Goal: Task Accomplishment & Management: Complete application form

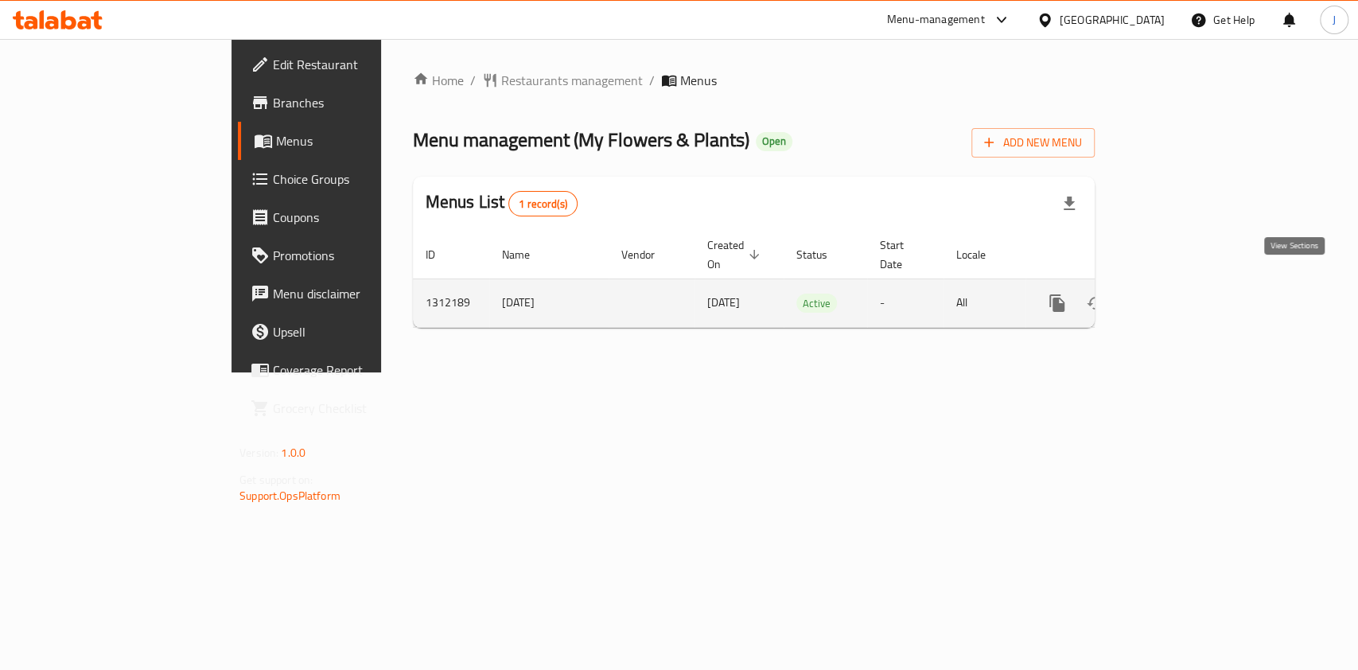
click at [1191, 284] on link "enhanced table" at bounding box center [1172, 303] width 38 height 38
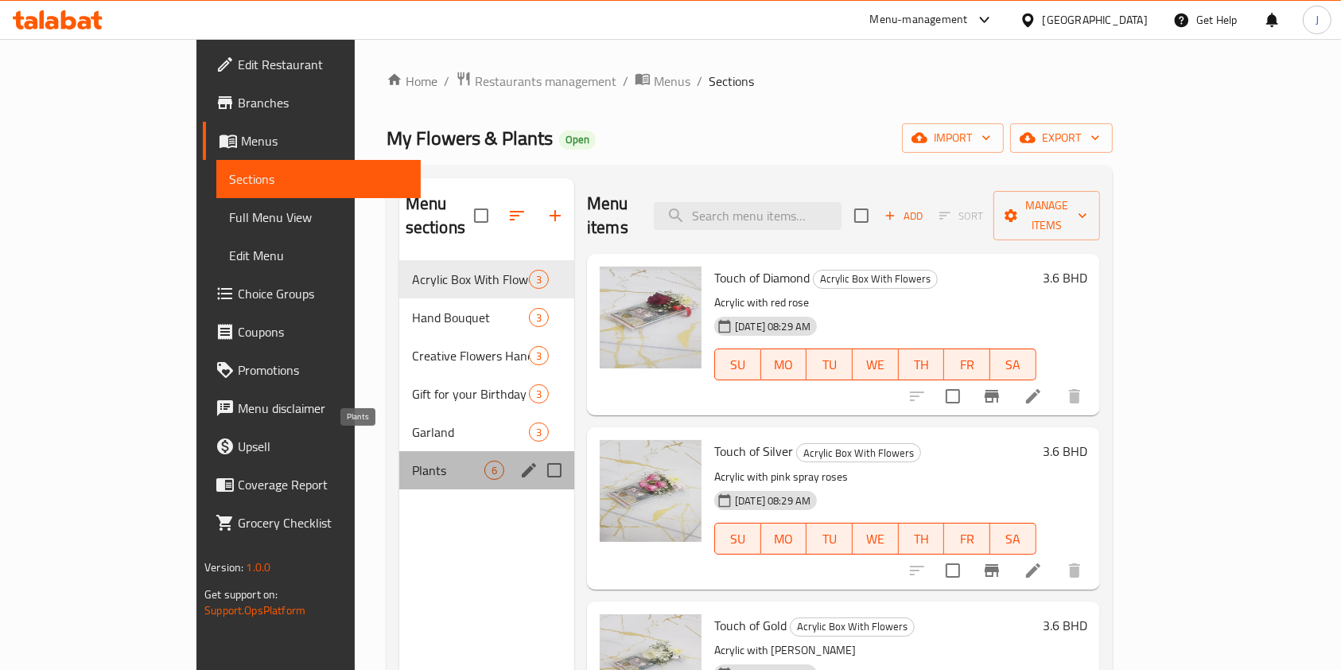
click at [412, 461] on span "Plants" at bounding box center [448, 470] width 72 height 19
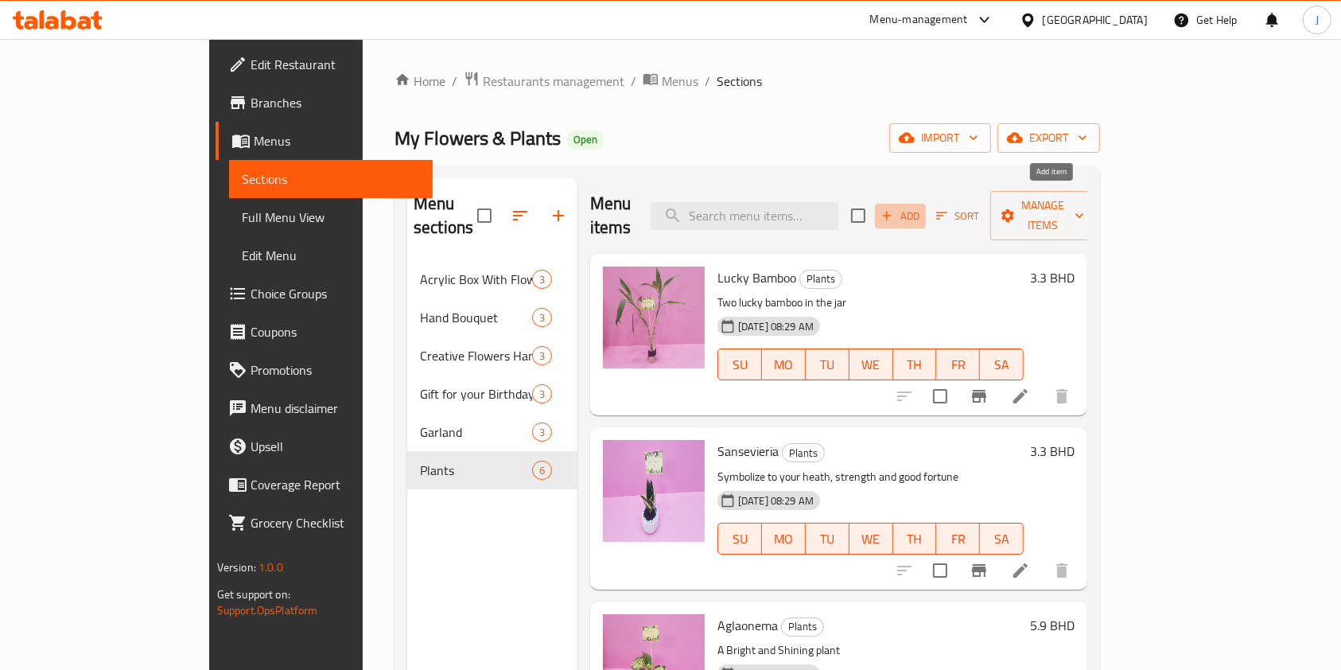
click at [922, 207] on span "Add" at bounding box center [900, 216] width 43 height 18
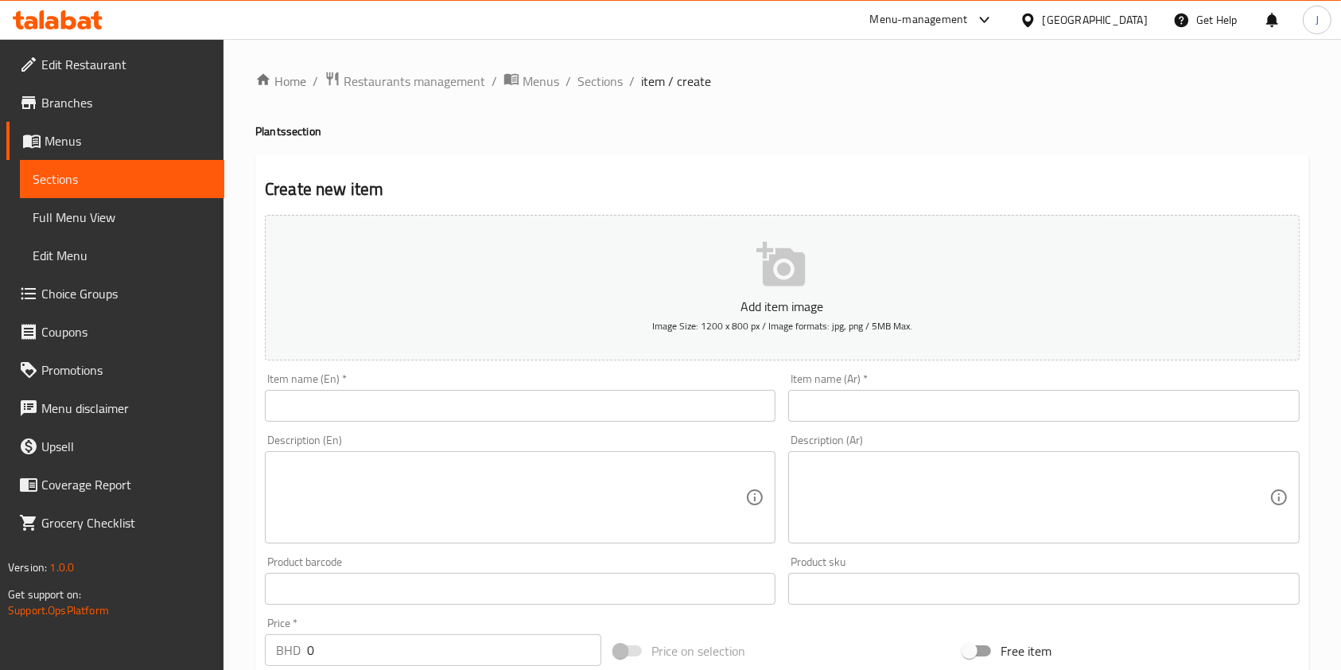
click at [386, 408] on input "text" at bounding box center [520, 406] width 511 height 32
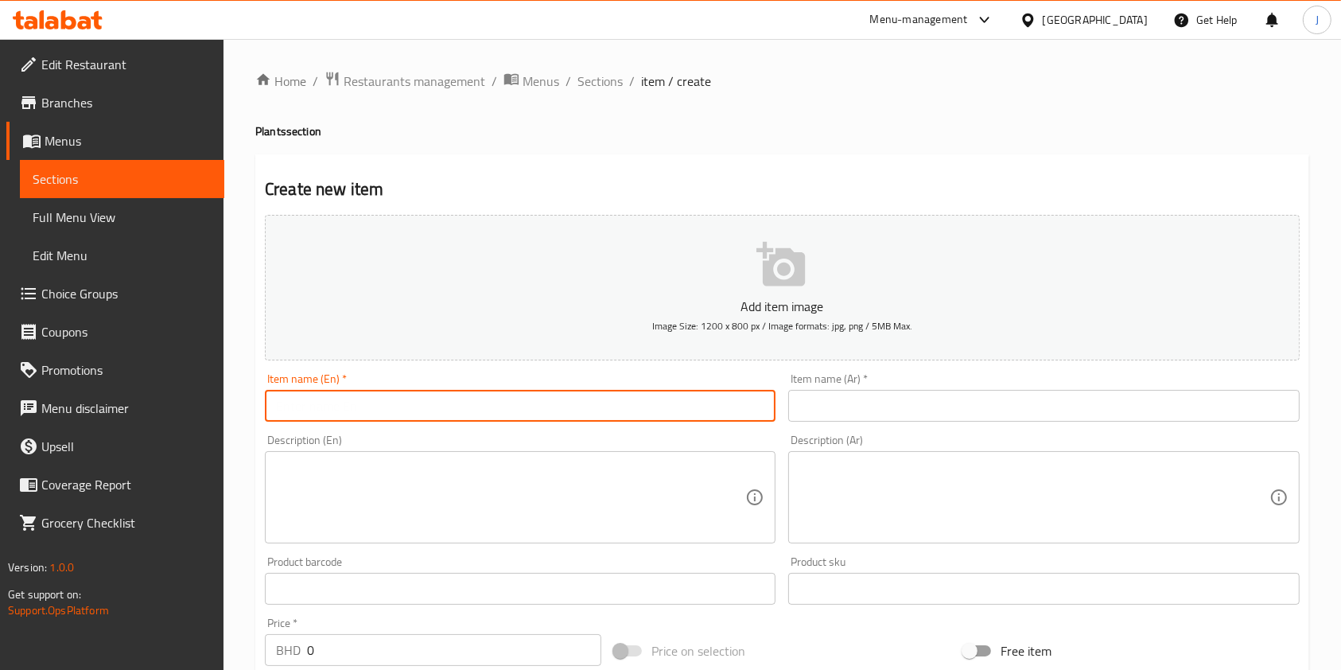
paste input "[PERSON_NAME]"
type input "[PERSON_NAME]"
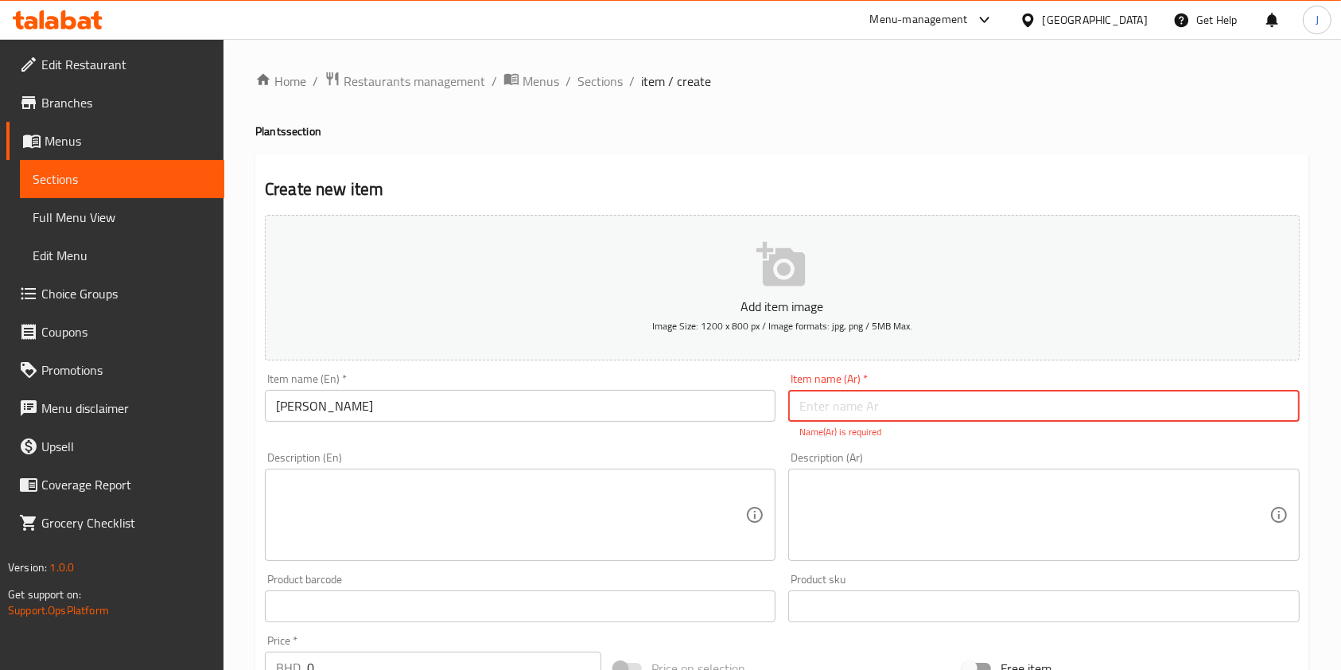
paste input "وردة وردية"
type input "وردة وردية"
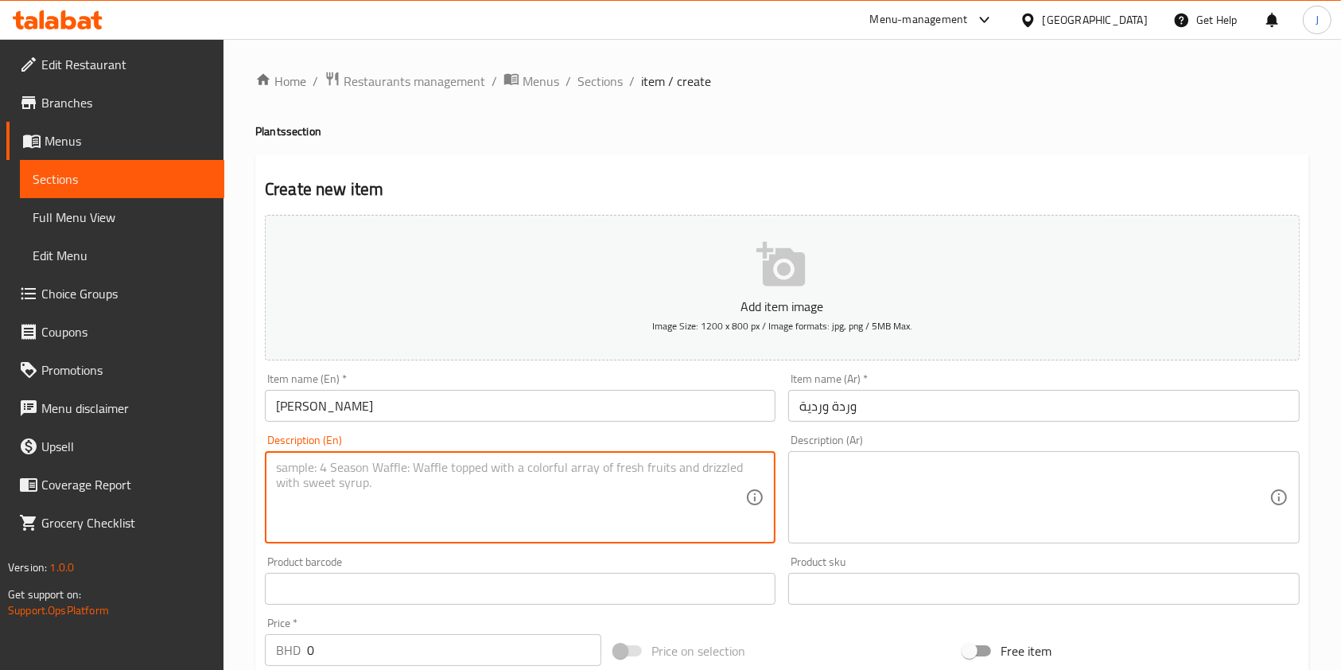
click at [513, 495] on textarea at bounding box center [510, 498] width 469 height 76
paste textarea "A bite size roses"
type textarea "A bite size roses"
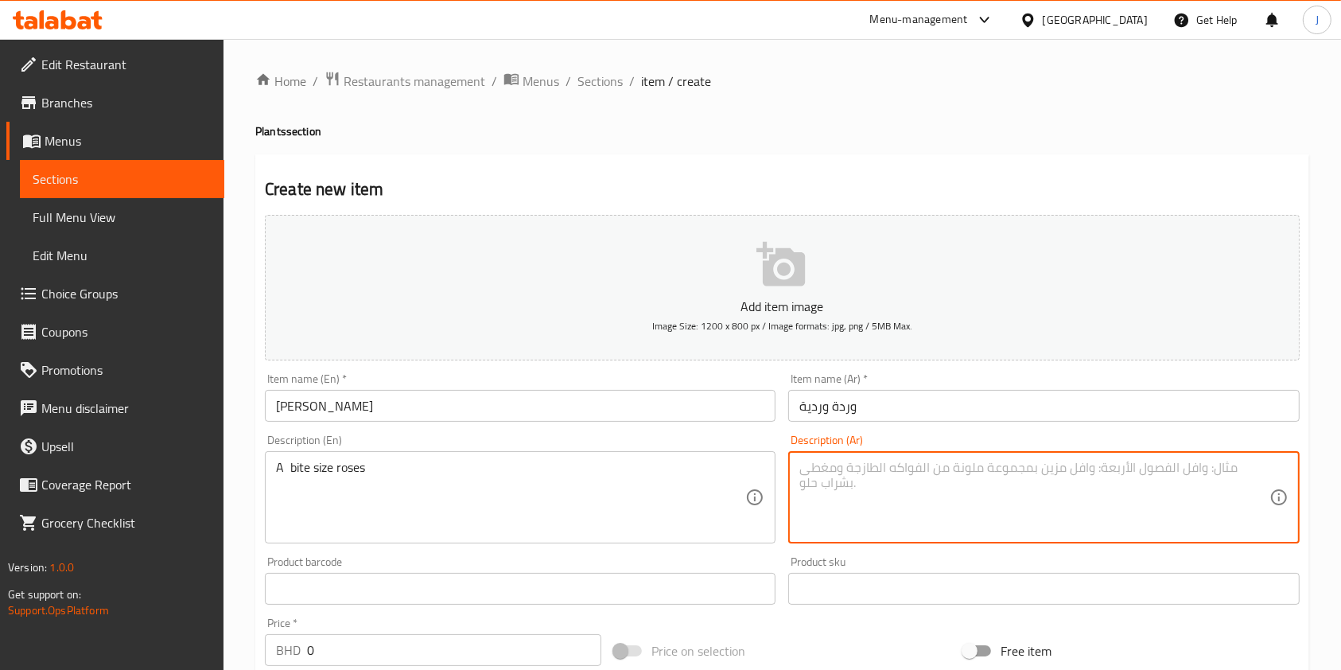
paste textarea "ورود بحجم لدغة"
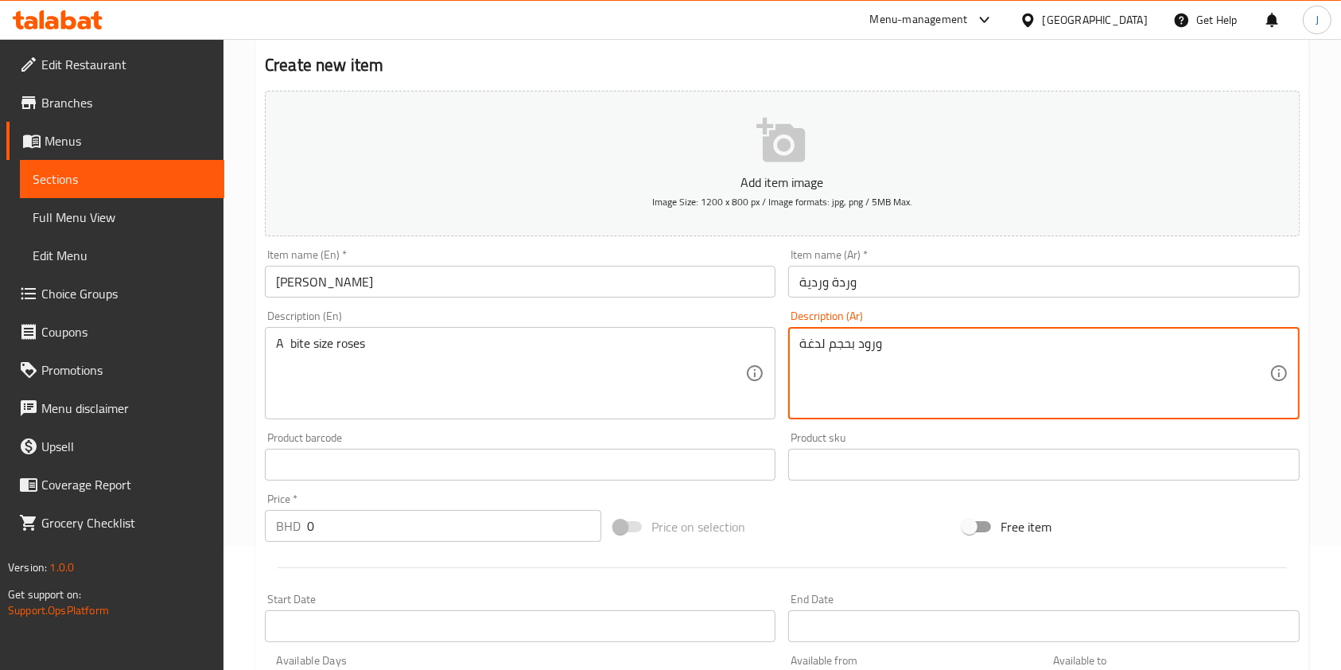
scroll to position [127, 0]
type textarea "ورود بحجم لدغة"
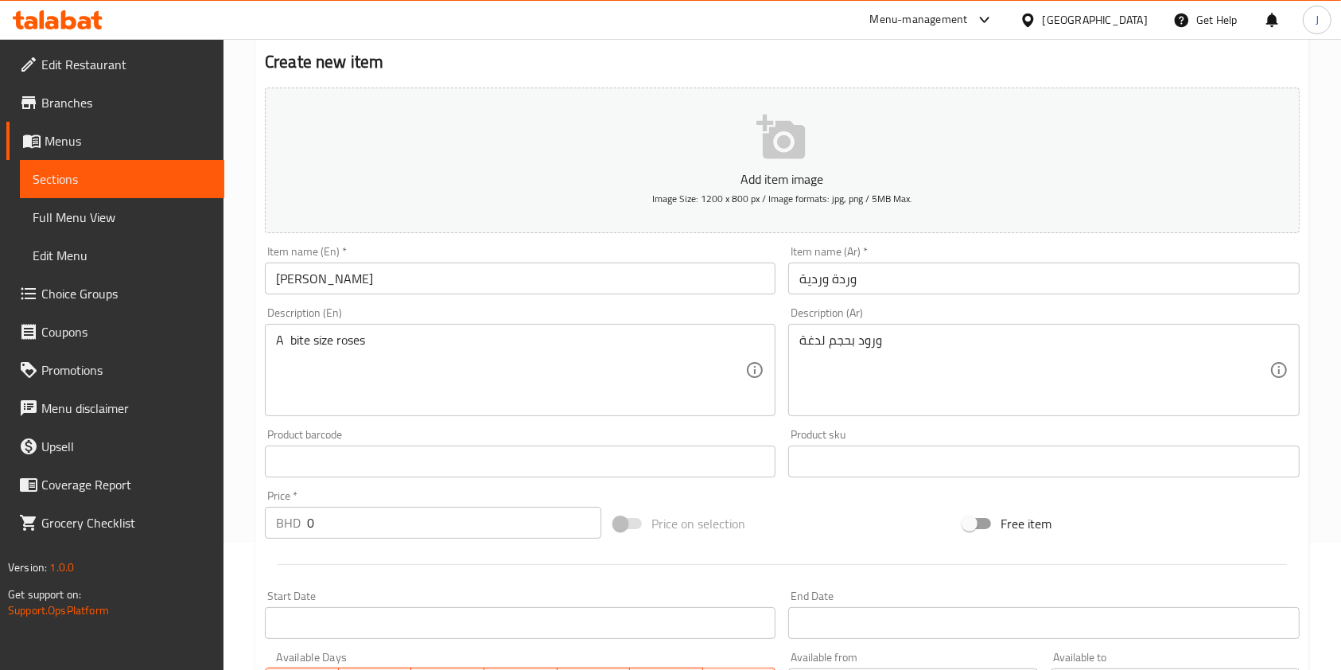
drag, startPoint x: 513, startPoint y: 495, endPoint x: 503, endPoint y: 518, distance: 25.3
click at [503, 518] on div "Price   * BHD 0 Price *" at bounding box center [433, 514] width 336 height 49
click at [503, 518] on input "0" at bounding box center [454, 523] width 294 height 32
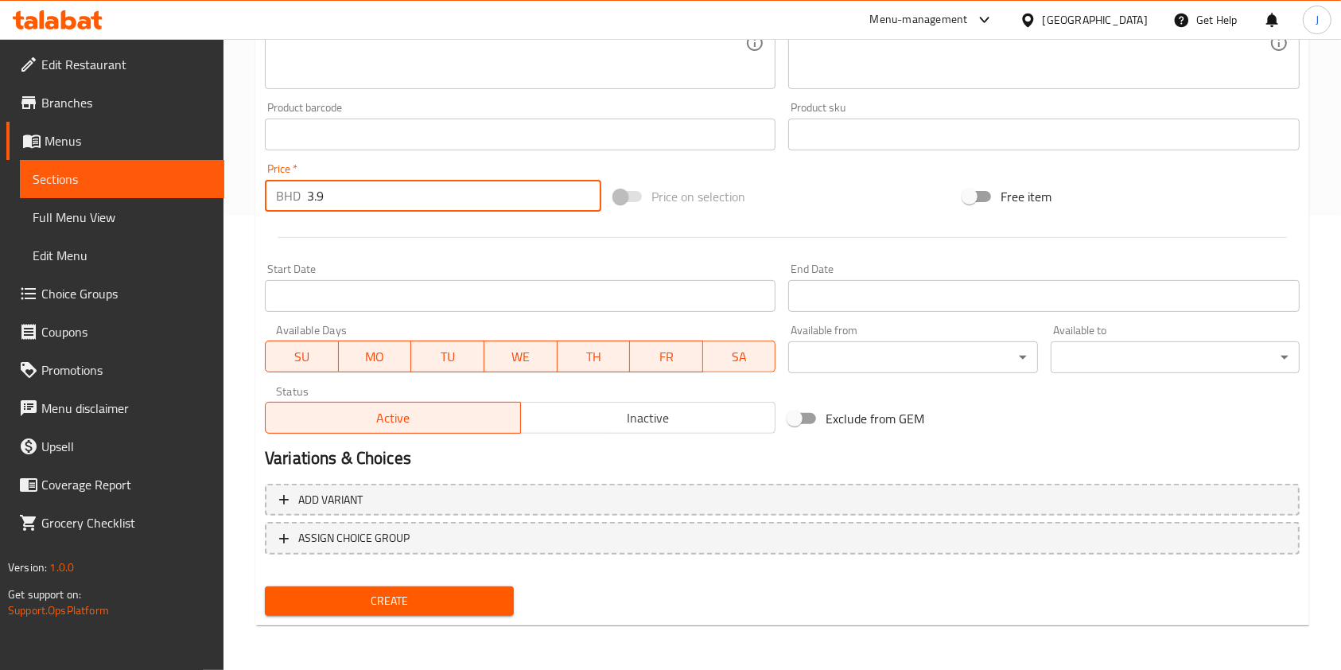
type input "3.9"
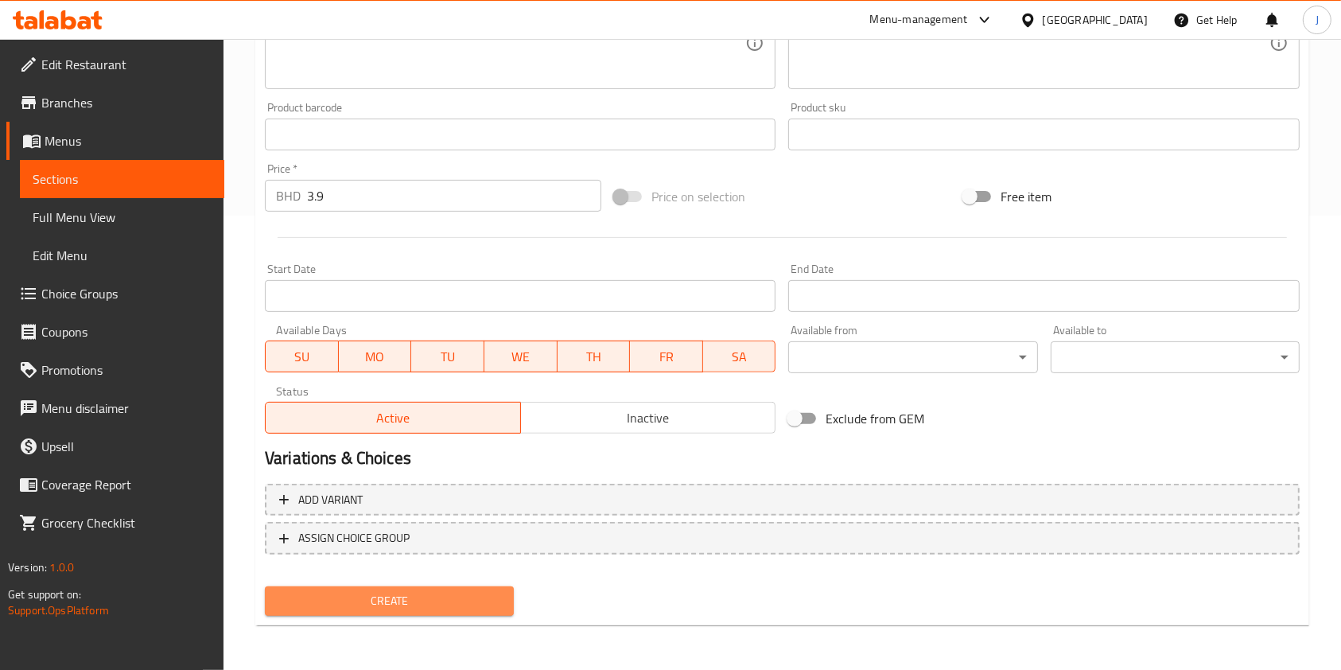
click at [403, 595] on span "Create" at bounding box center [390, 601] width 224 height 20
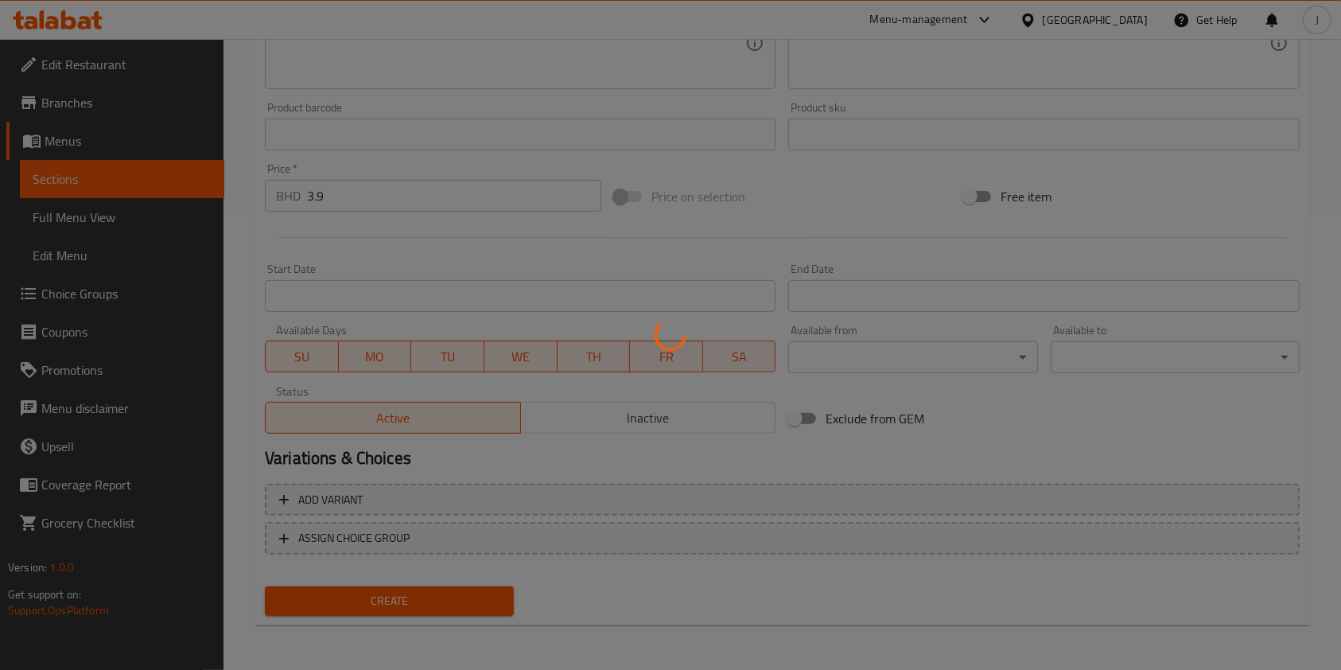
type input "0"
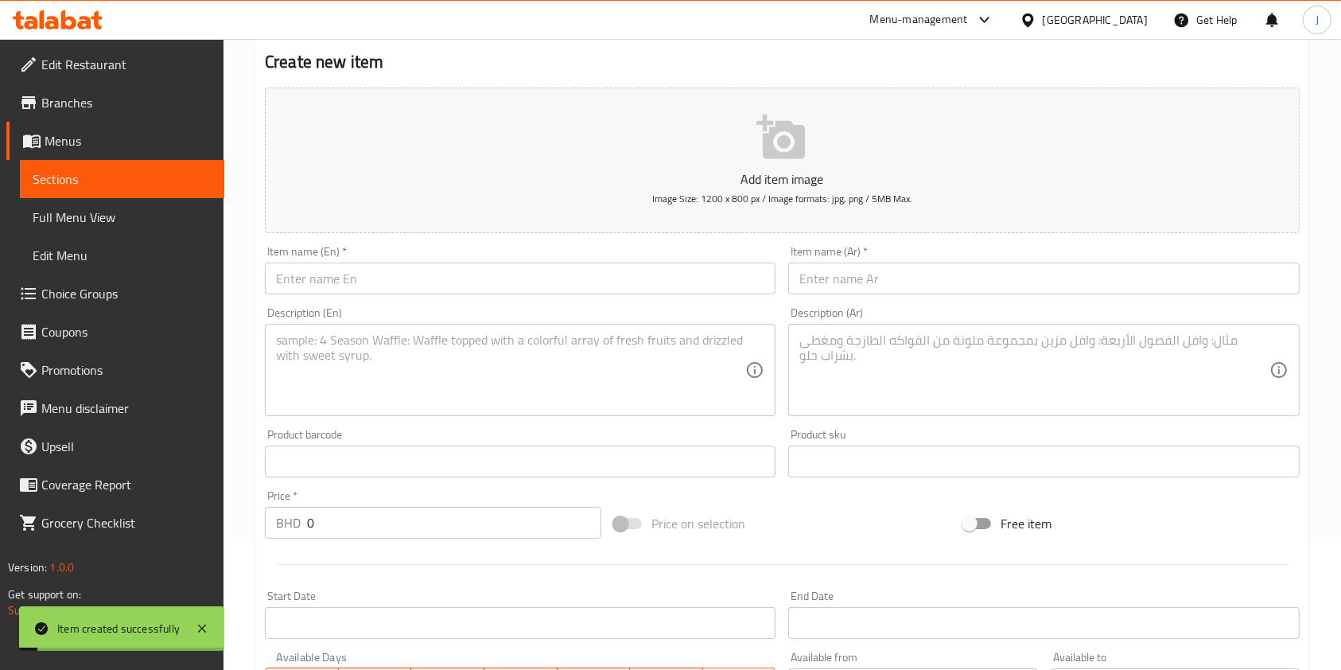
scroll to position [126, 0]
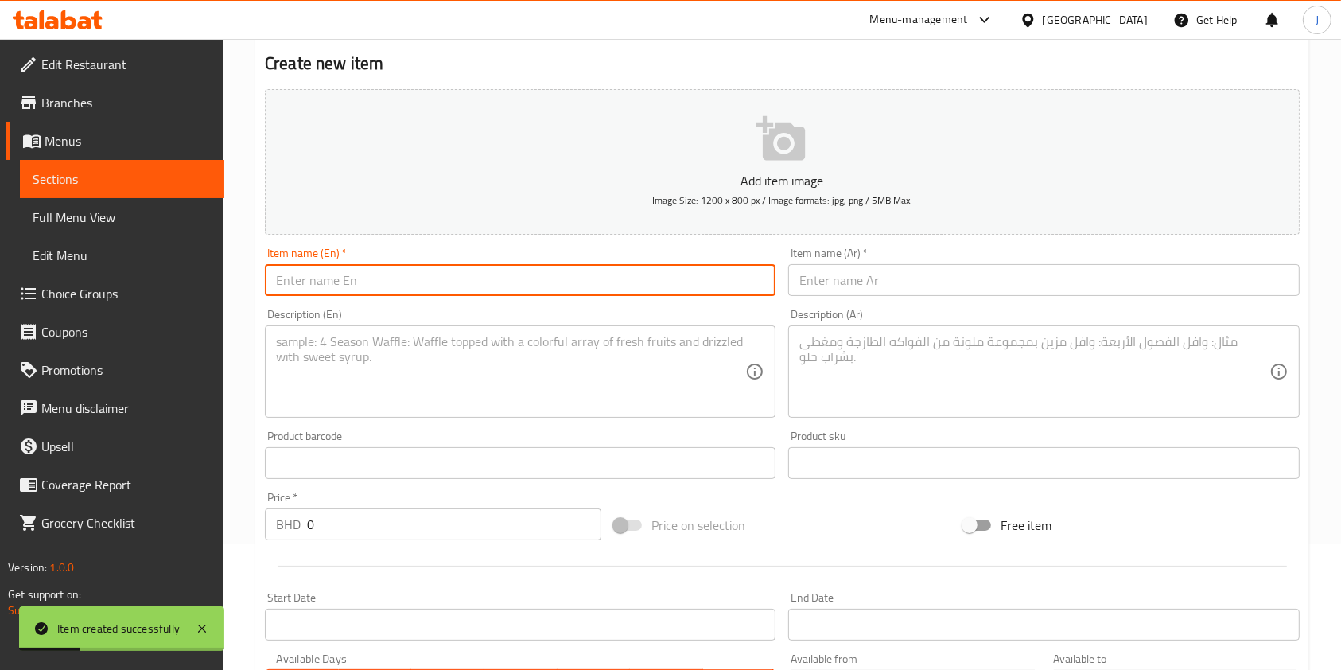
click at [373, 274] on input "text" at bounding box center [520, 280] width 511 height 32
paste input "Vinca Red"
type input "Vinca Red"
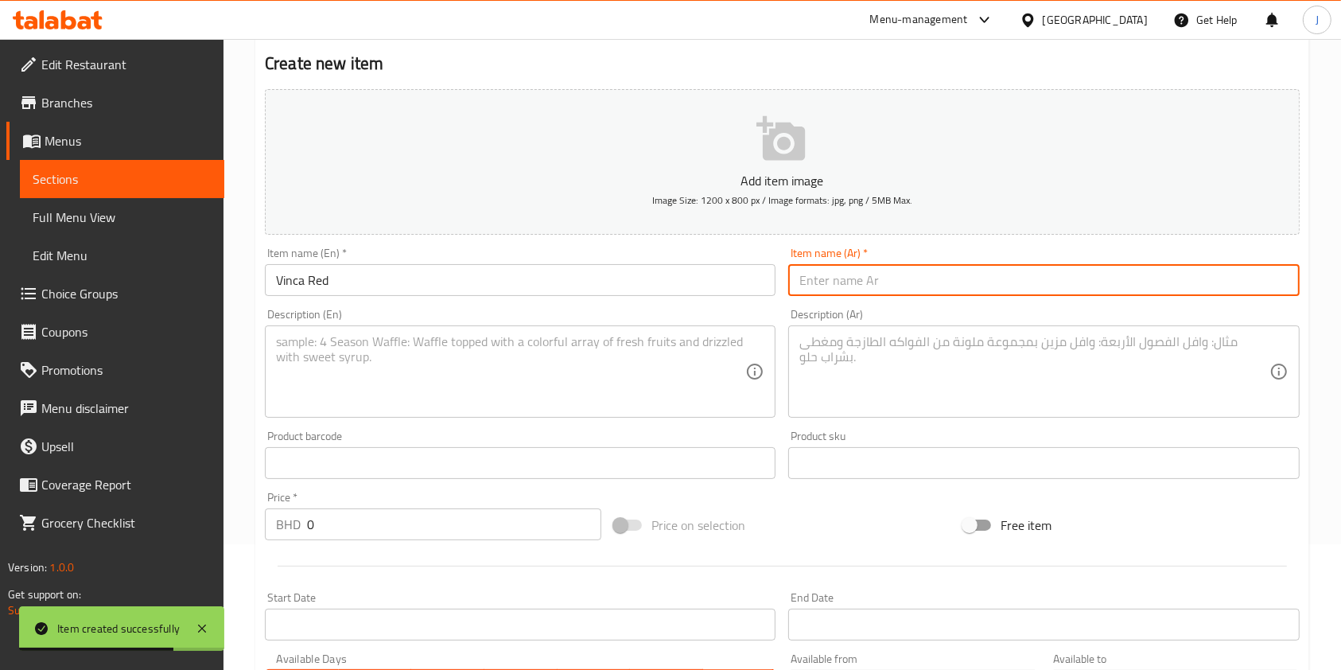
paste input "فينكا ريد"
type input "فينكا ريد"
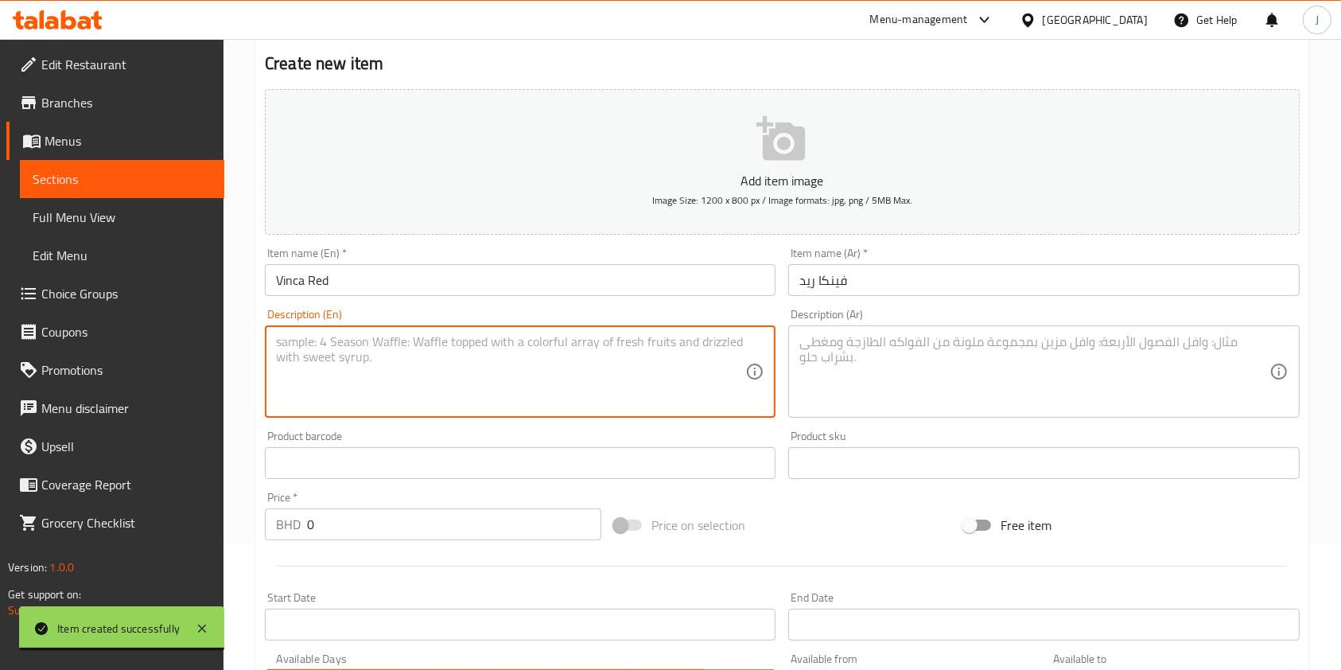
paste textarea "I love Vinca"
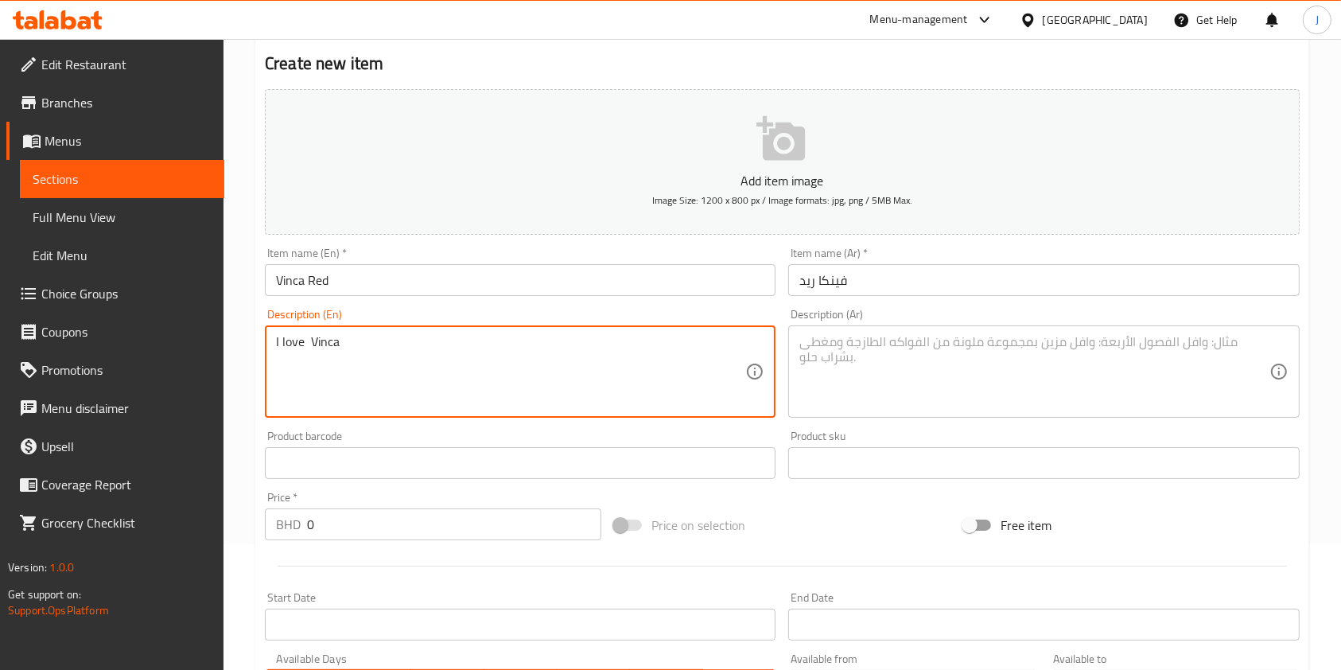
type textarea "I love Vinca"
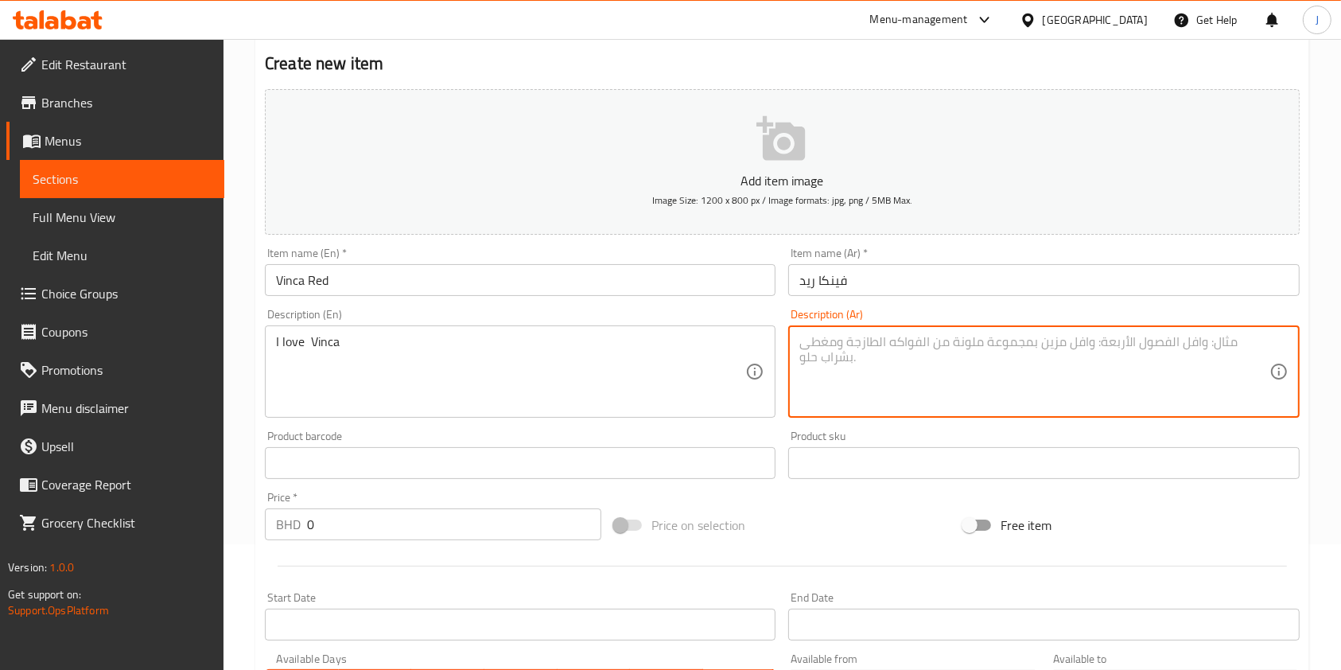
paste textarea "انا احب فينكا"
type textarea "انا احب فينكا"
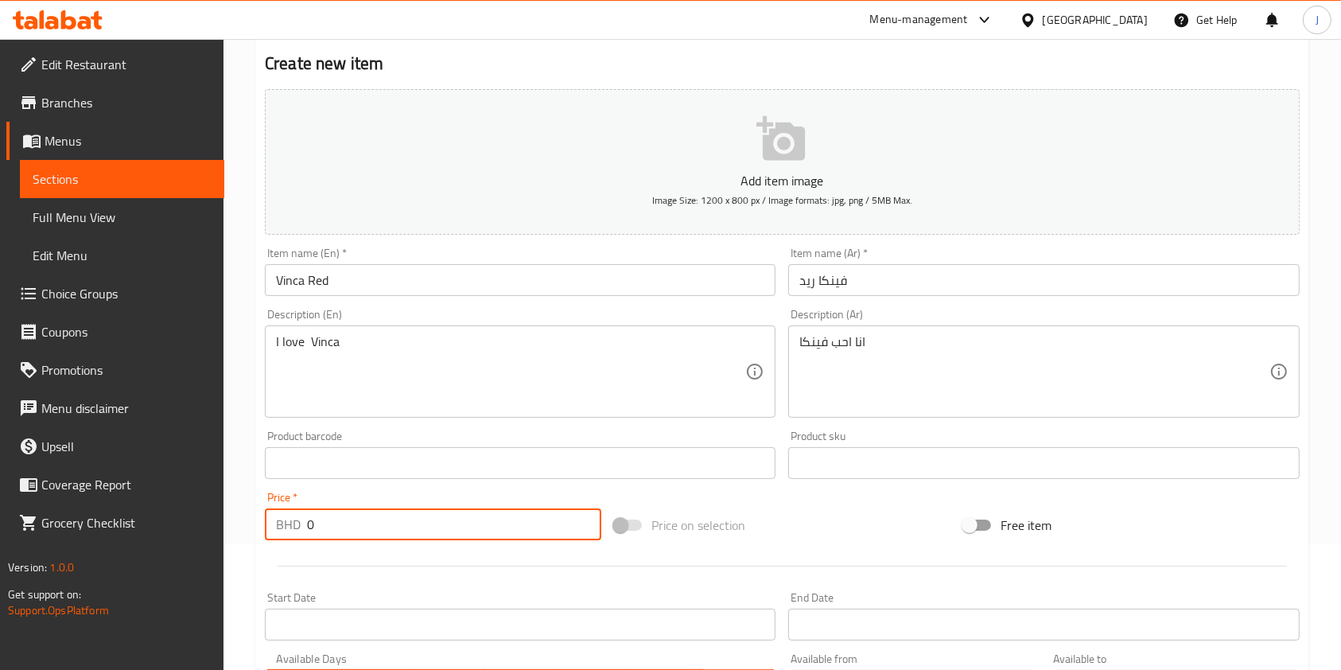
click at [340, 523] on input "0" at bounding box center [454, 524] width 294 height 32
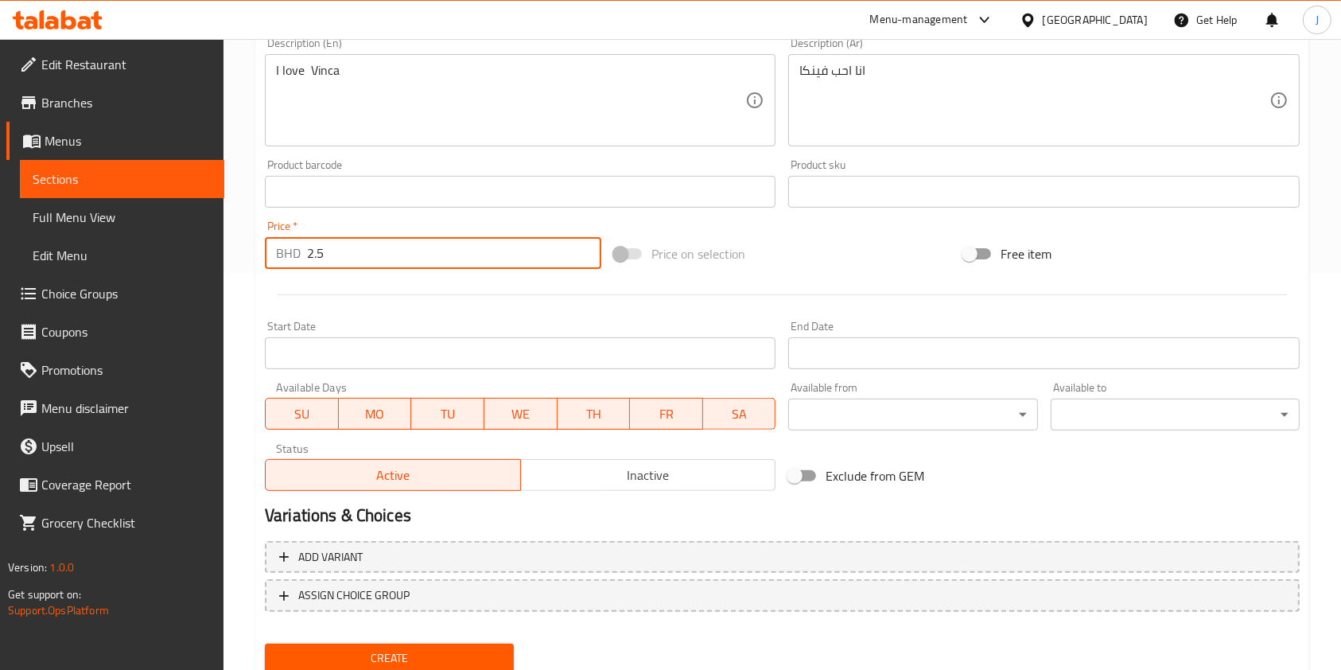
scroll to position [454, 0]
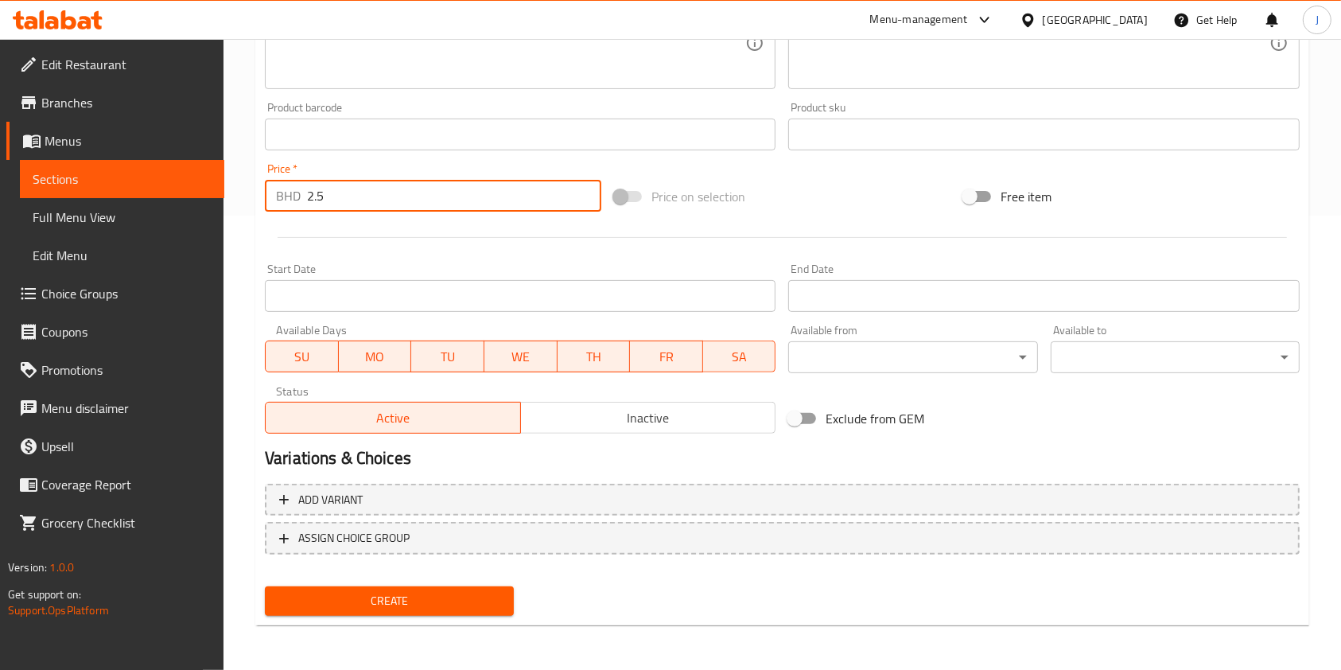
type input "2.5"
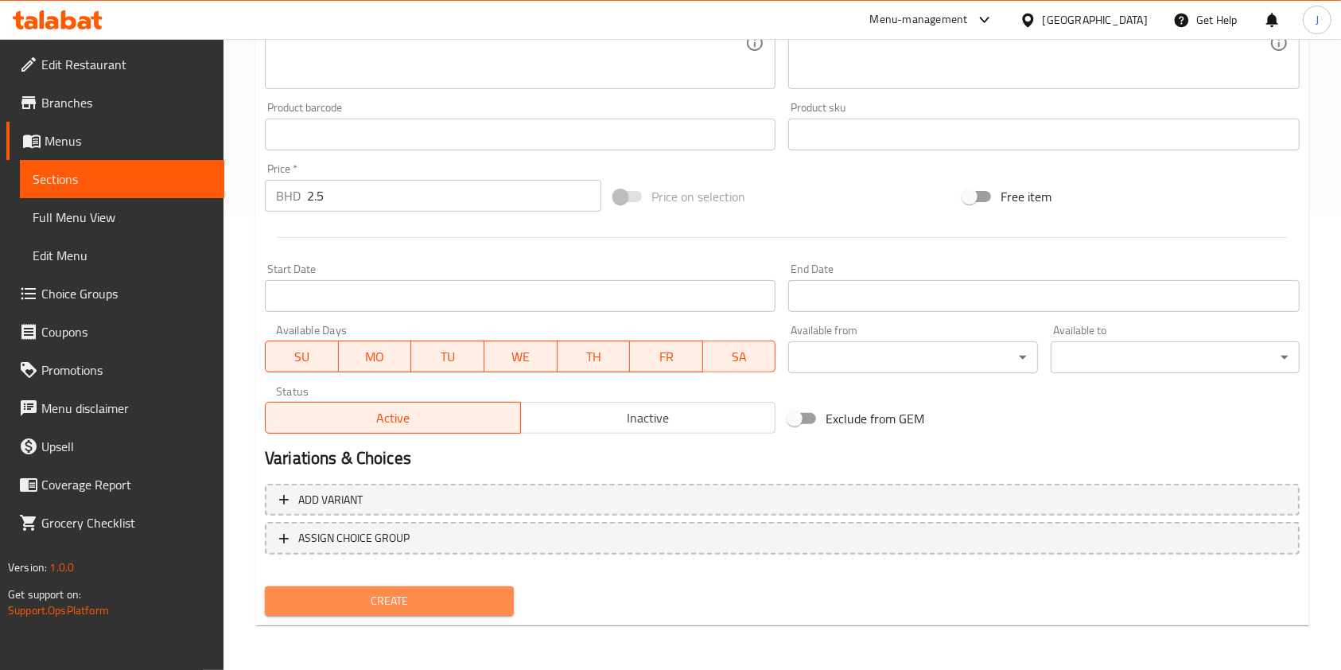
click at [357, 605] on span "Create" at bounding box center [390, 601] width 224 height 20
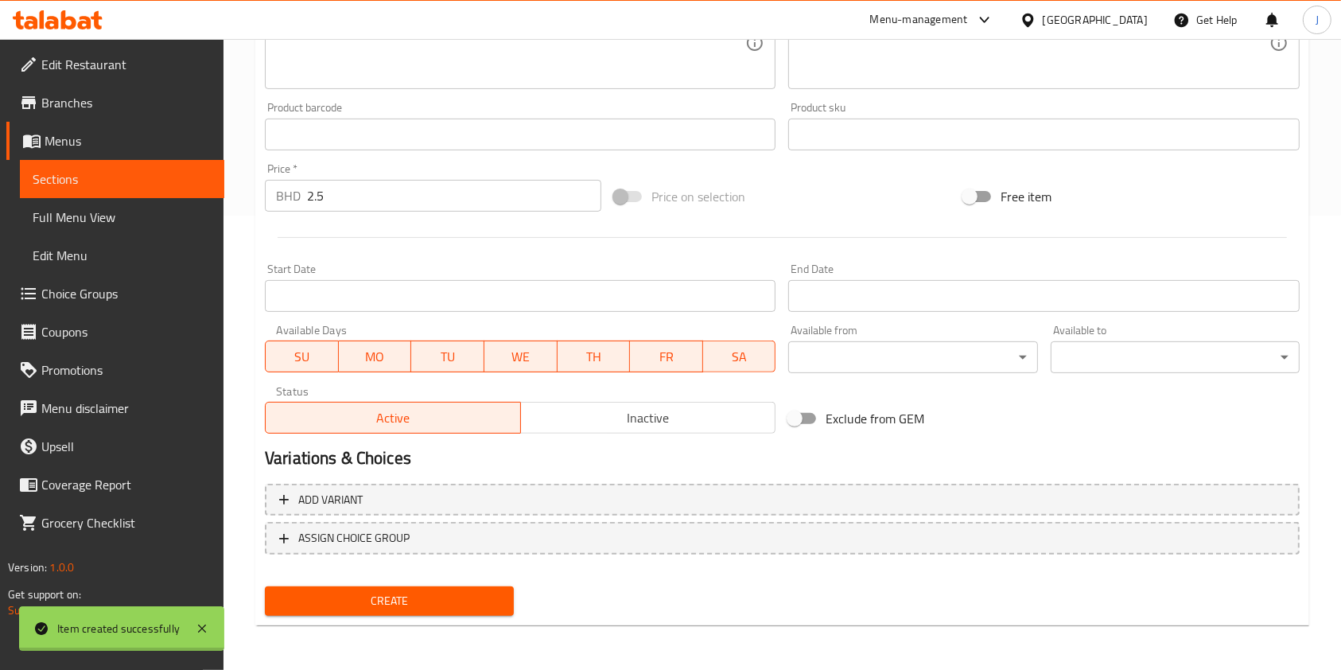
type input "0"
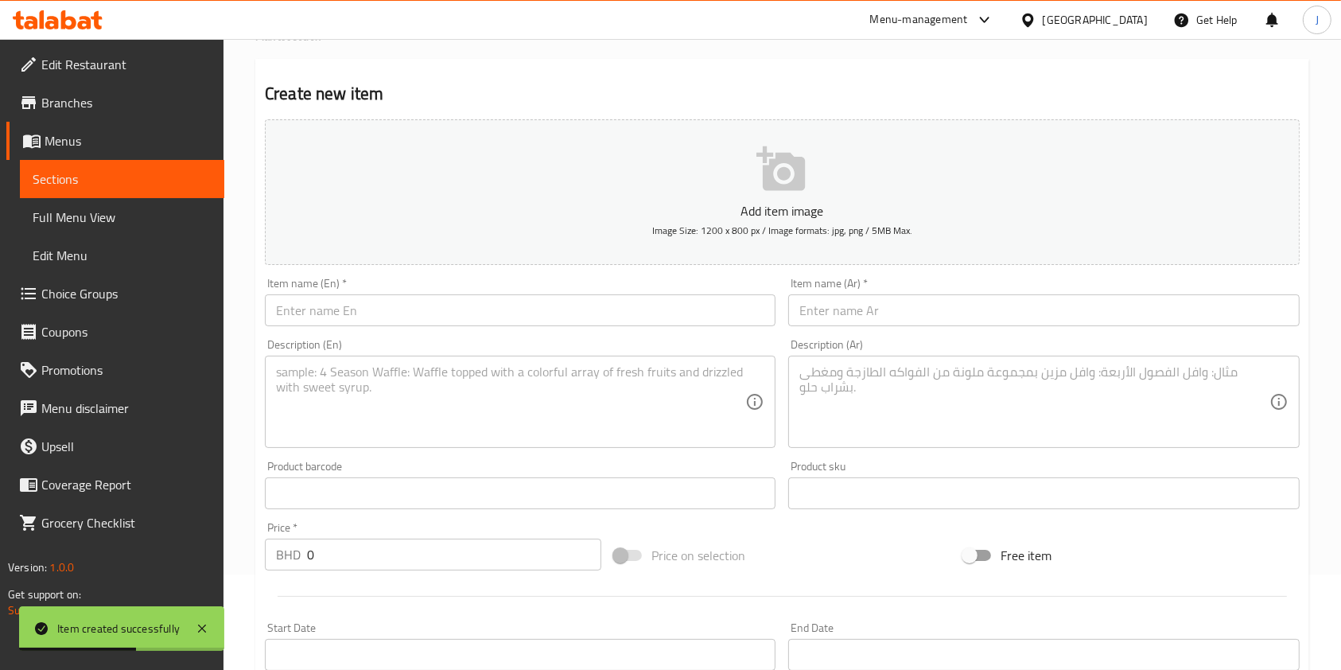
scroll to position [0, 0]
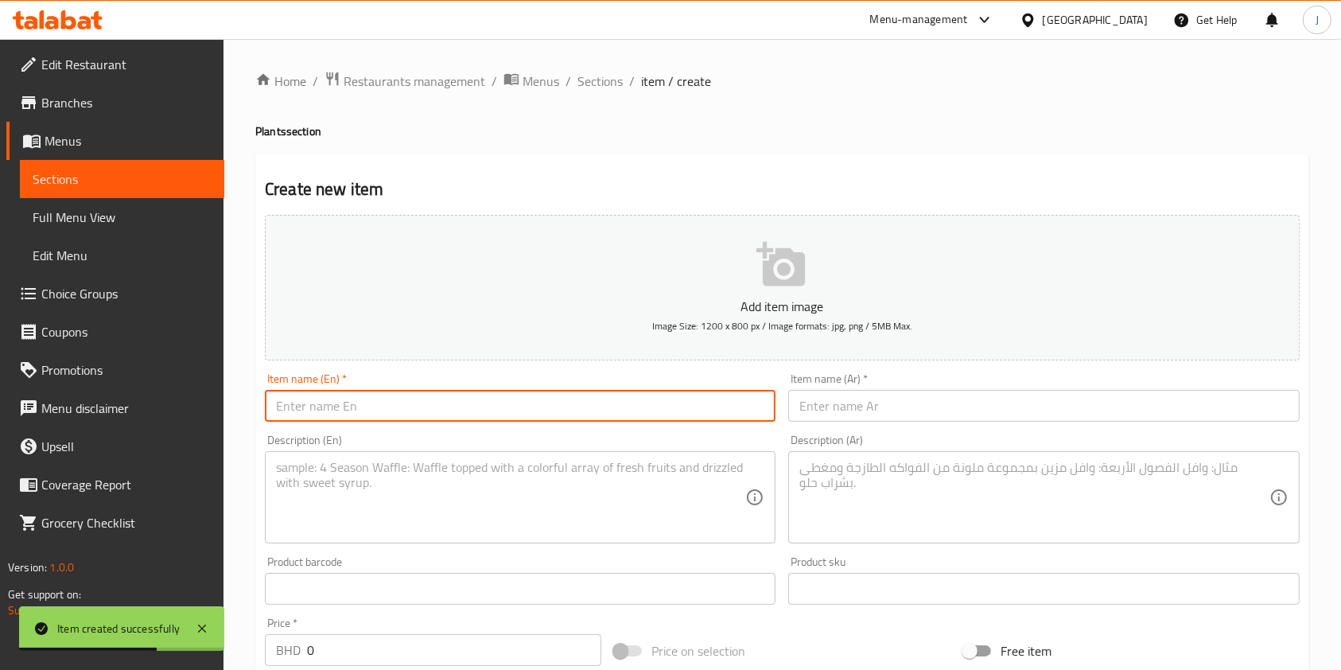
click at [384, 396] on input "text" at bounding box center [520, 406] width 511 height 32
paste input "Garzania"
type input "Garzania"
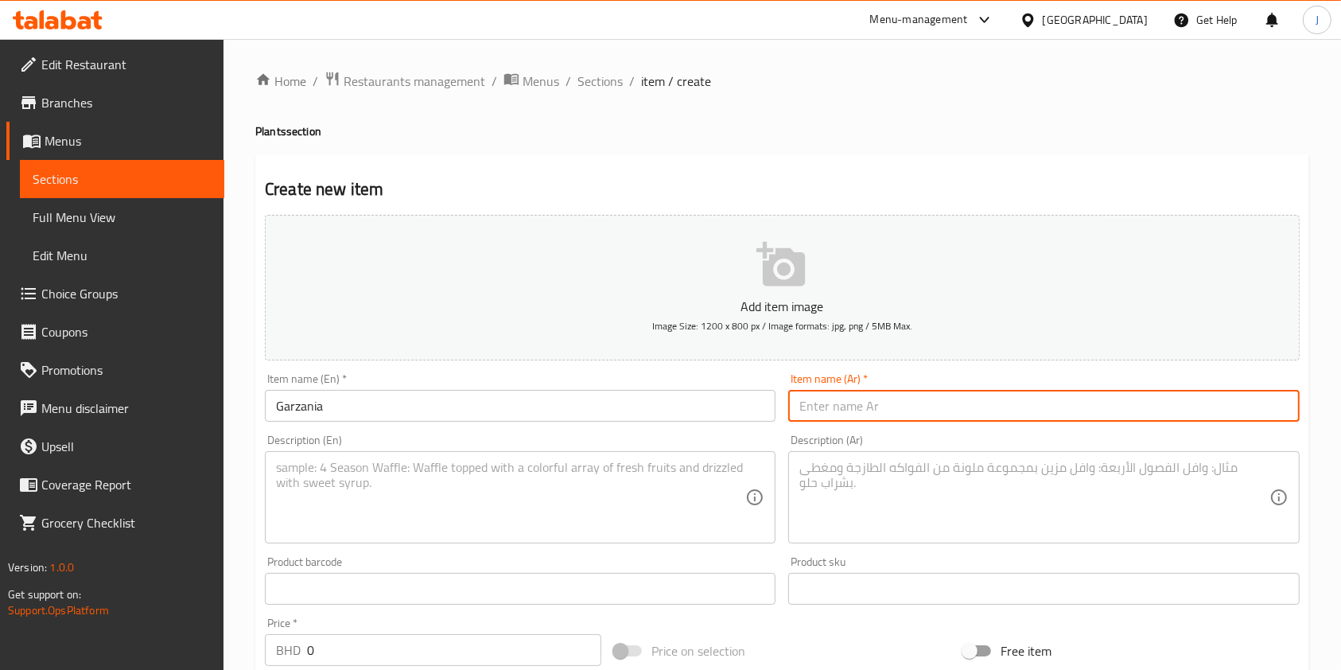
paste input "جارزانيا"
type input "جارزانيا"
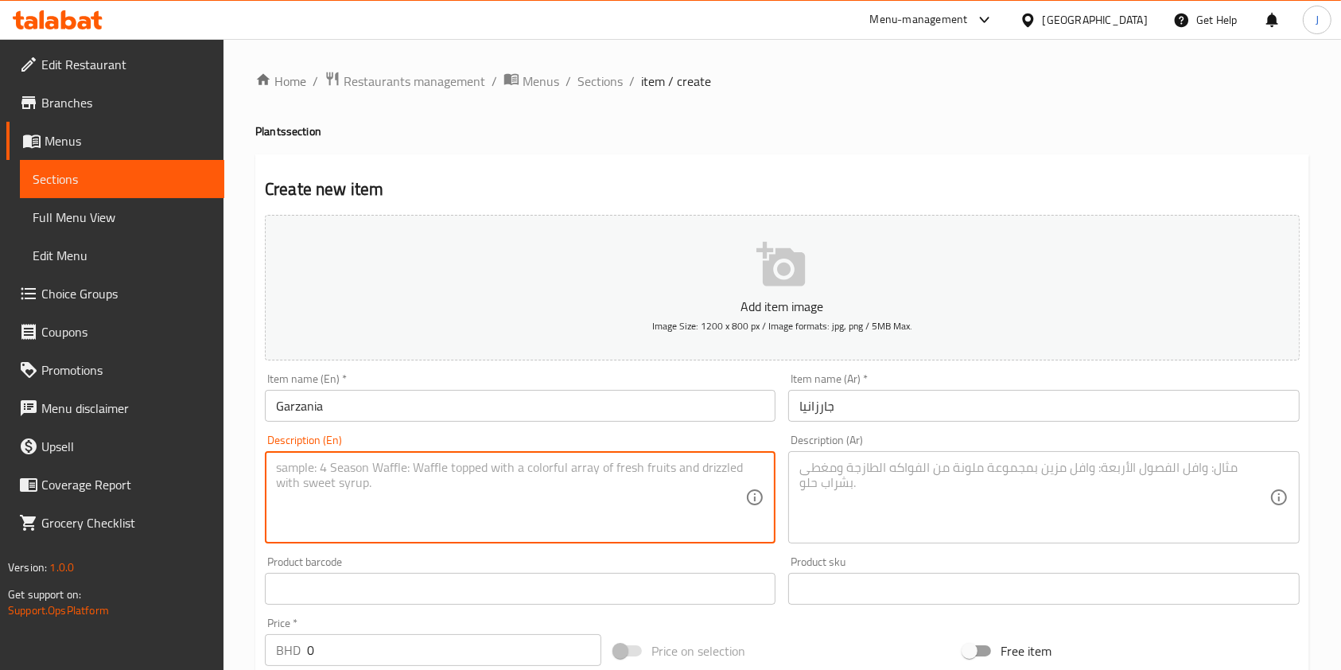
paste textarea "like a sun"
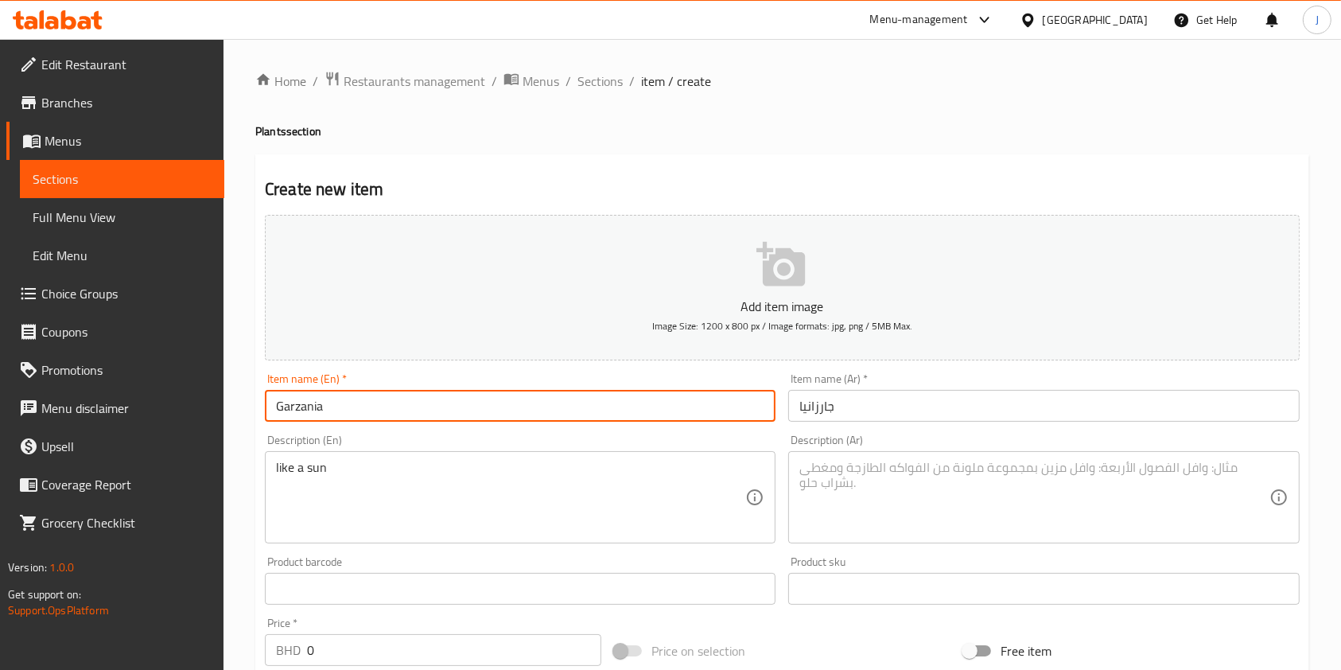
click at [384, 396] on input "Garzania" at bounding box center [520, 406] width 511 height 32
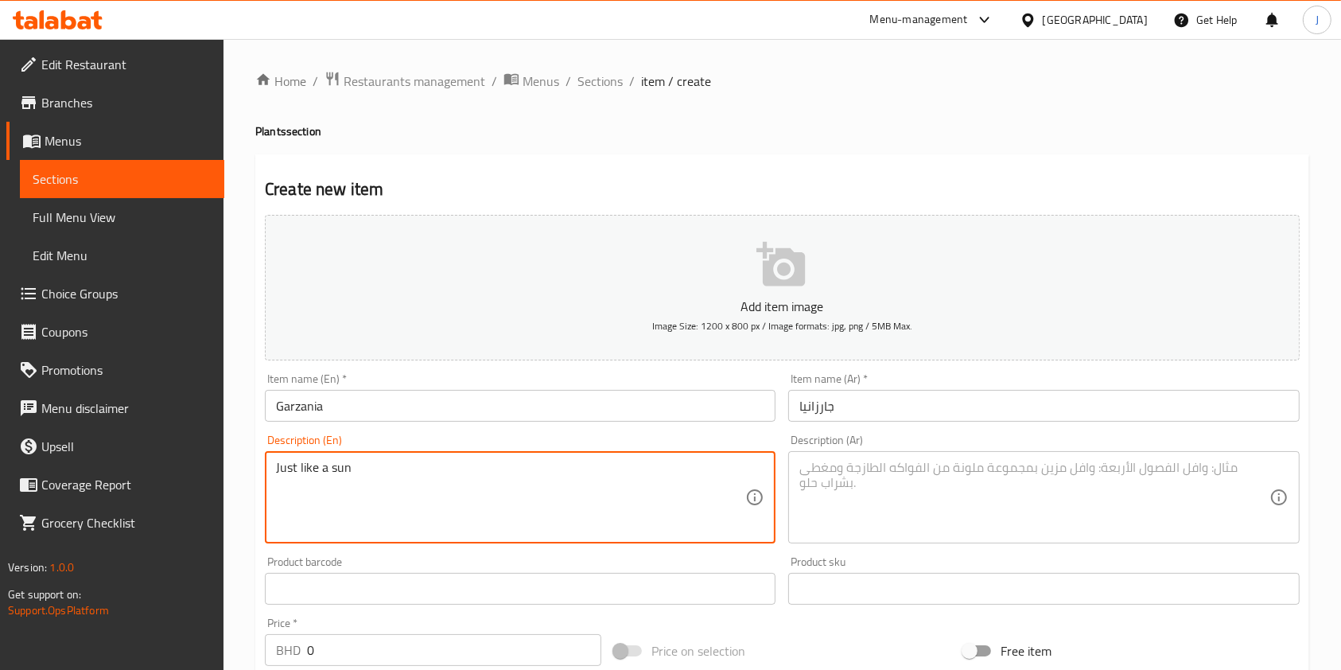
type textarea "Just like a sun"
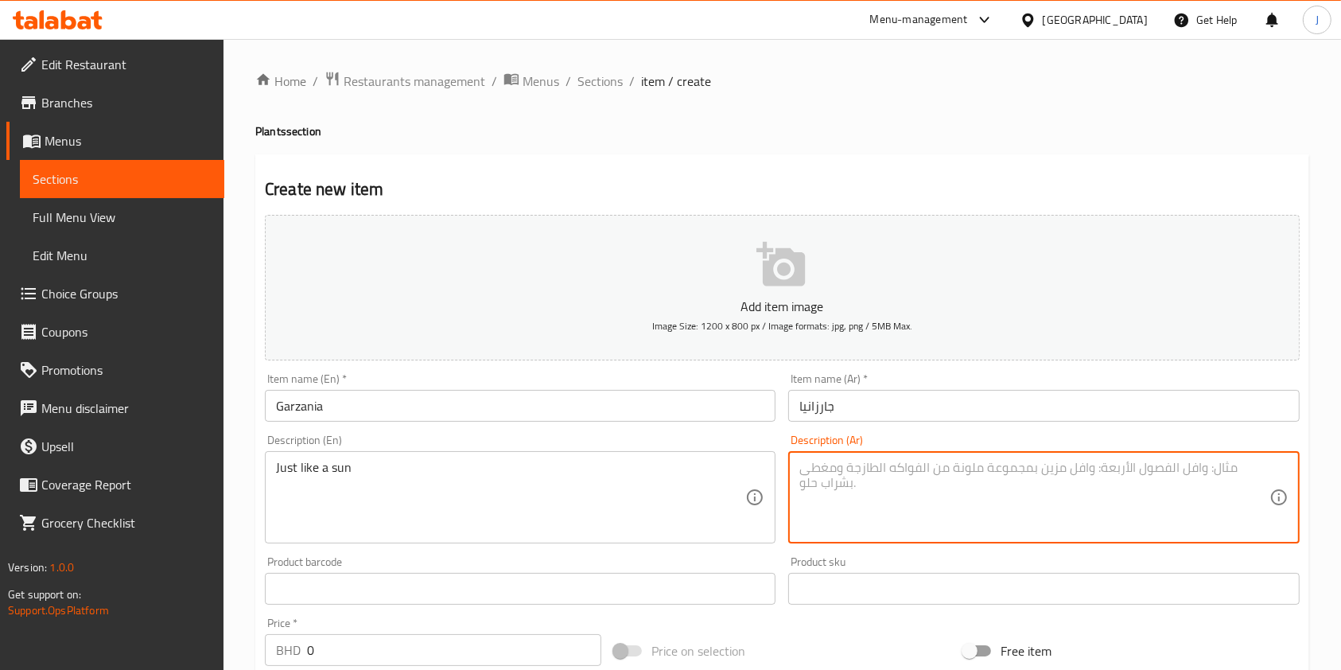
click at [892, 470] on textarea at bounding box center [1033, 498] width 469 height 76
paste textarea "مثل الشمس"
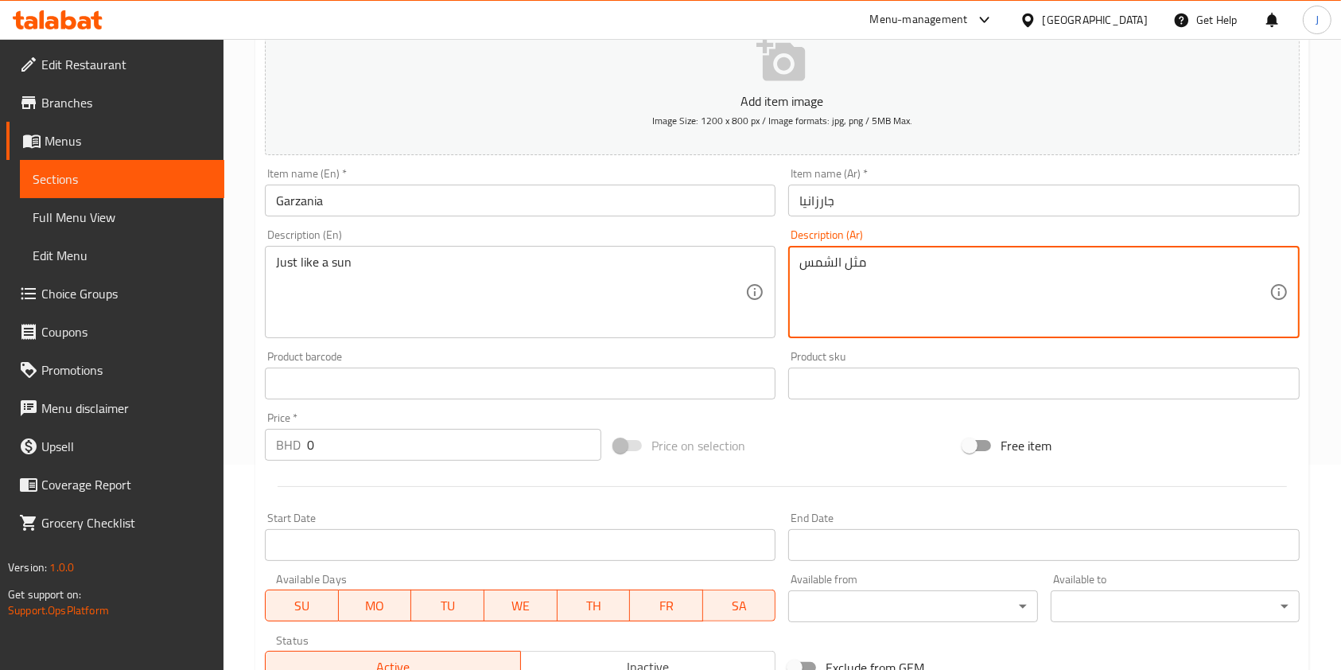
type textarea "مثل الشمس"
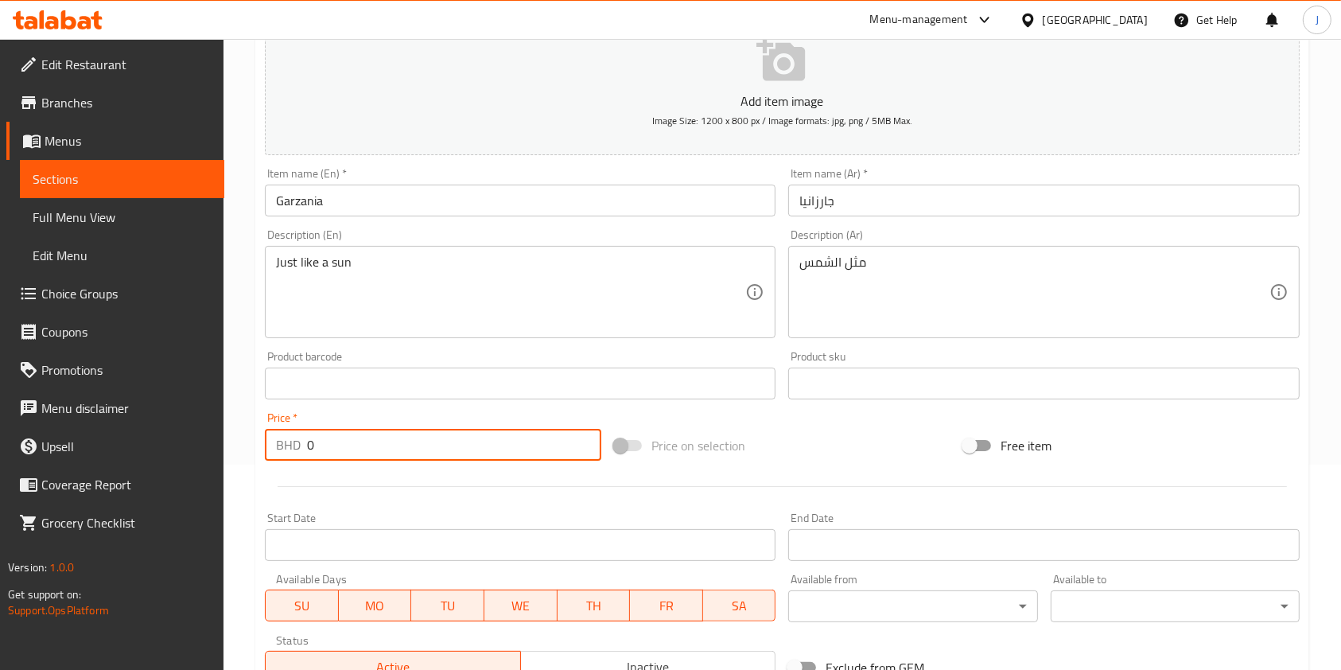
click at [345, 430] on input "0" at bounding box center [454, 445] width 294 height 32
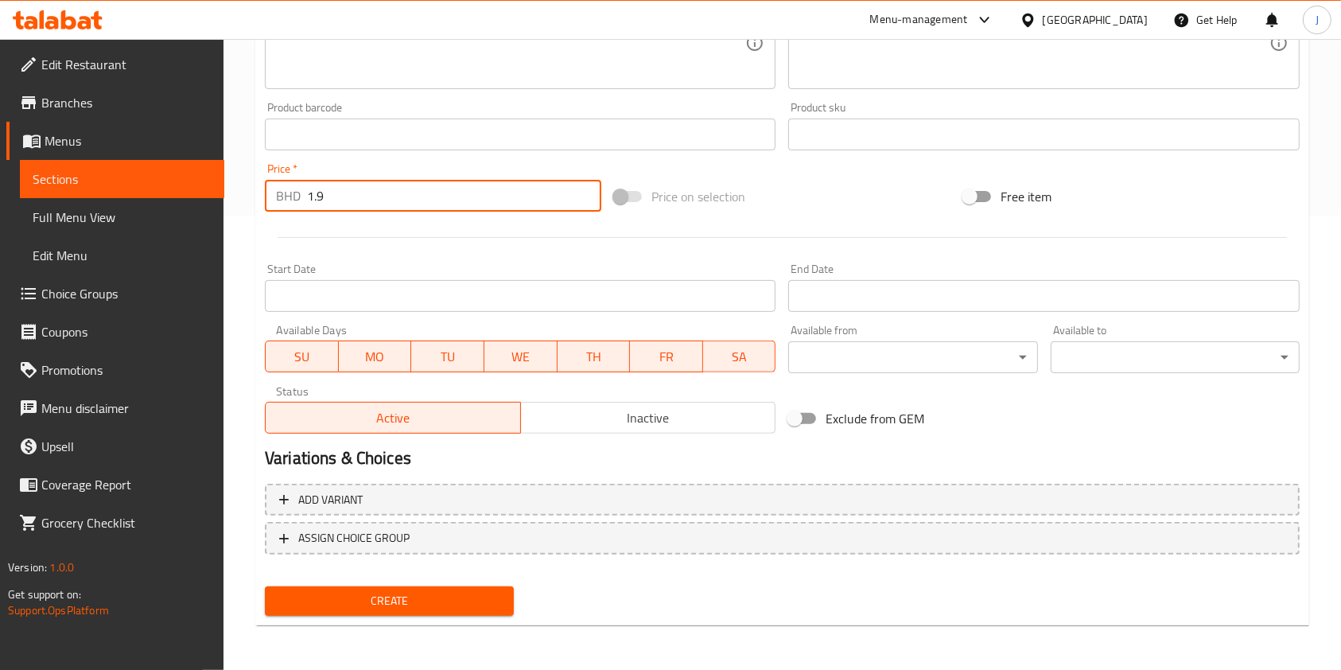
type input "1.9"
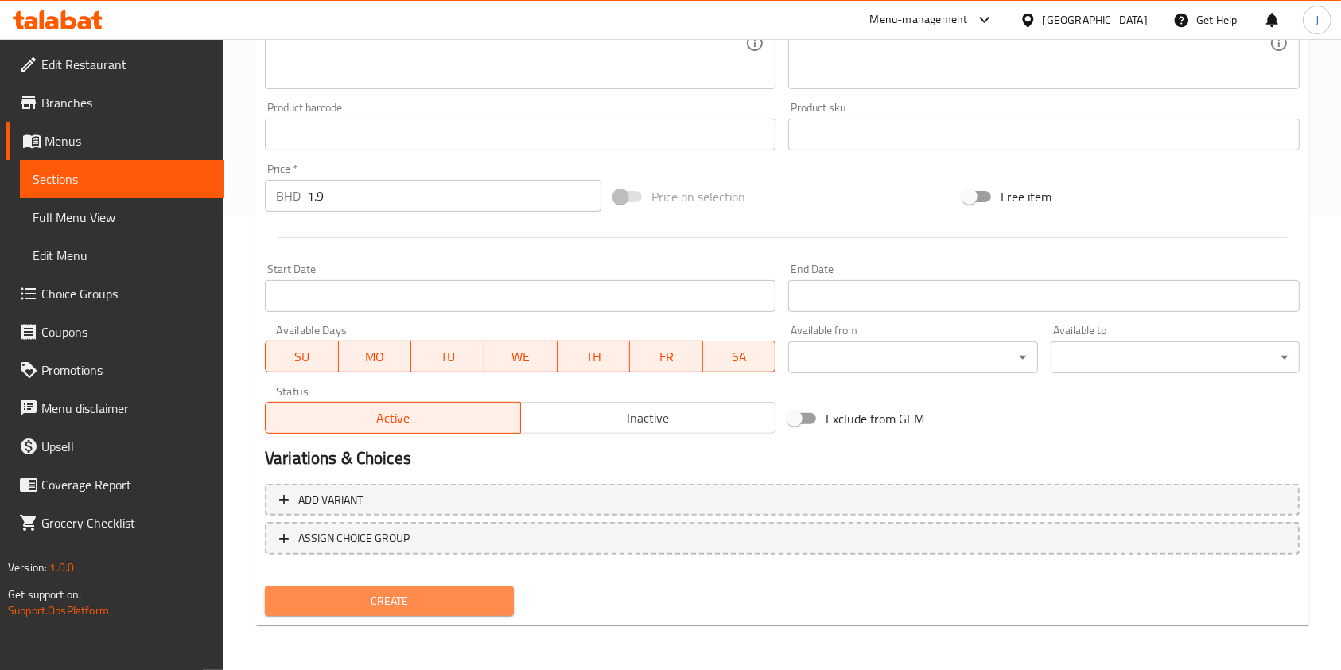
click at [348, 601] on span "Create" at bounding box center [390, 601] width 224 height 20
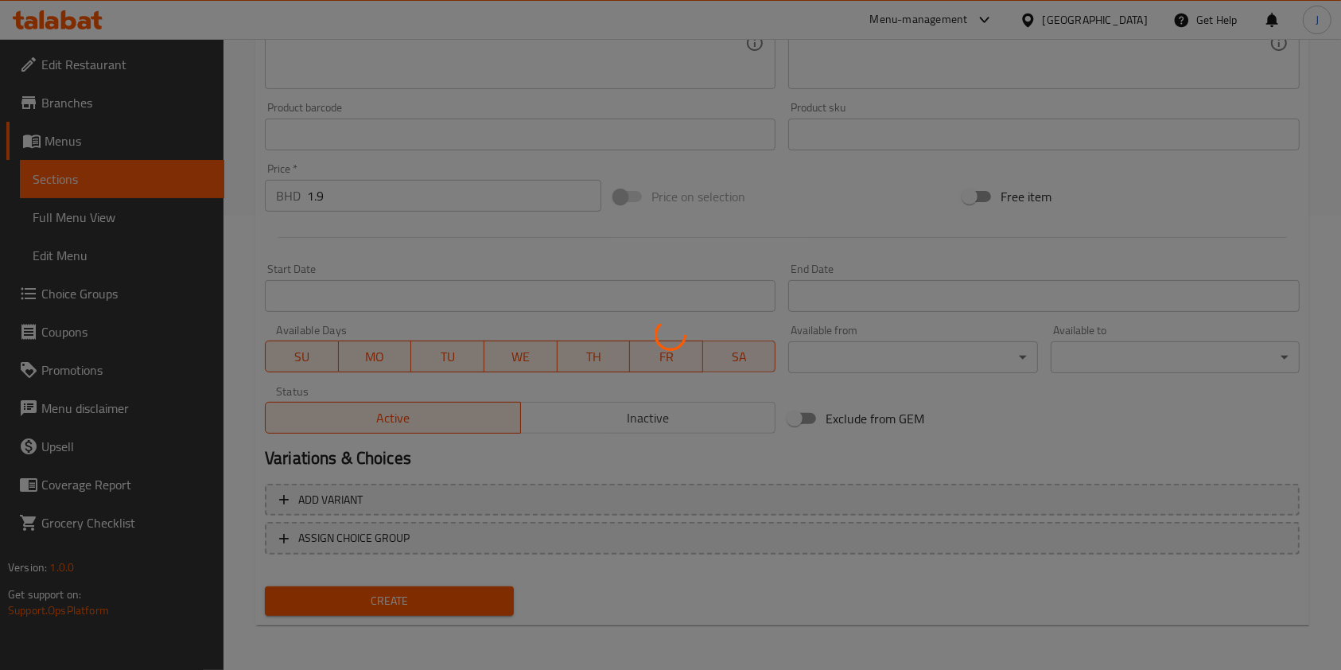
type input "0"
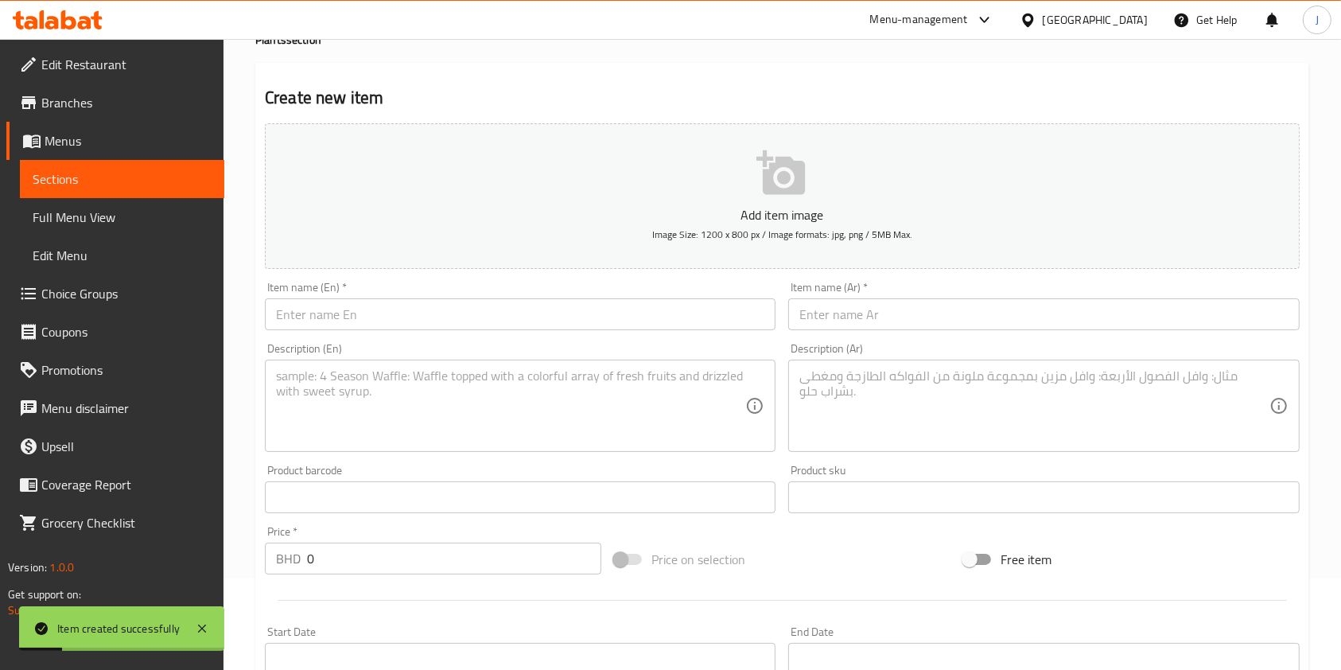
scroll to position [89, 0]
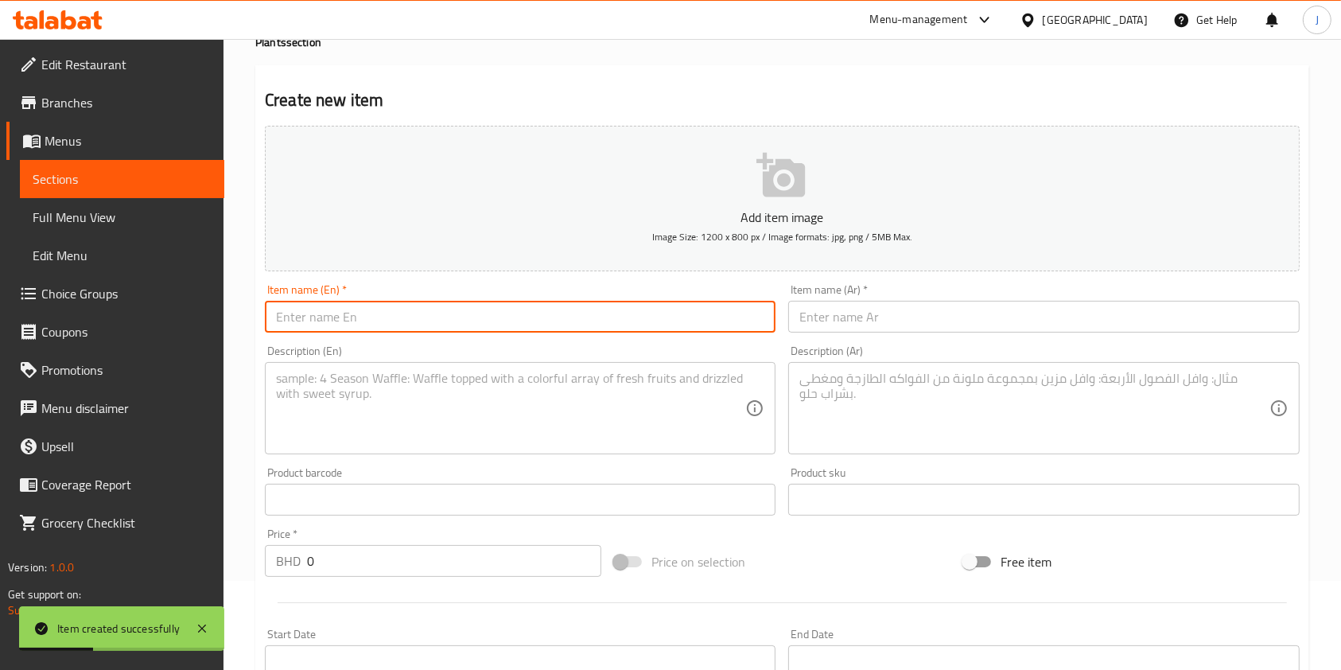
click at [331, 313] on input "text" at bounding box center [520, 317] width 511 height 32
paste input "Celosia"
type input "Celosia"
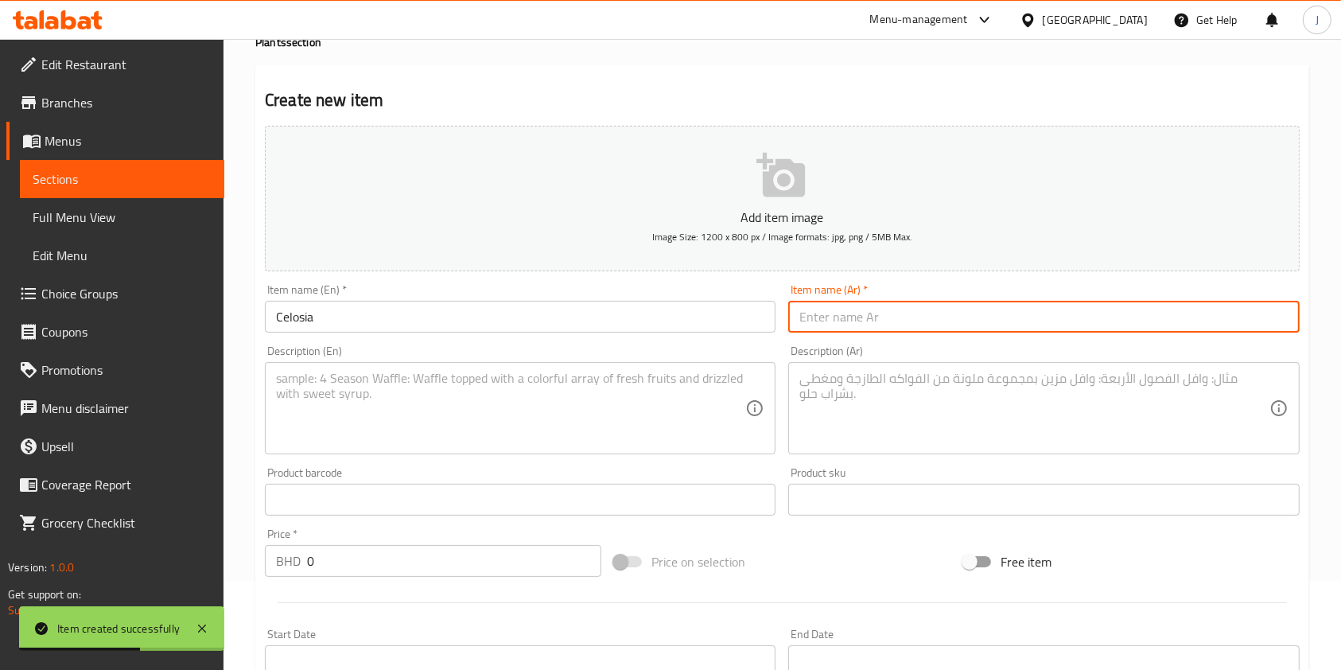
paste input "سيلوسيا"
type input "سيلوسيا"
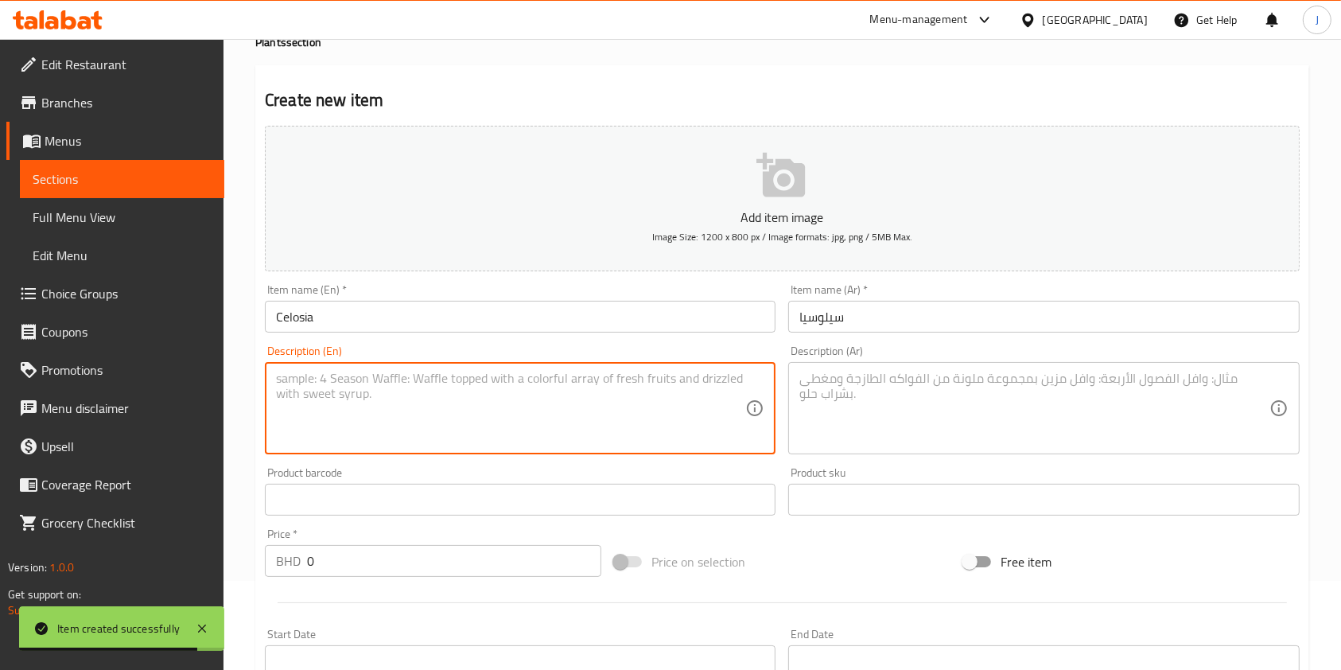
paste textarea "flower can make high"
type textarea "flower can make high"
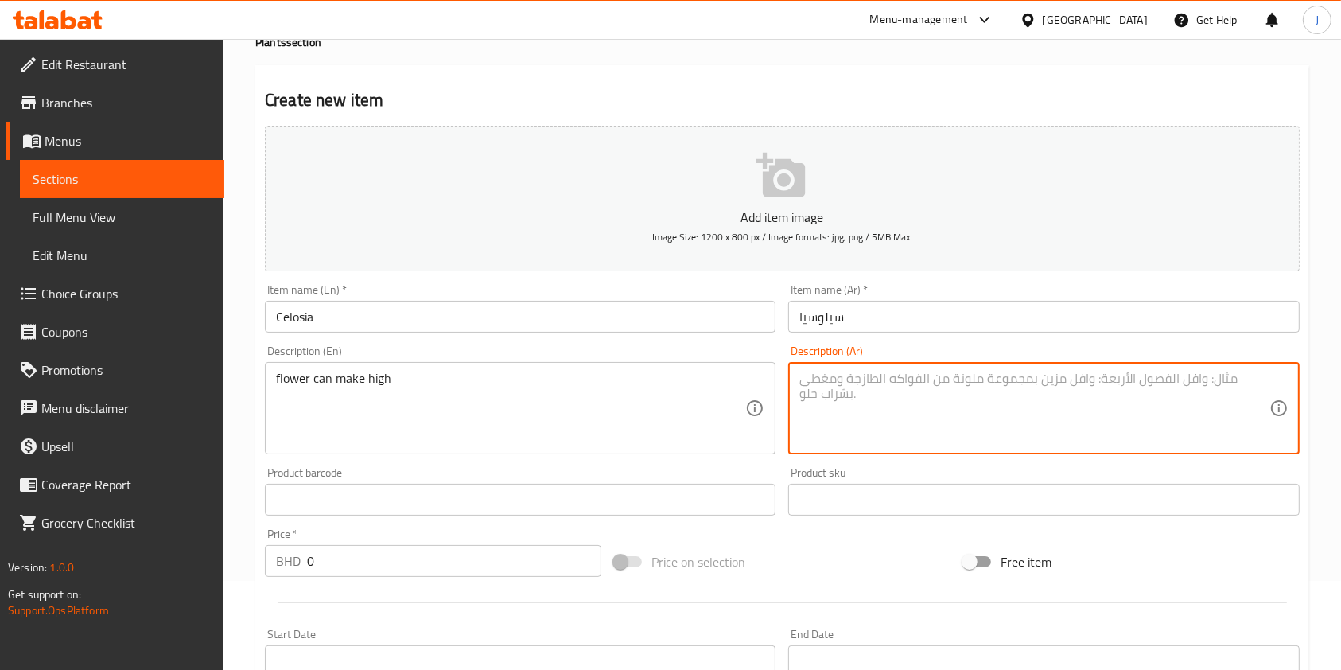
paste textarea "يمكن للزهرة أن تجعل عالية"
type textarea "يمكن للزهرة أن تجعل عالية"
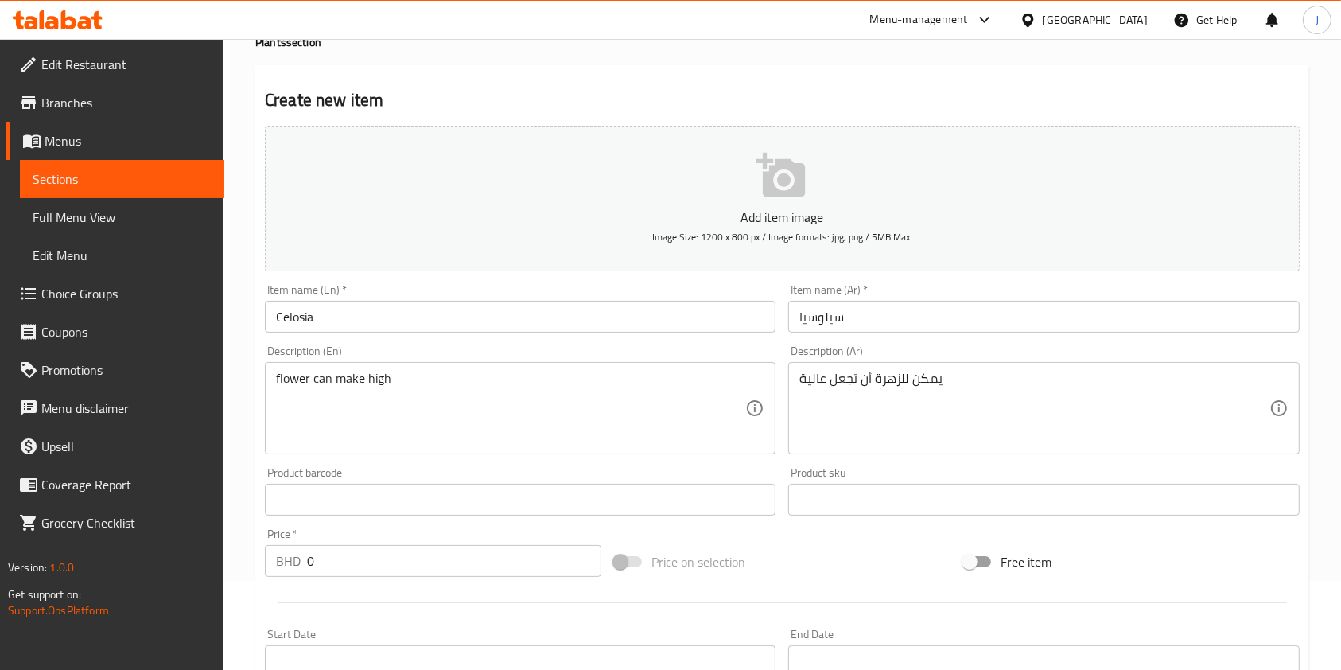
drag, startPoint x: 380, startPoint y: 577, endPoint x: 366, endPoint y: 570, distance: 16.4
click at [366, 570] on div "Price   * BHD 0 Price *" at bounding box center [433, 552] width 349 height 61
click at [366, 570] on input "0" at bounding box center [454, 561] width 294 height 32
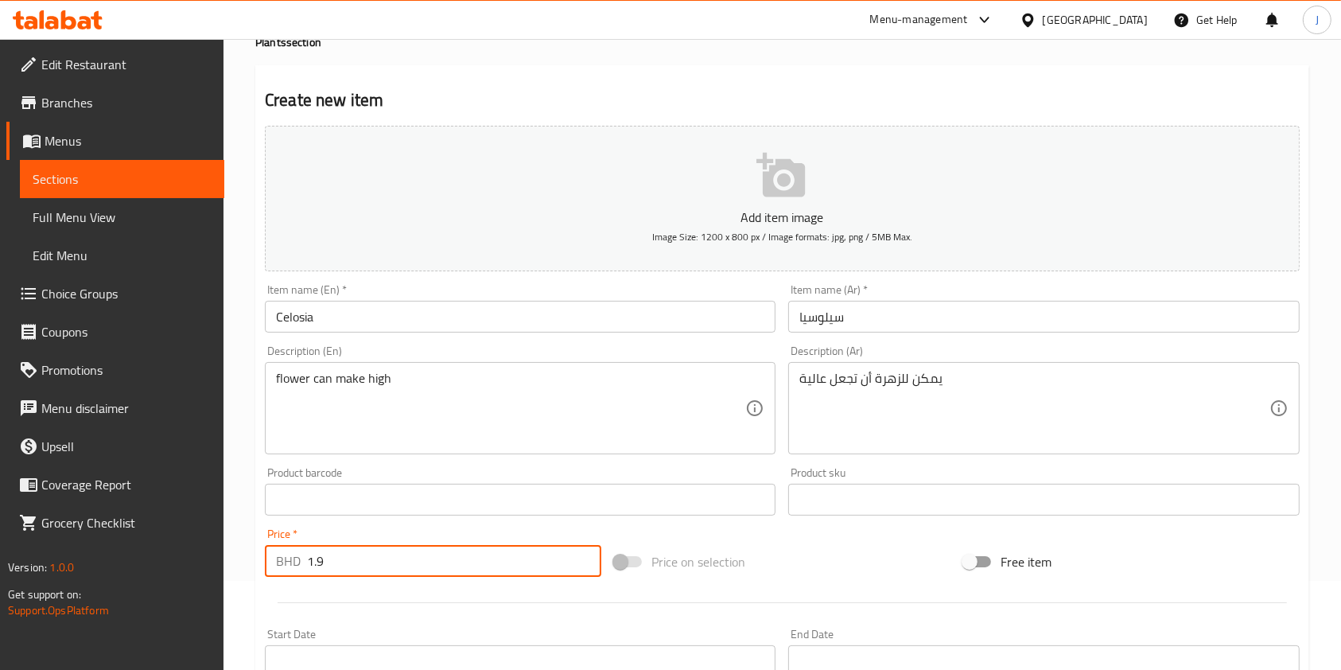
scroll to position [454, 0]
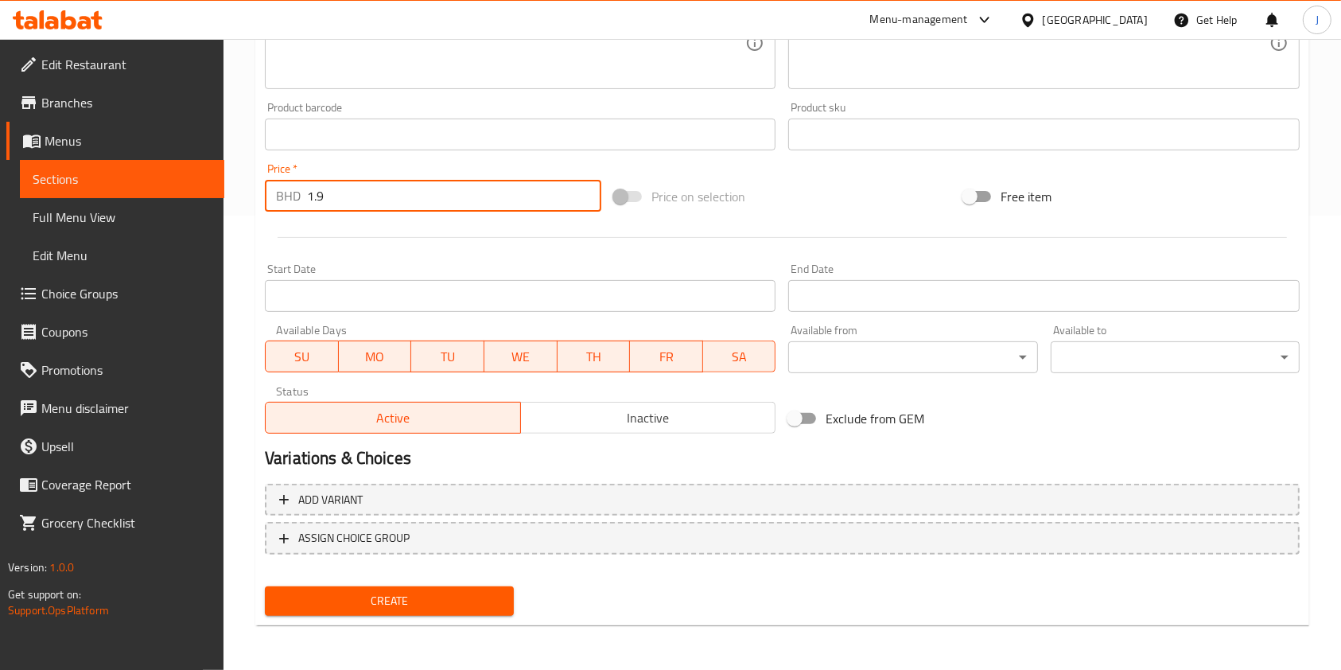
type input "1.9"
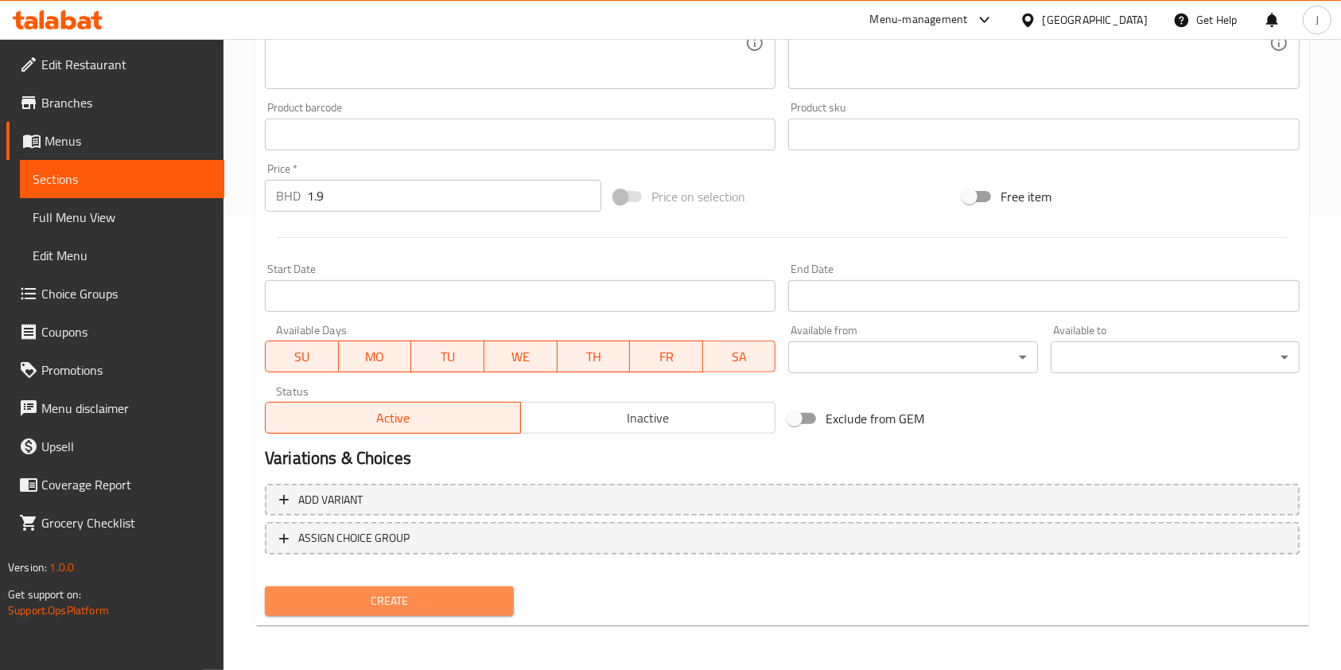
click at [418, 602] on span "Create" at bounding box center [390, 601] width 224 height 20
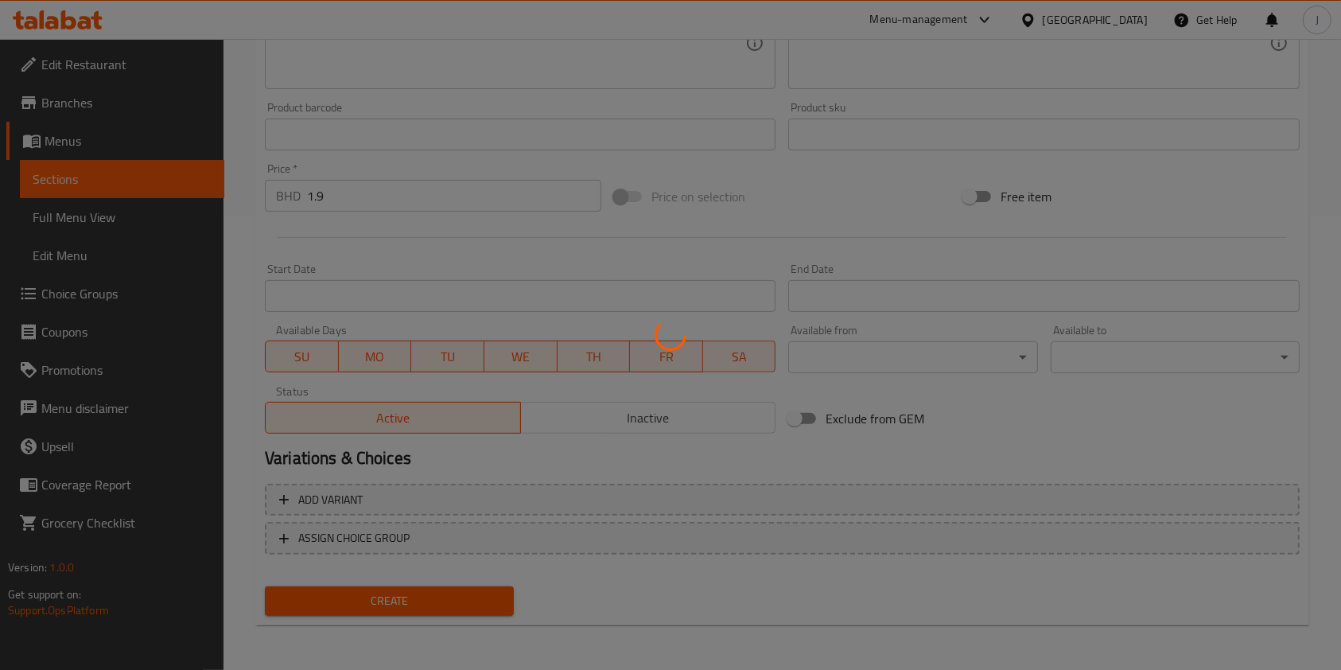
scroll to position [57, 0]
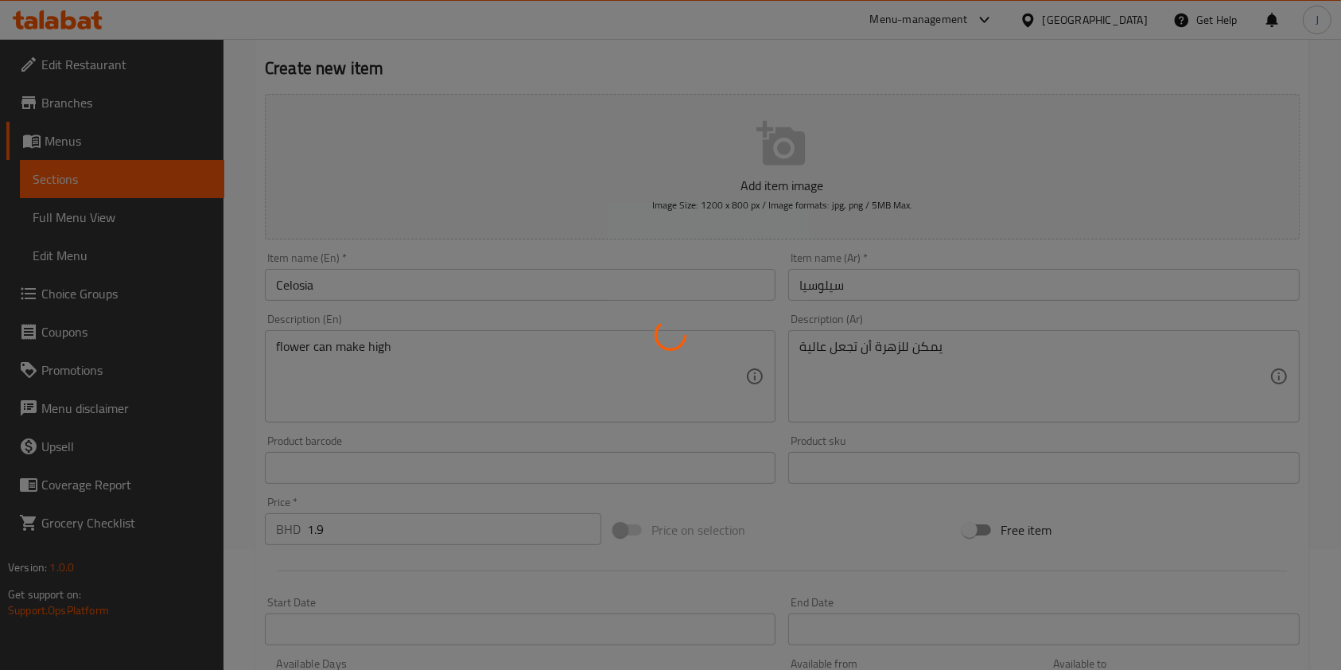
type input "0"
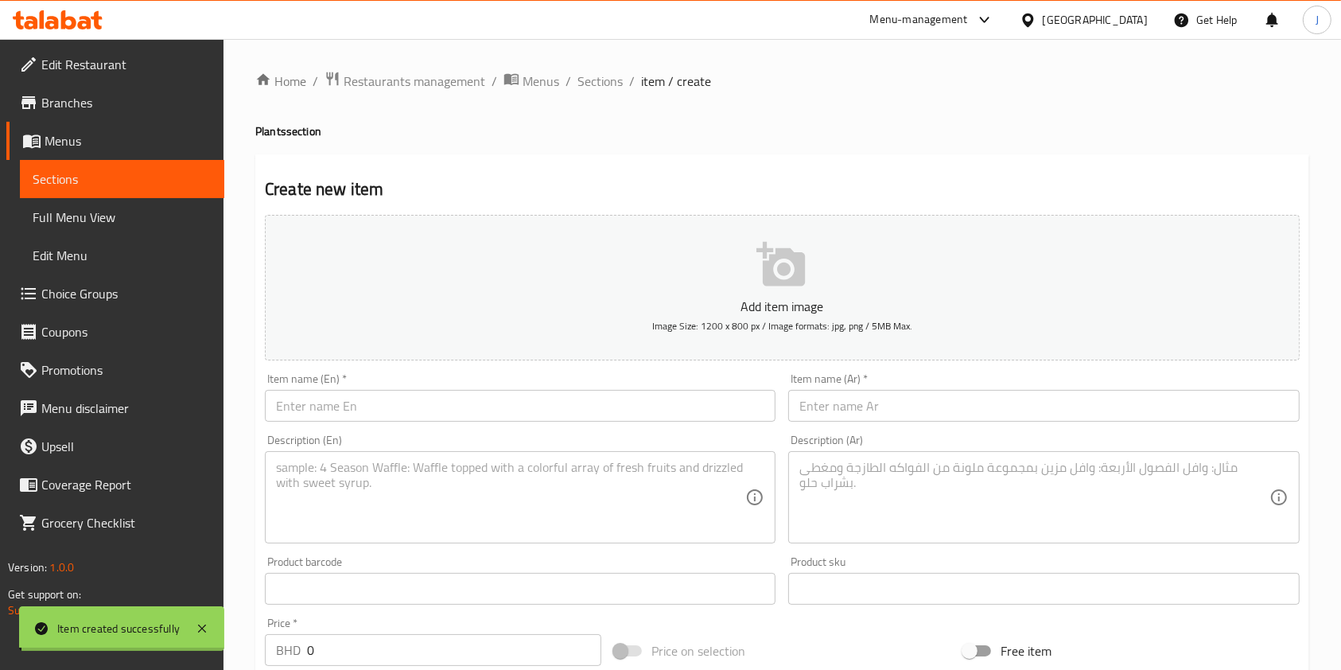
scroll to position [0, 0]
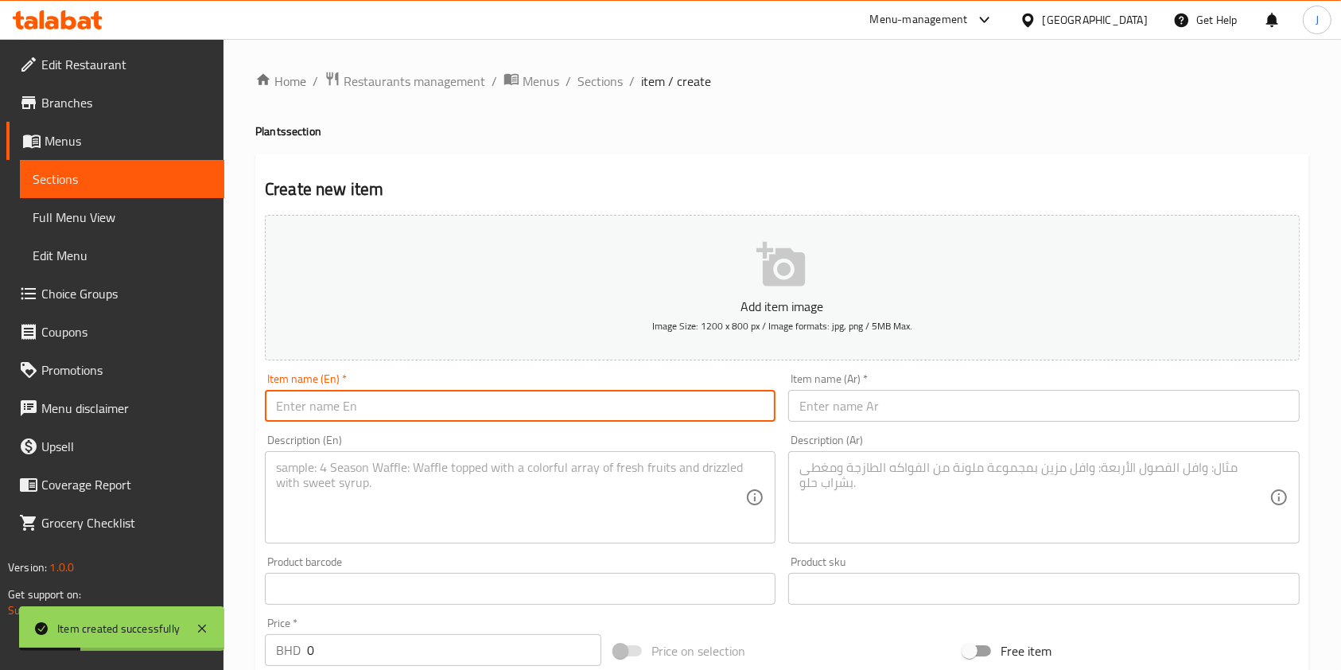
click at [336, 398] on input "text" at bounding box center [520, 406] width 511 height 32
paste input "white portulacaria"
type input "white portulacaria"
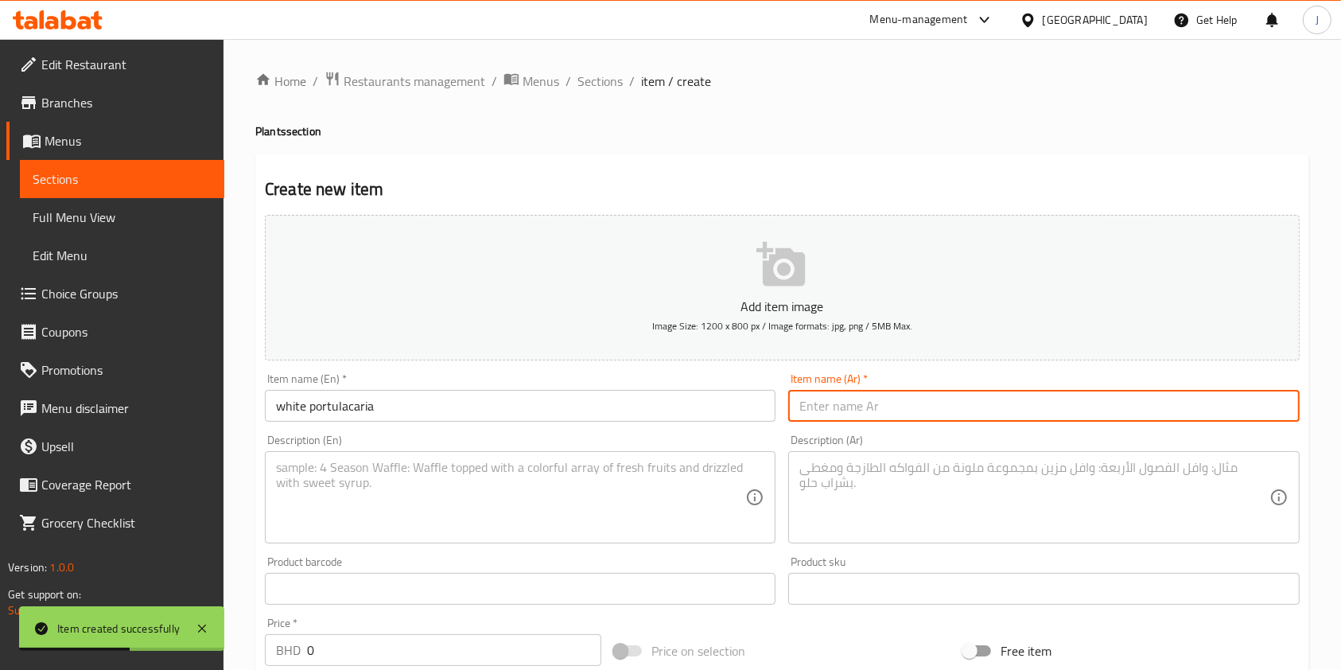
paste input "وردة وردية"
type input "وردة وردية"
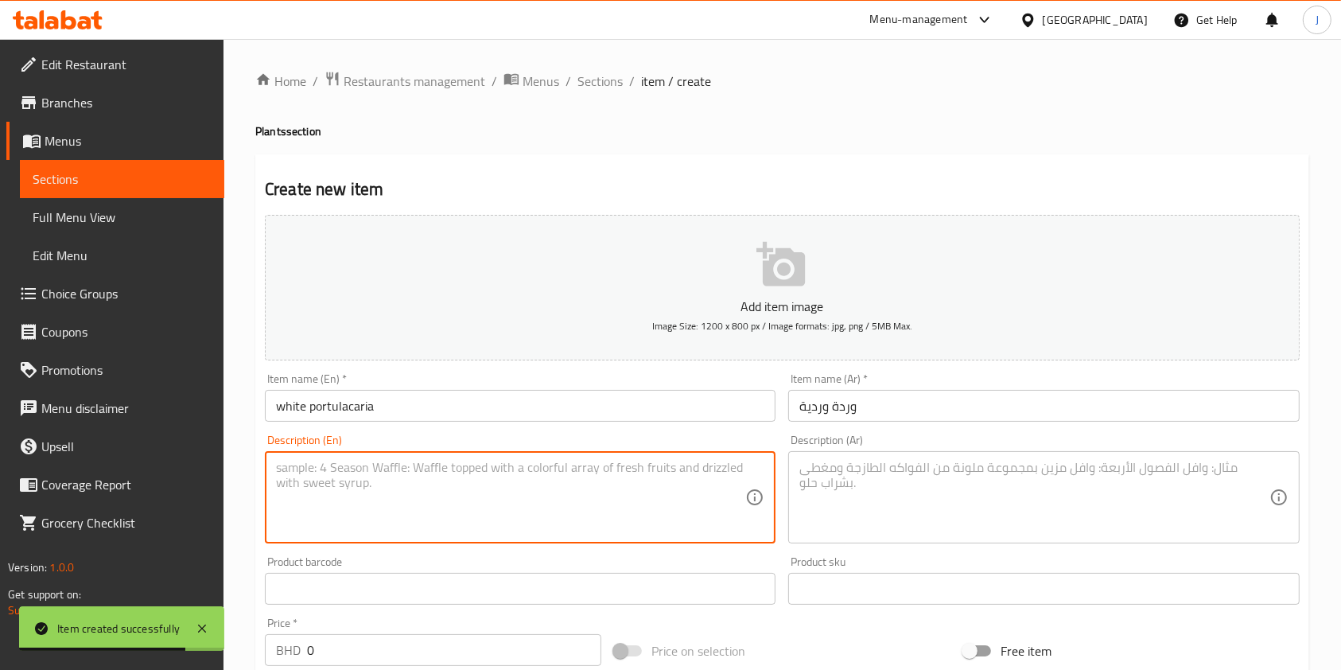
paste textarea "tiny white cactus"
type textarea "tiny white cactus"
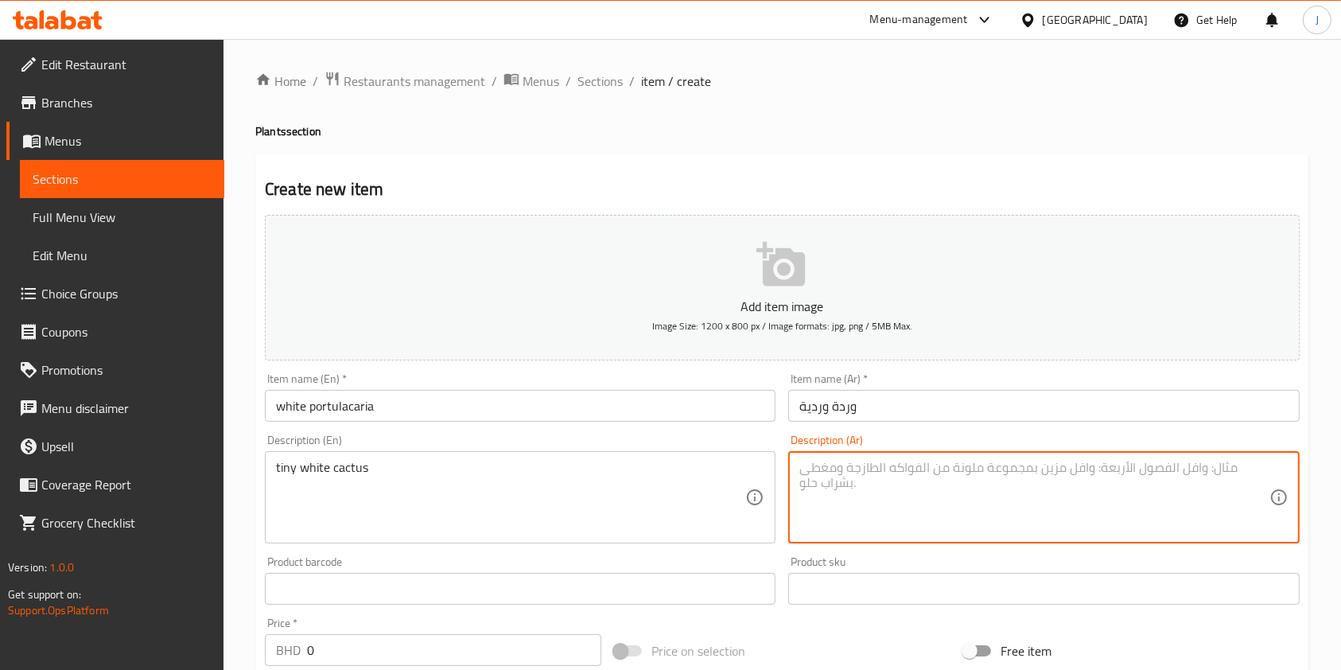
paste textarea "صبار أبيض صغير"
type textarea "صبار أبيض صغير"
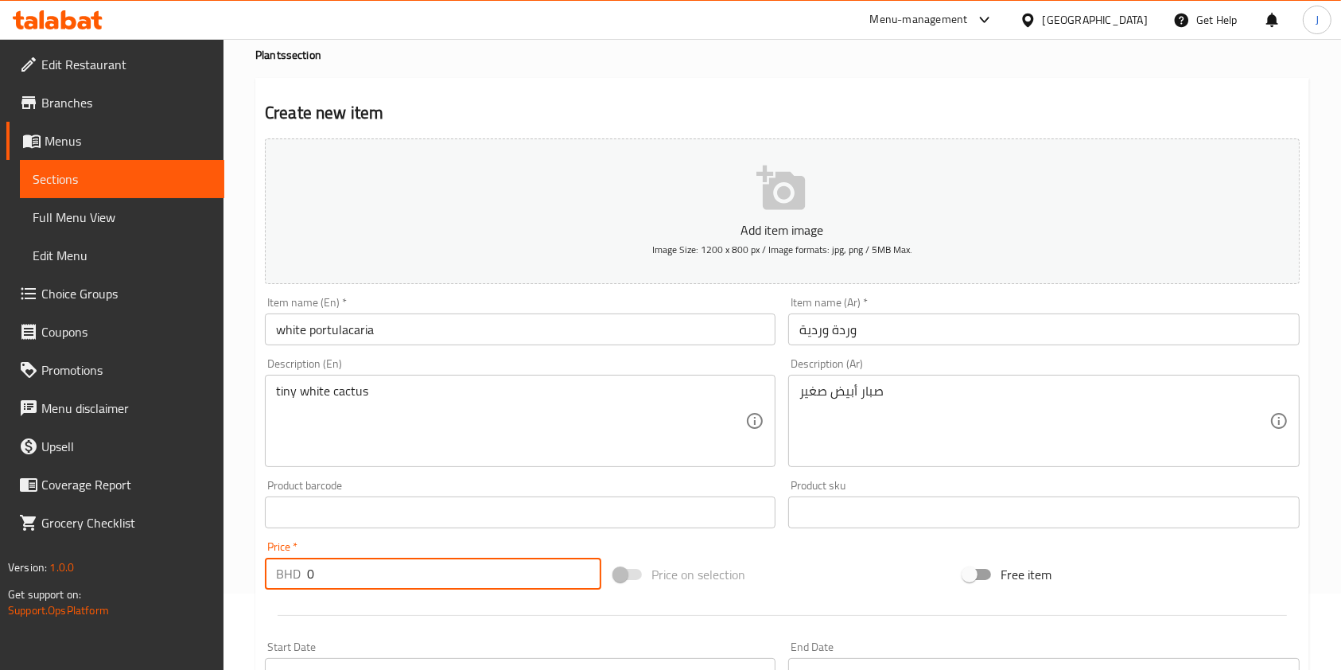
click at [336, 577] on input "0" at bounding box center [454, 574] width 294 height 32
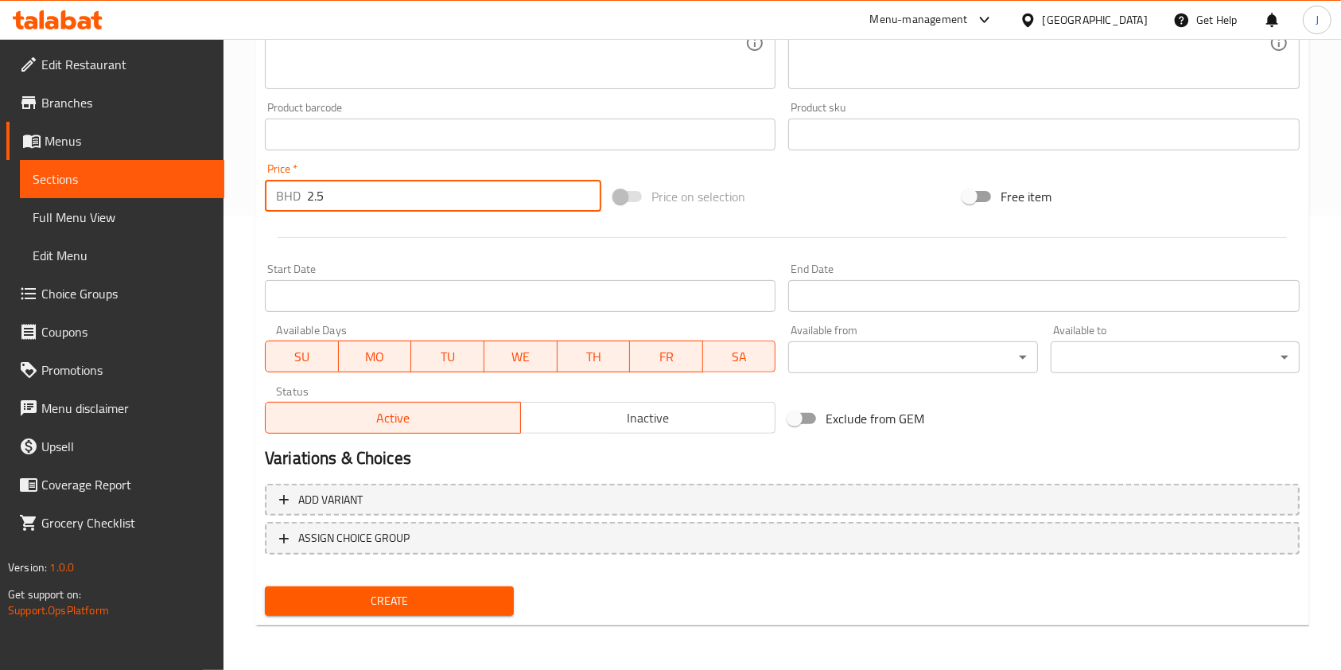
type input "2.5"
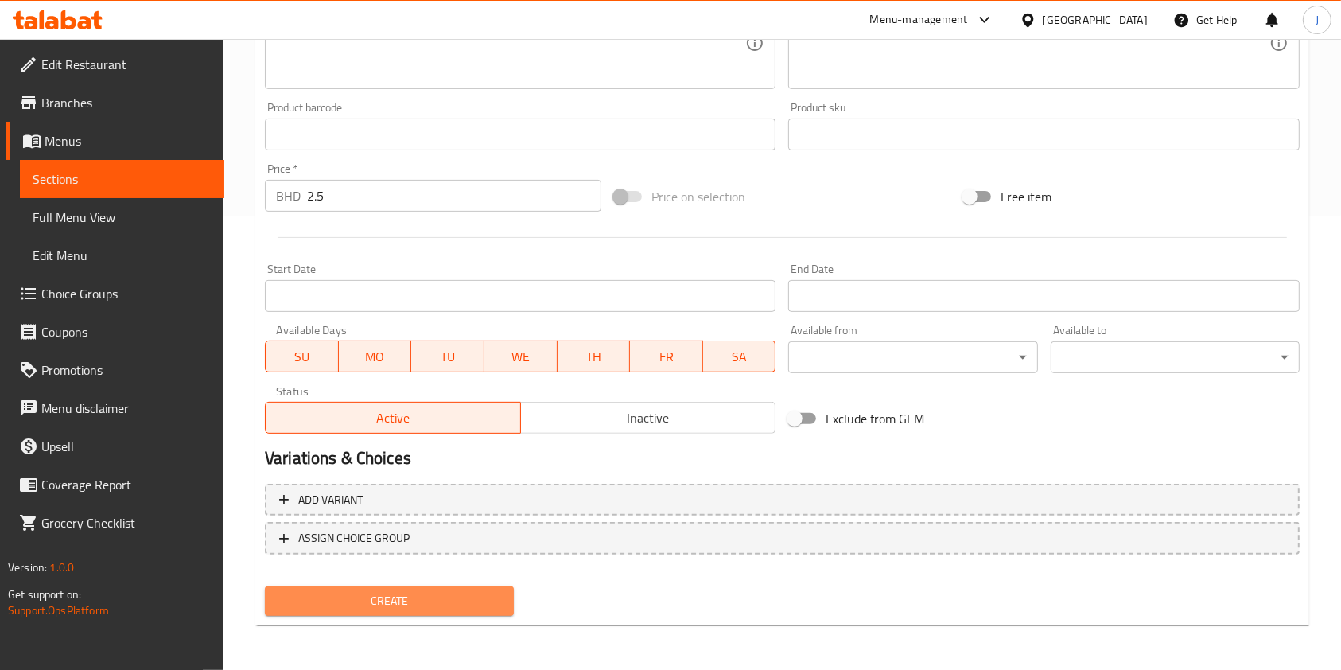
click at [338, 600] on span "Create" at bounding box center [390, 601] width 224 height 20
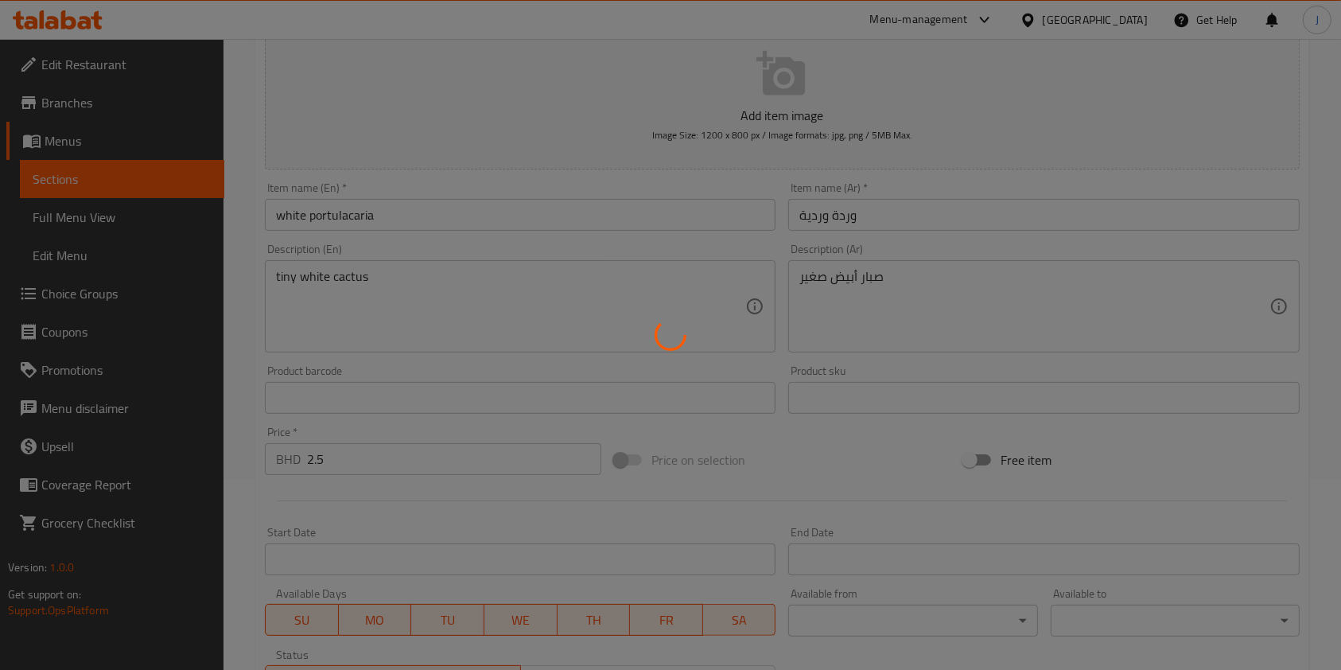
type input "0"
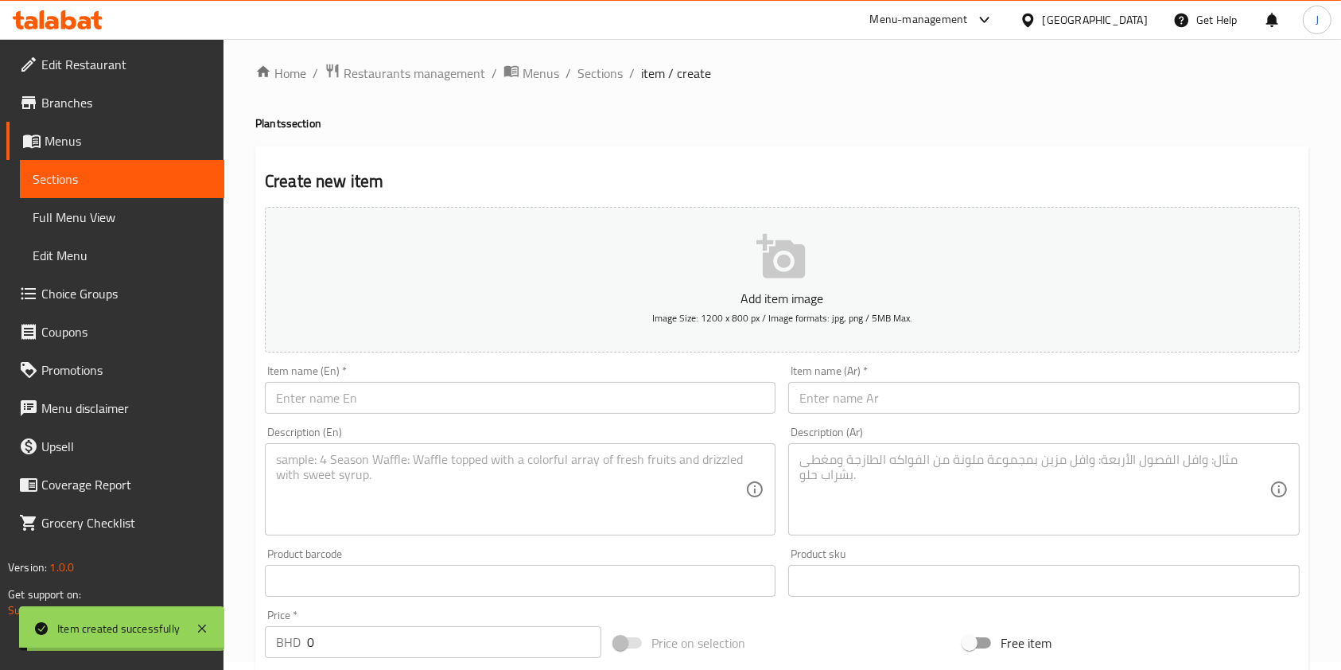
scroll to position [0, 0]
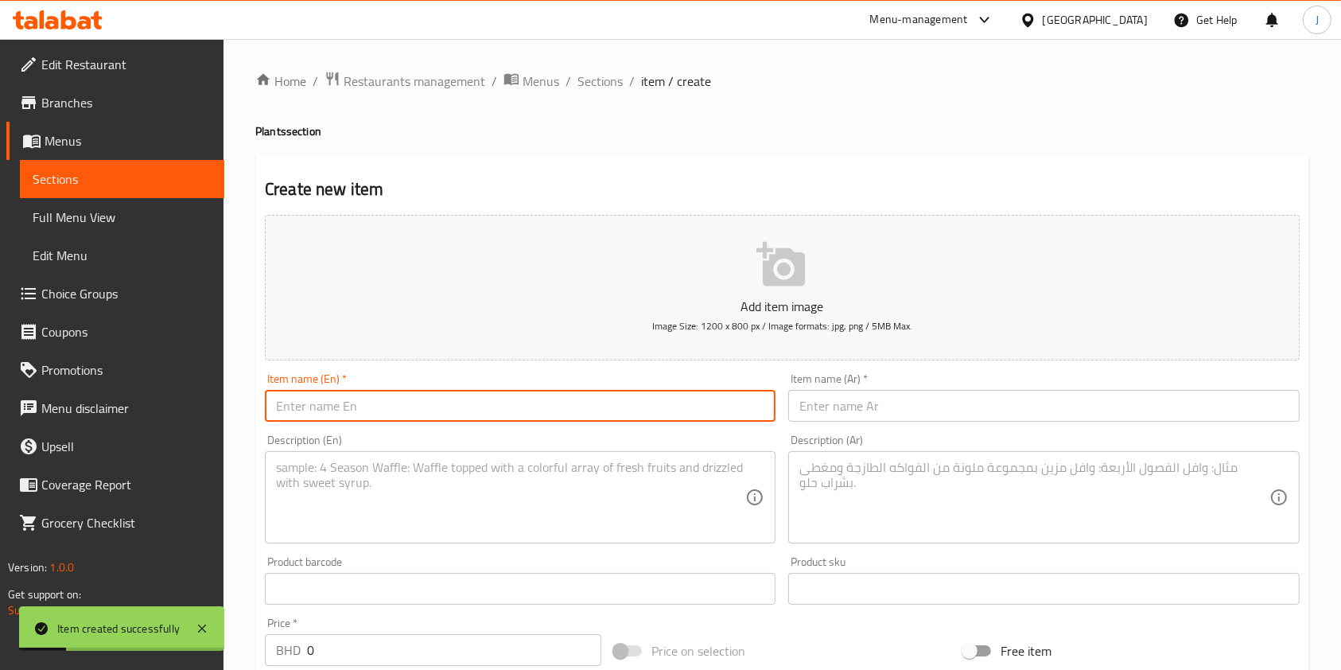
click at [441, 407] on input "text" at bounding box center [520, 406] width 511 height 32
paste input "long portulacaria"
click at [309, 412] on input "long portulacaria" at bounding box center [520, 406] width 511 height 32
click at [278, 409] on input "long Portulacaria" at bounding box center [520, 406] width 511 height 32
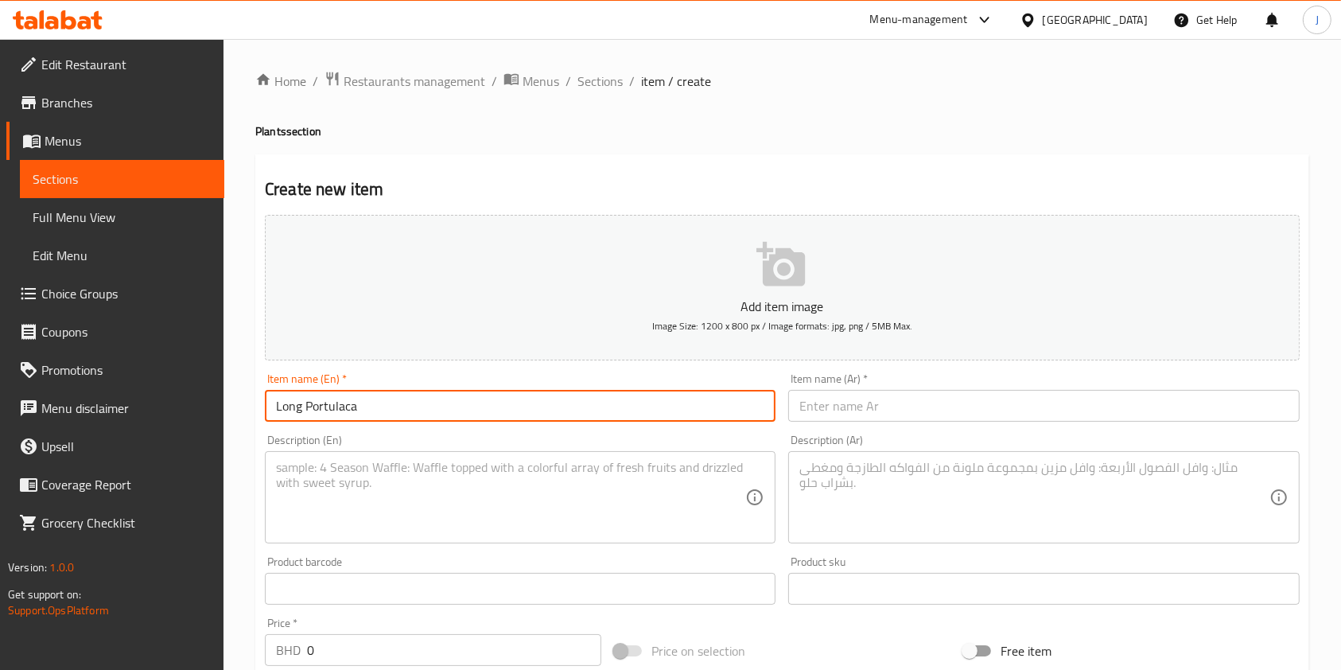
drag, startPoint x: 381, startPoint y: 406, endPoint x: 0, endPoint y: 387, distance: 381.5
click at [0, 387] on div "Edit Restaurant Branches Menus Sections Full Menu View Edit Menu Choice Groups …" at bounding box center [670, 581] width 1341 height 1085
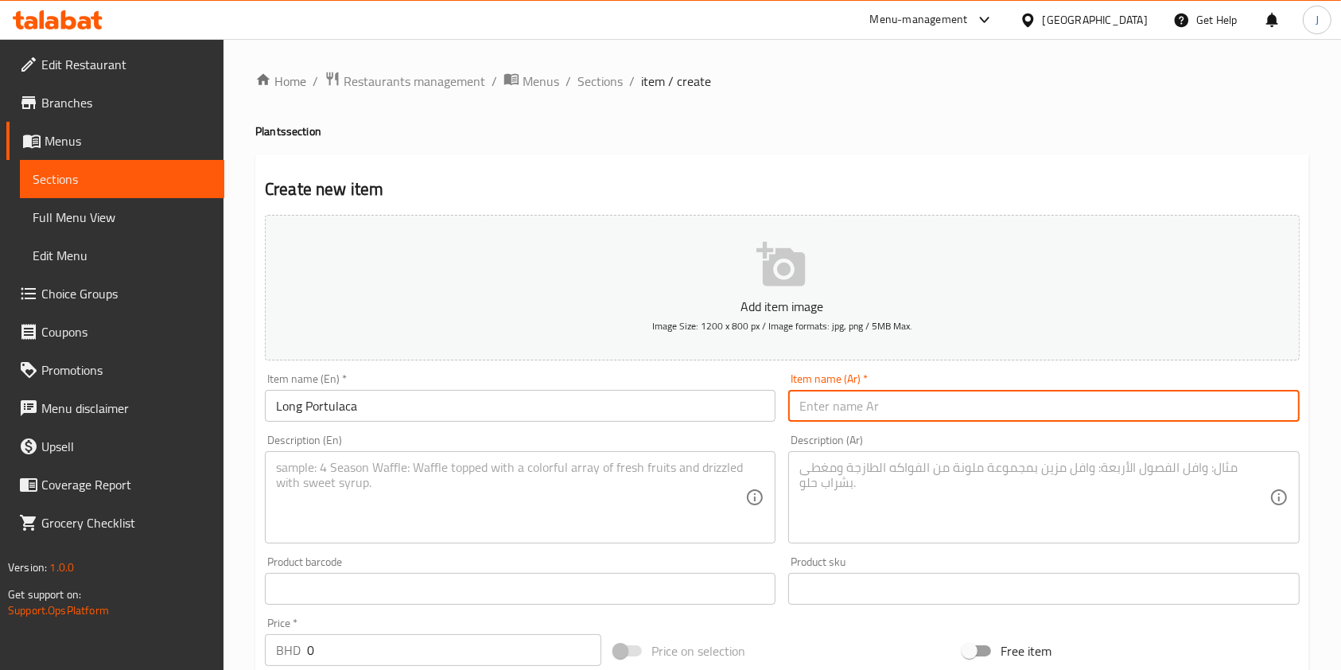
click at [837, 407] on input "text" at bounding box center [1043, 406] width 511 height 32
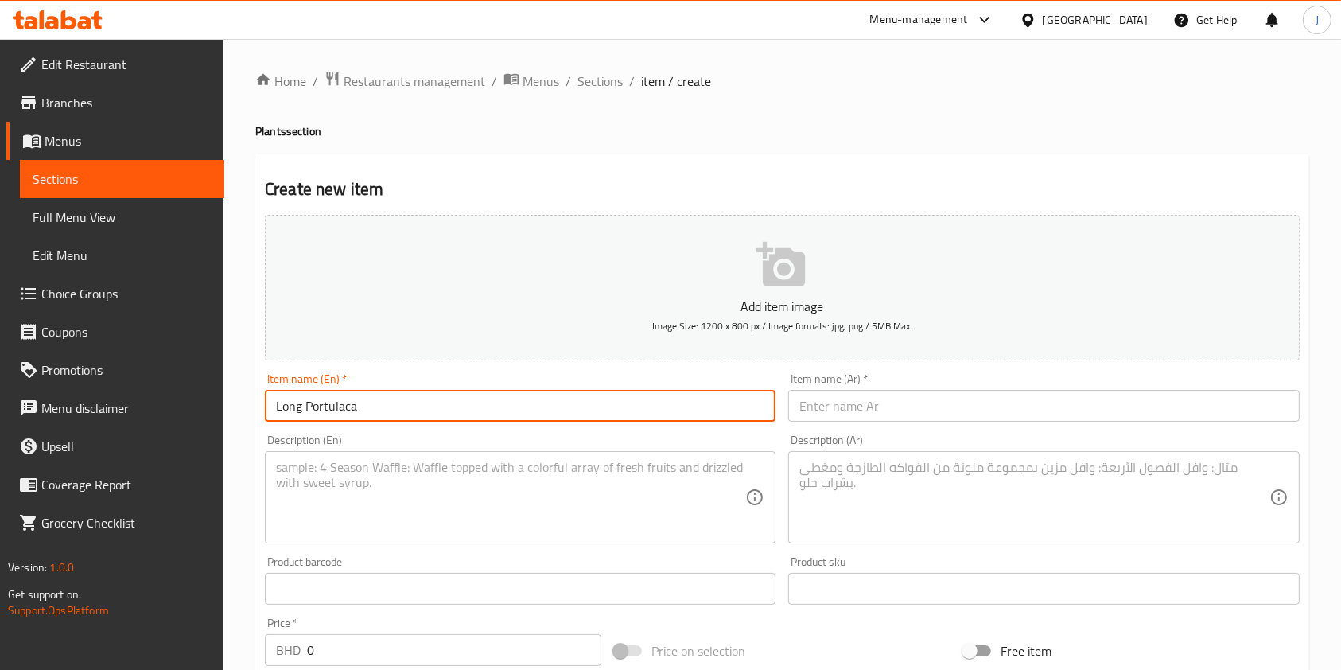
click at [390, 407] on input "Long Portulaca" at bounding box center [520, 406] width 511 height 32
type input "L"
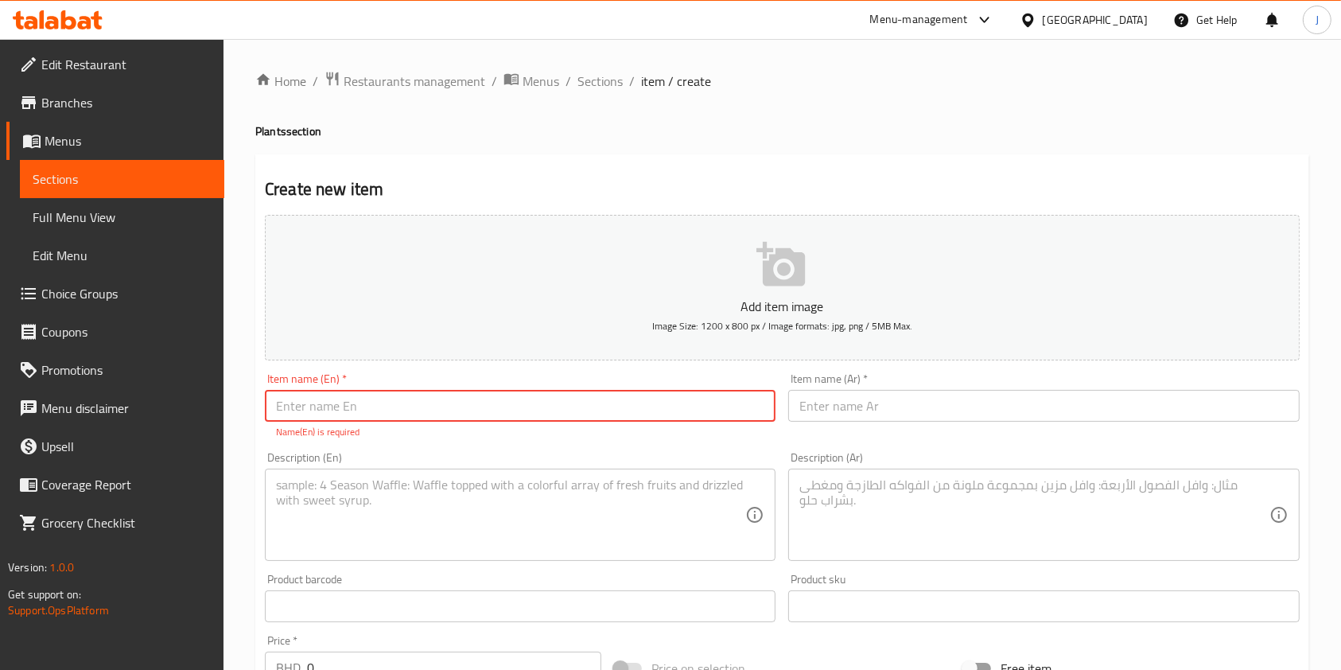
paste input "long portulacaria"
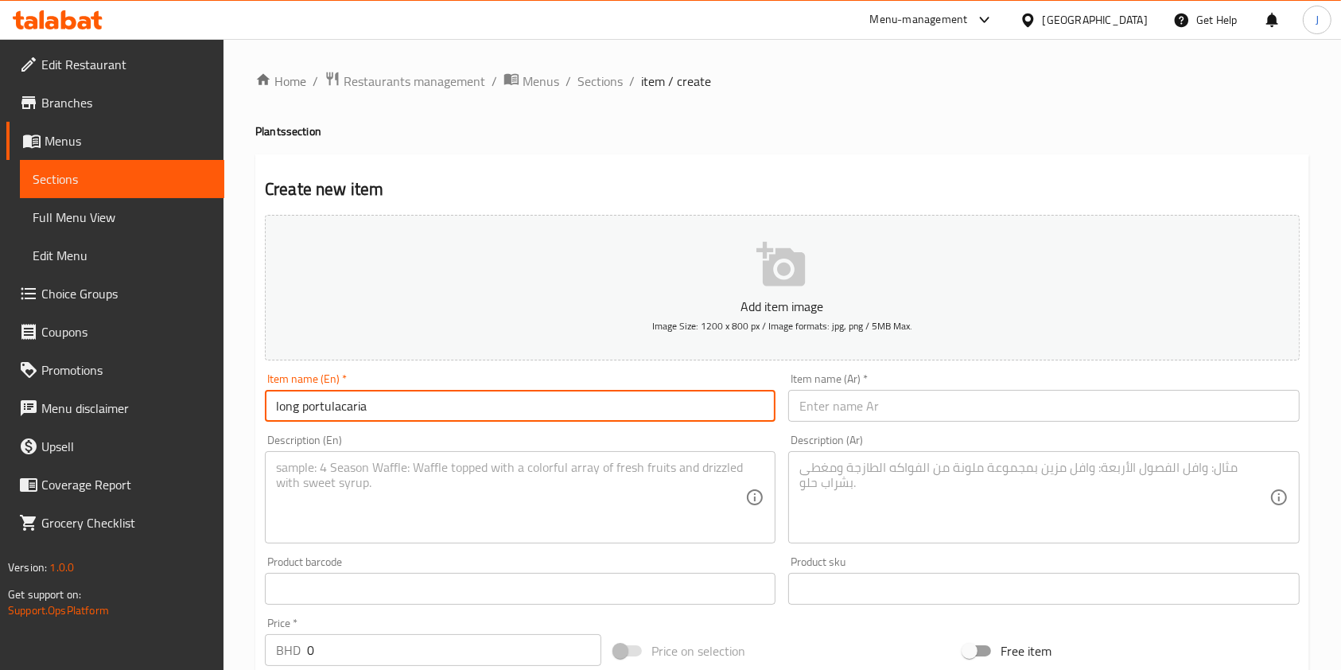
click at [309, 411] on input "long portulacaria" at bounding box center [520, 406] width 511 height 32
type input "Long Portulacaria"
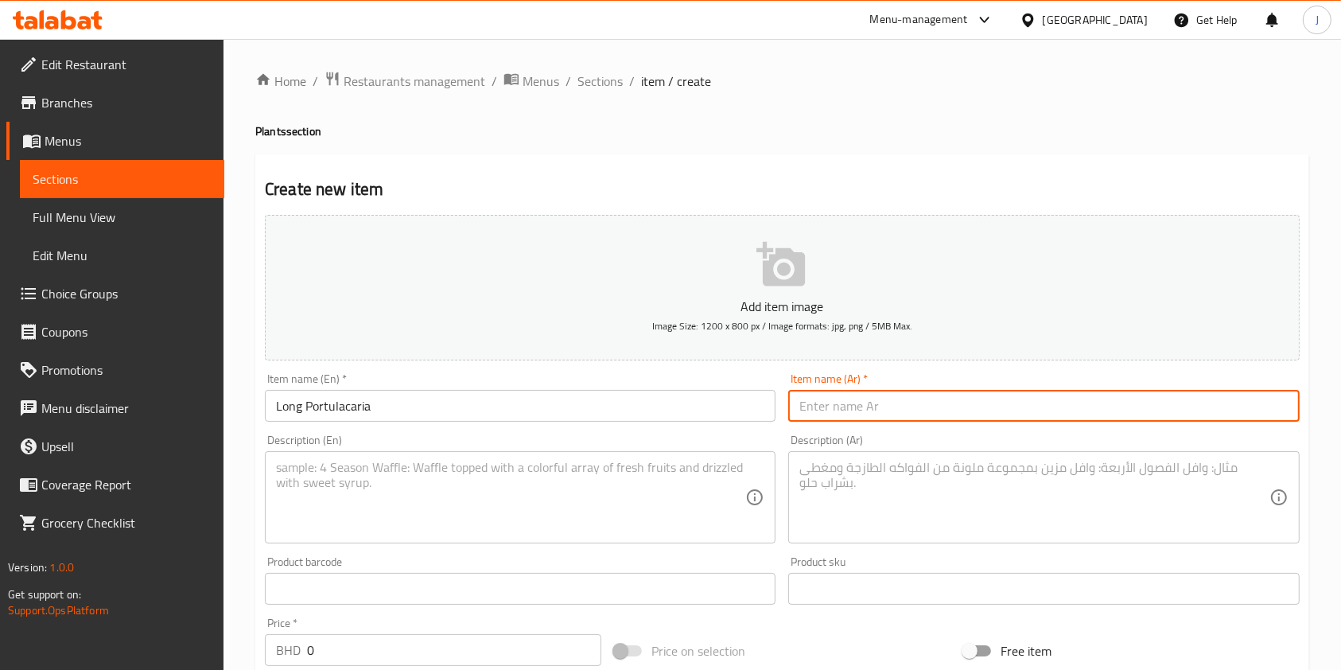
paste input "البورتولاكاريا الطويلة"
type input "البورتولاكاريا الطويلة"
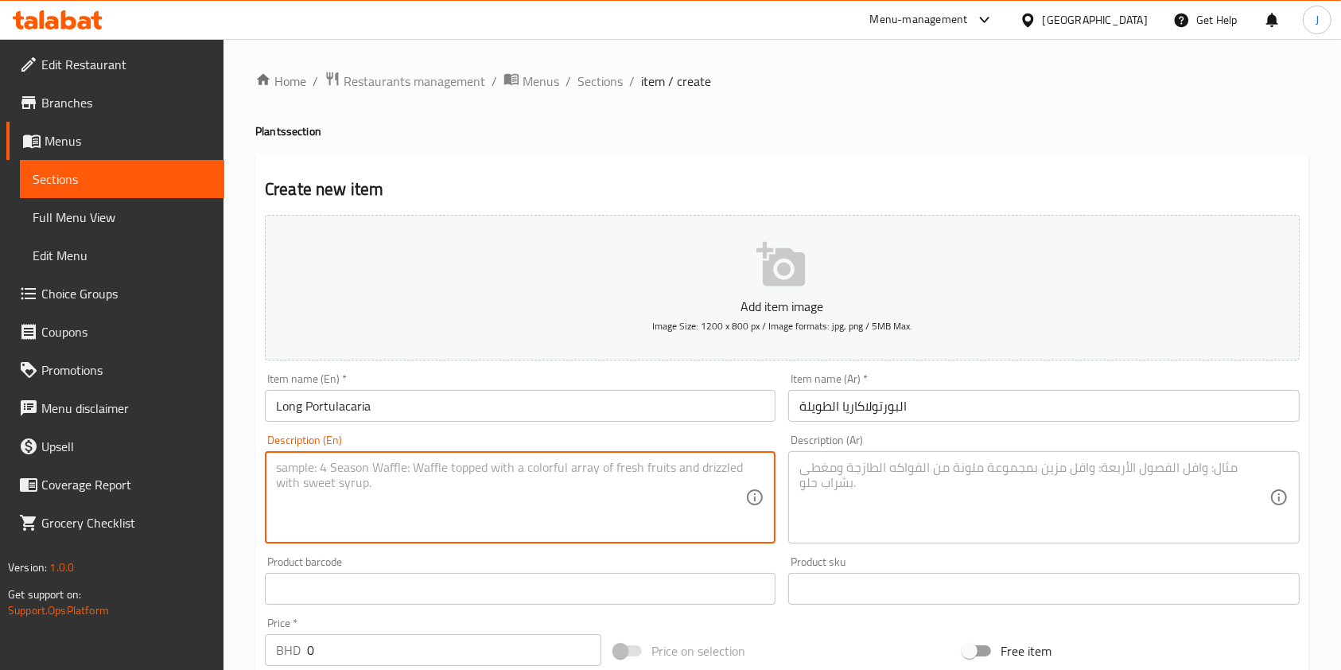
paste textarea "long high green cactus"
type textarea "long high green cactus"
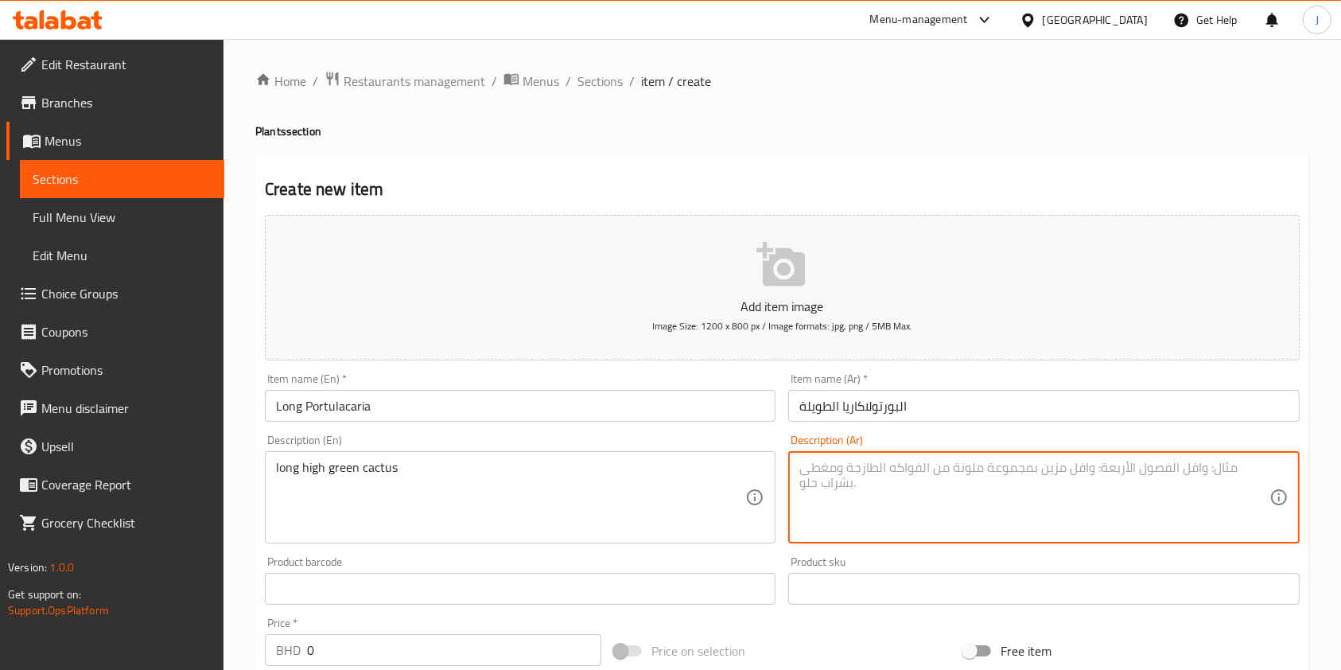
paste textarea "صبار أخضر طويل مرتفع"
type textarea "صبار أخضر طويل مرتفع"
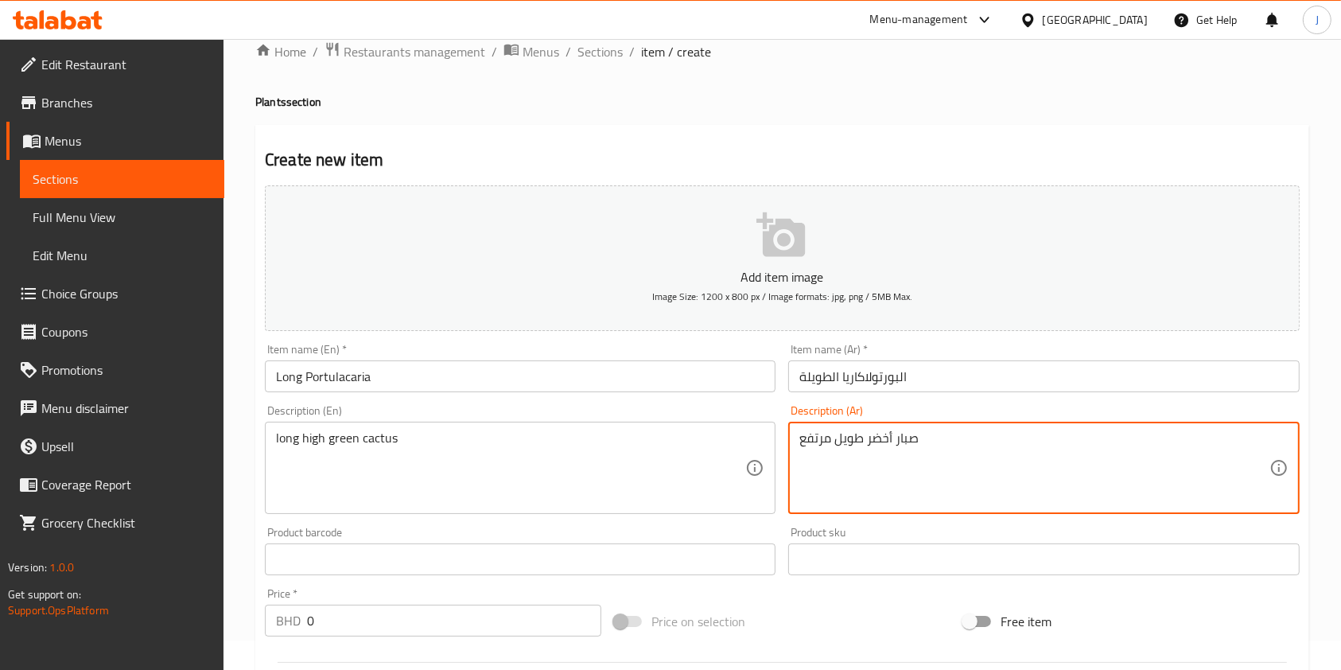
click at [395, 609] on input "0" at bounding box center [454, 621] width 294 height 32
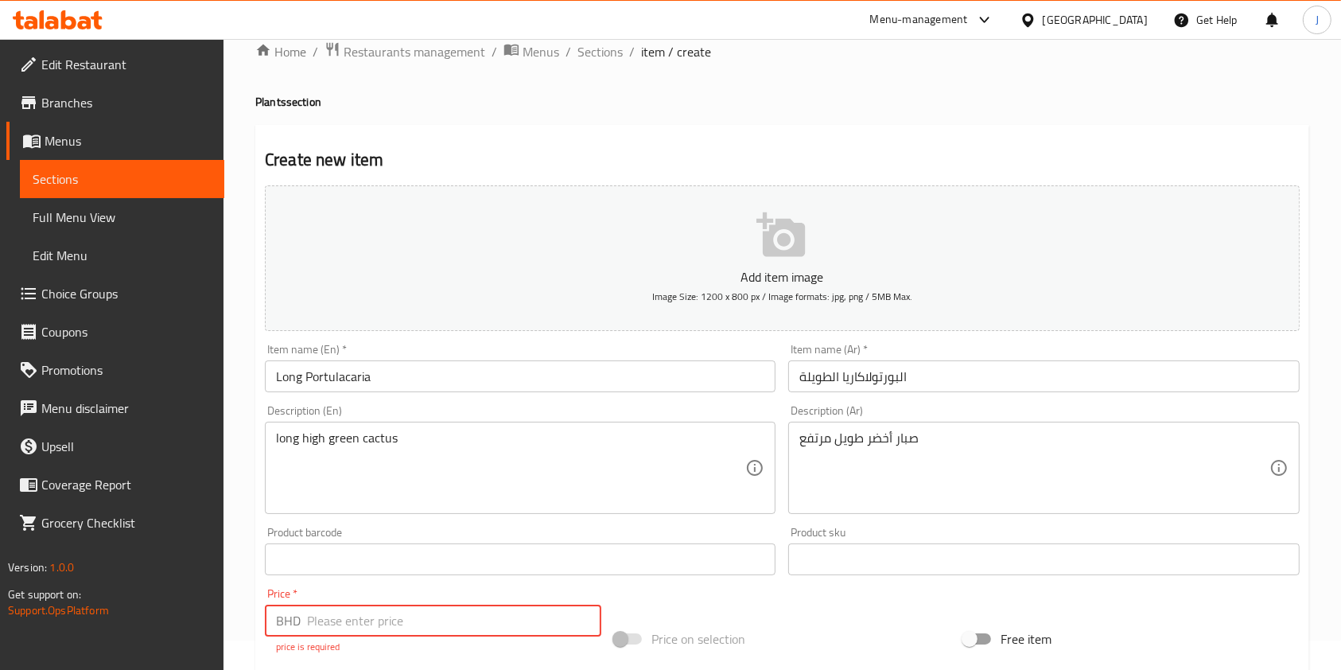
type input "2"
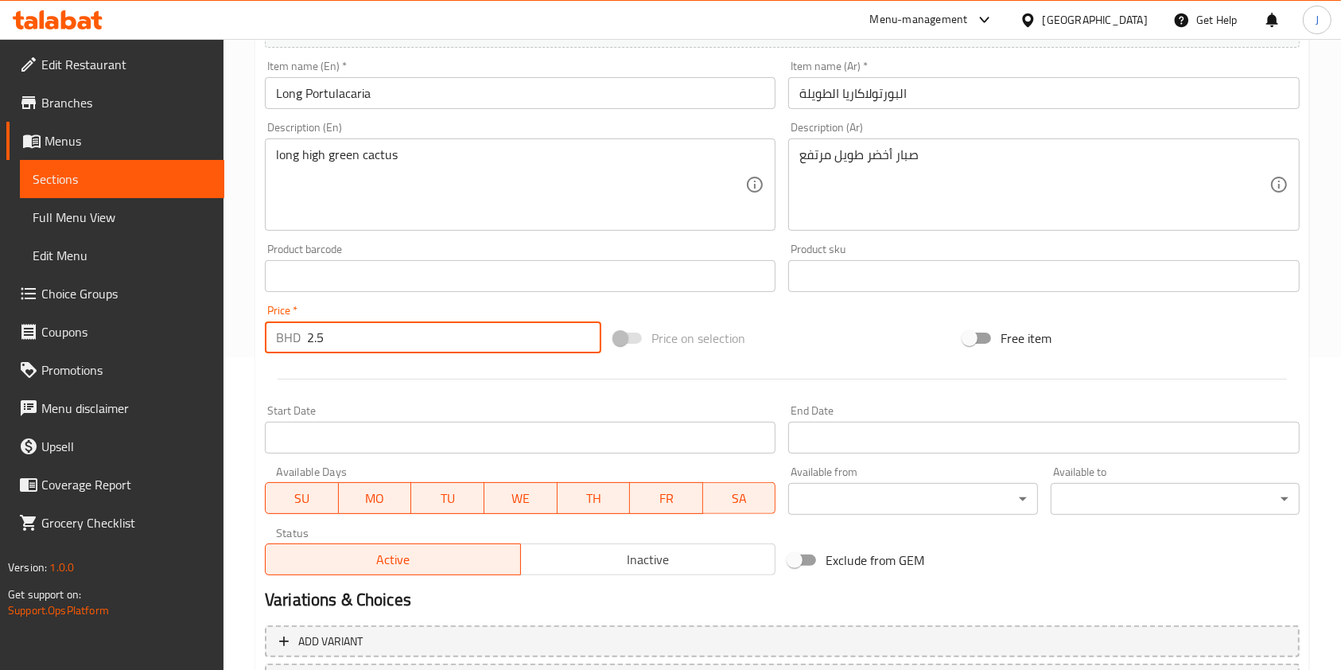
scroll to position [440, 0]
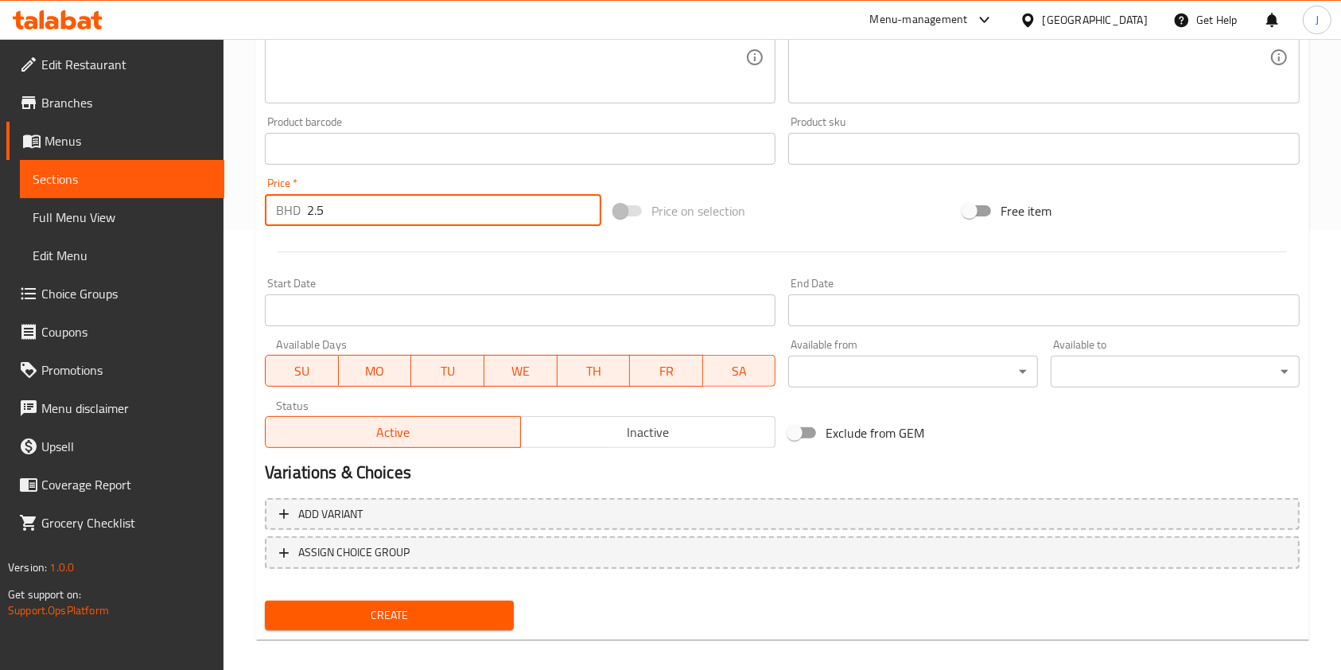
type input "2.5"
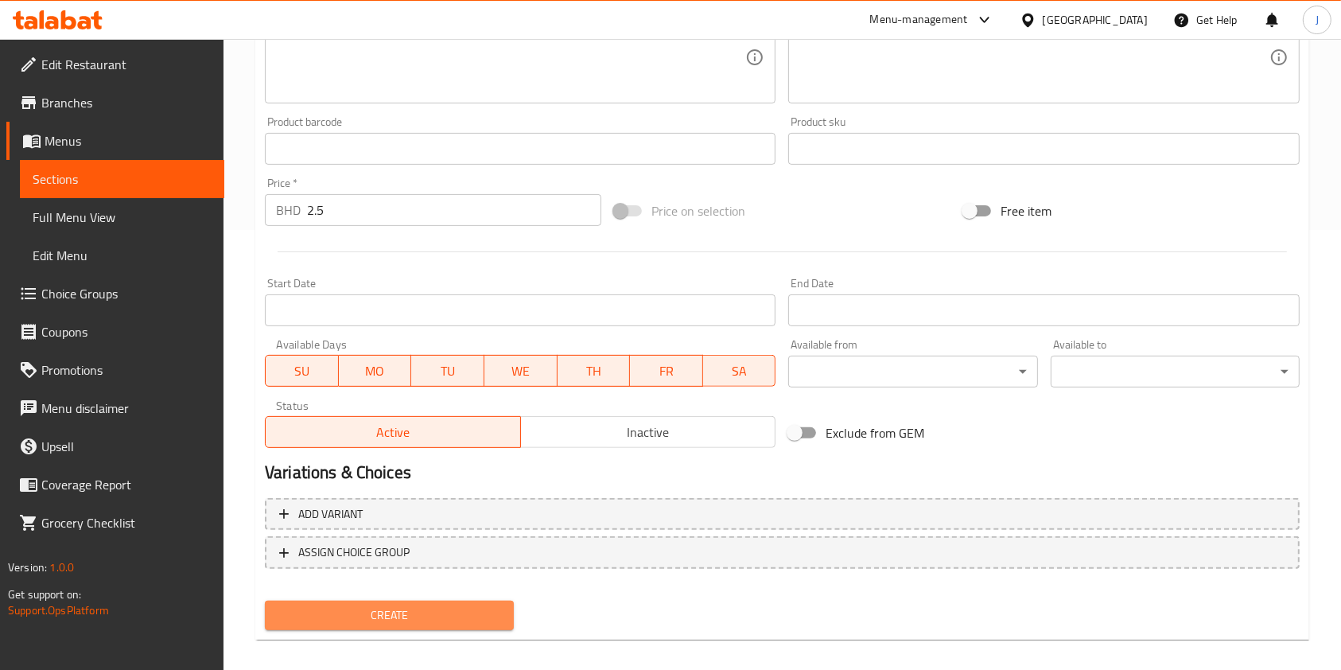
click at [426, 623] on span "Create" at bounding box center [390, 615] width 224 height 20
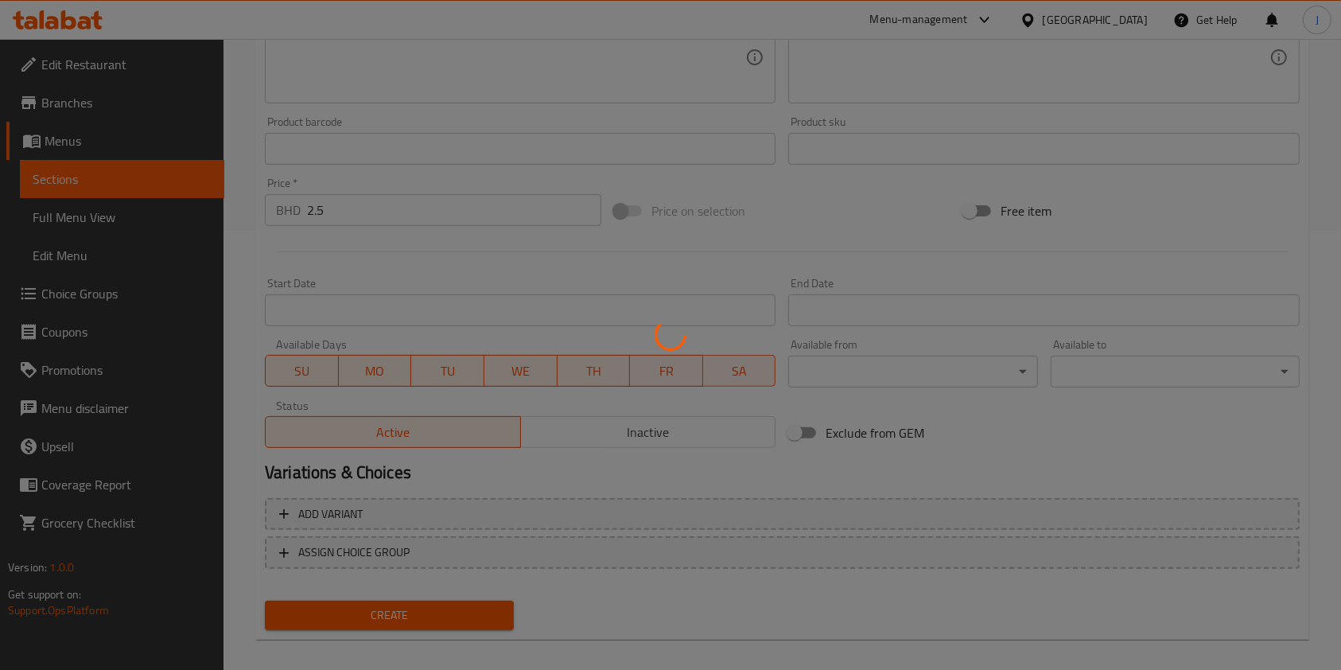
type input "0"
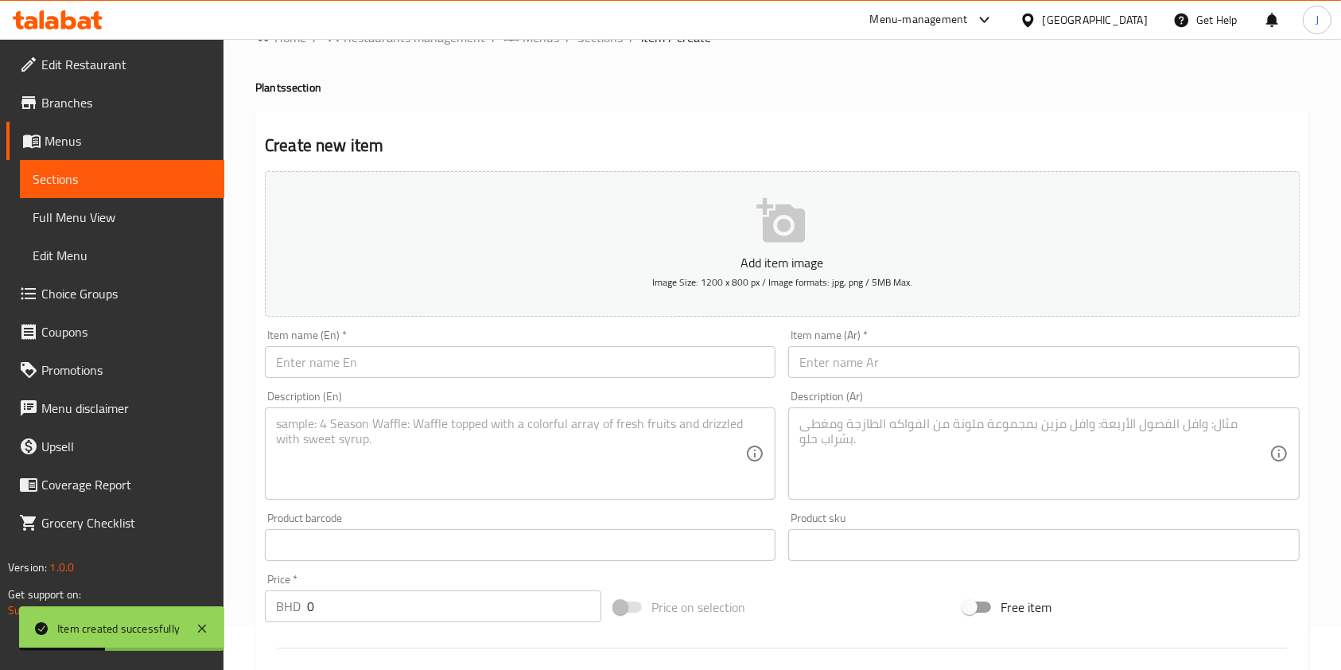
scroll to position [0, 0]
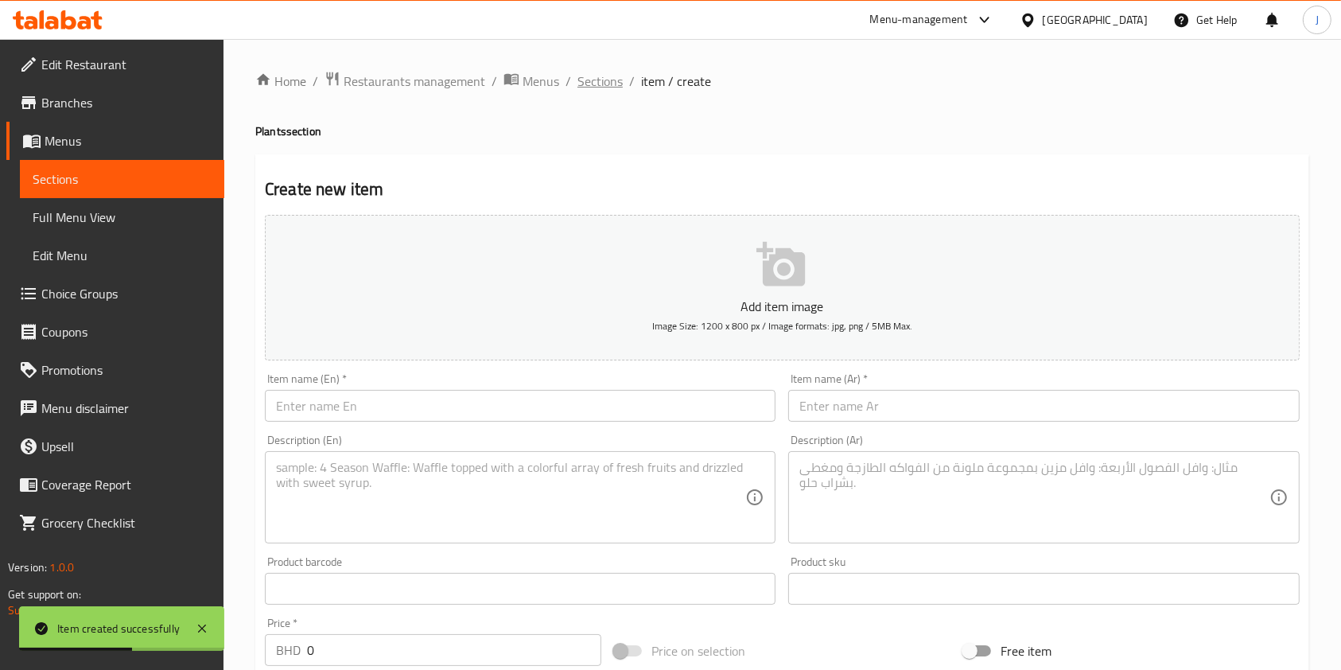
click at [605, 76] on span "Sections" at bounding box center [599, 81] width 45 height 19
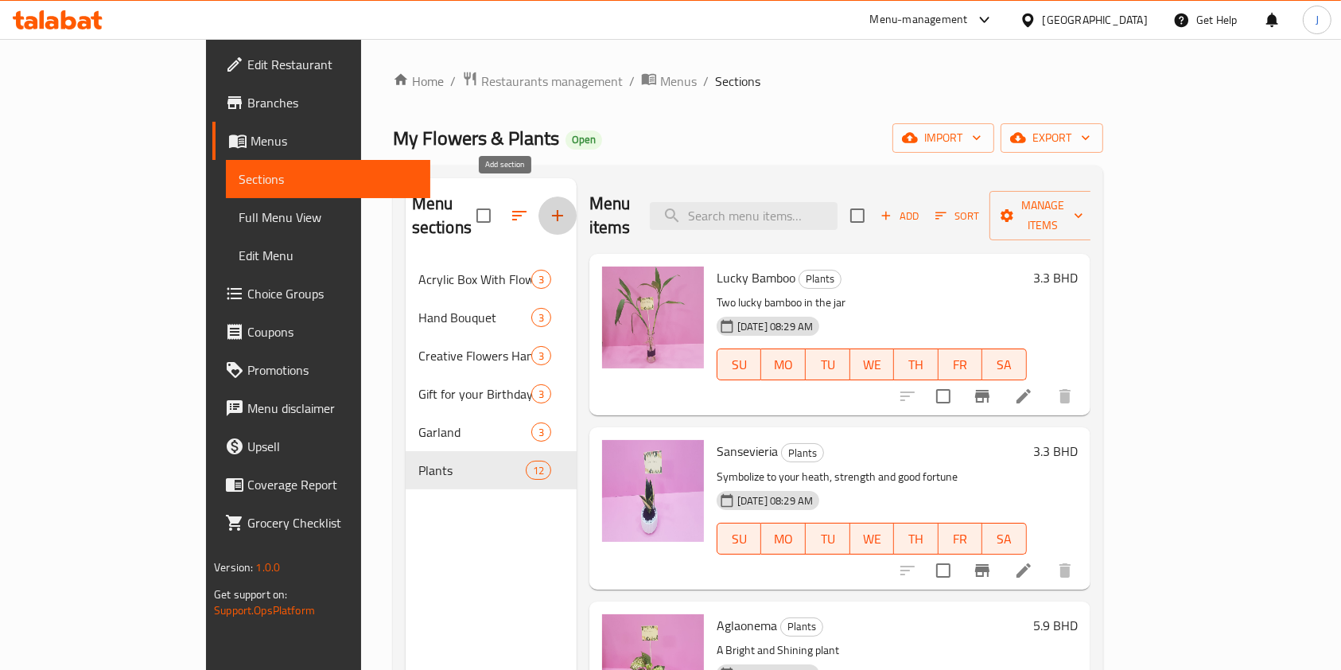
click at [548, 206] on icon "button" at bounding box center [557, 215] width 19 height 19
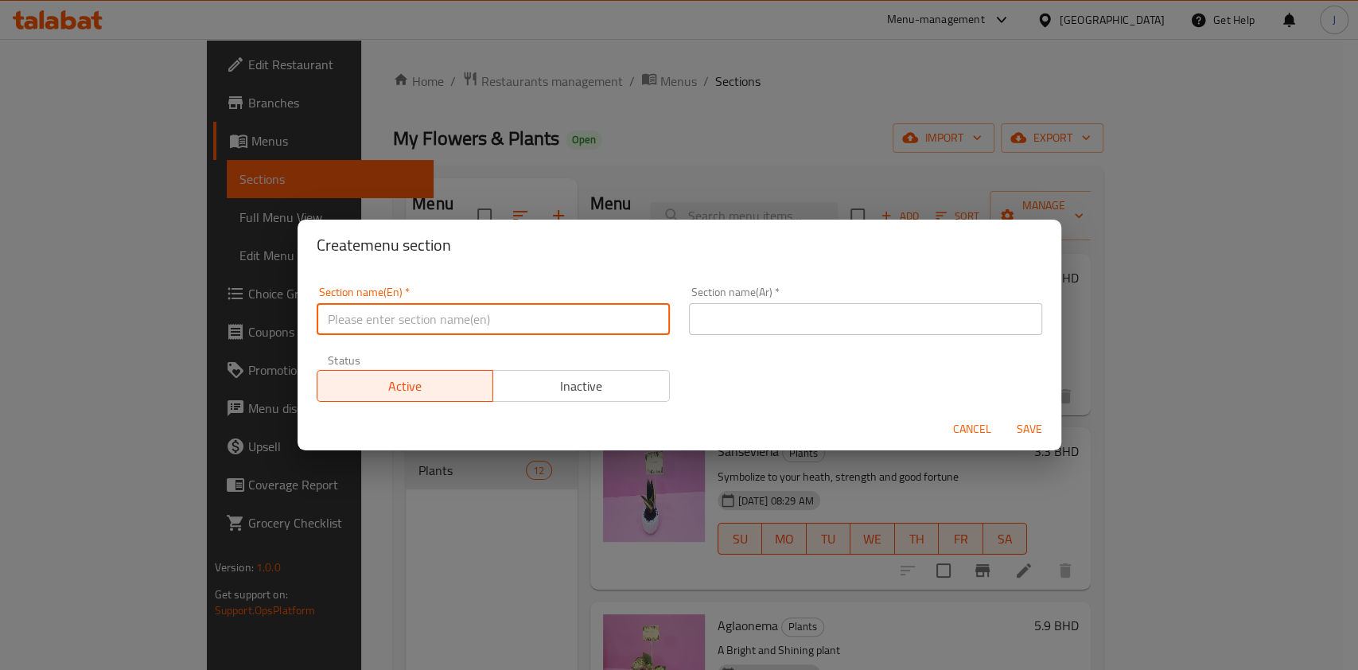
click at [430, 309] on input "text" at bounding box center [493, 319] width 353 height 32
type input "Stand Bouquet"
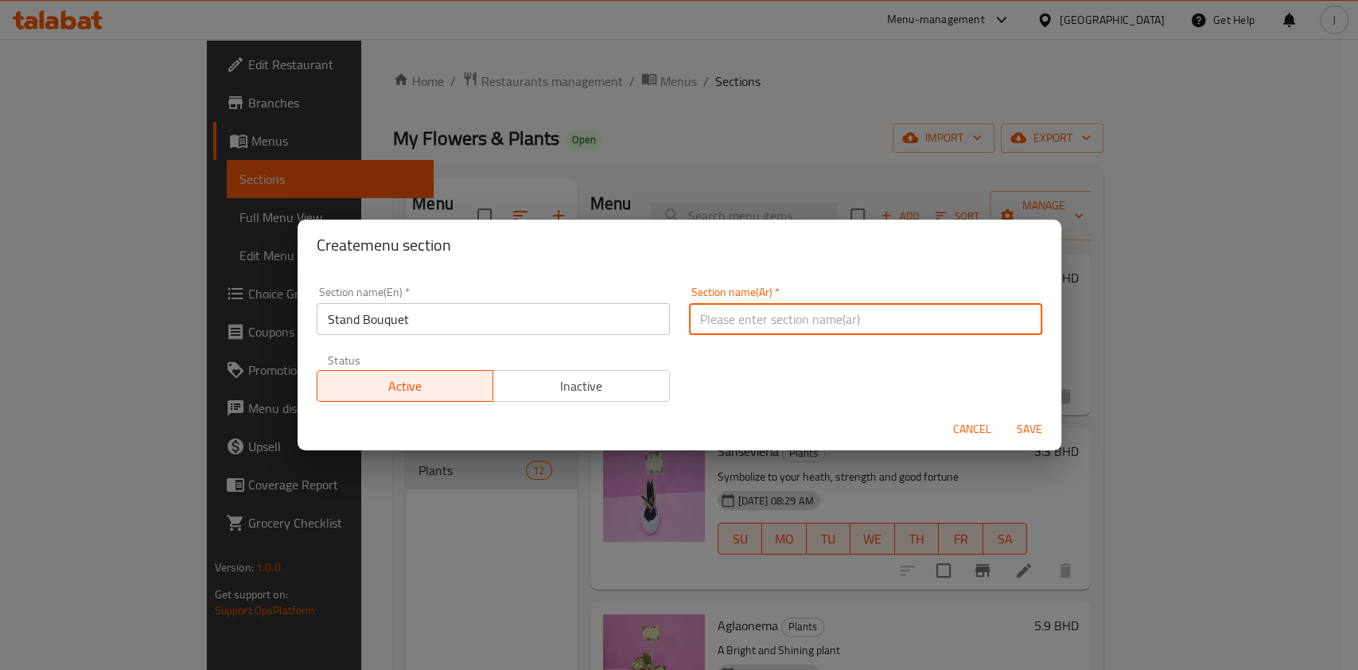
click at [787, 317] on input "text" at bounding box center [865, 319] width 353 height 32
paste input "باقة الوقوف"
type input "باقة الوقوف"
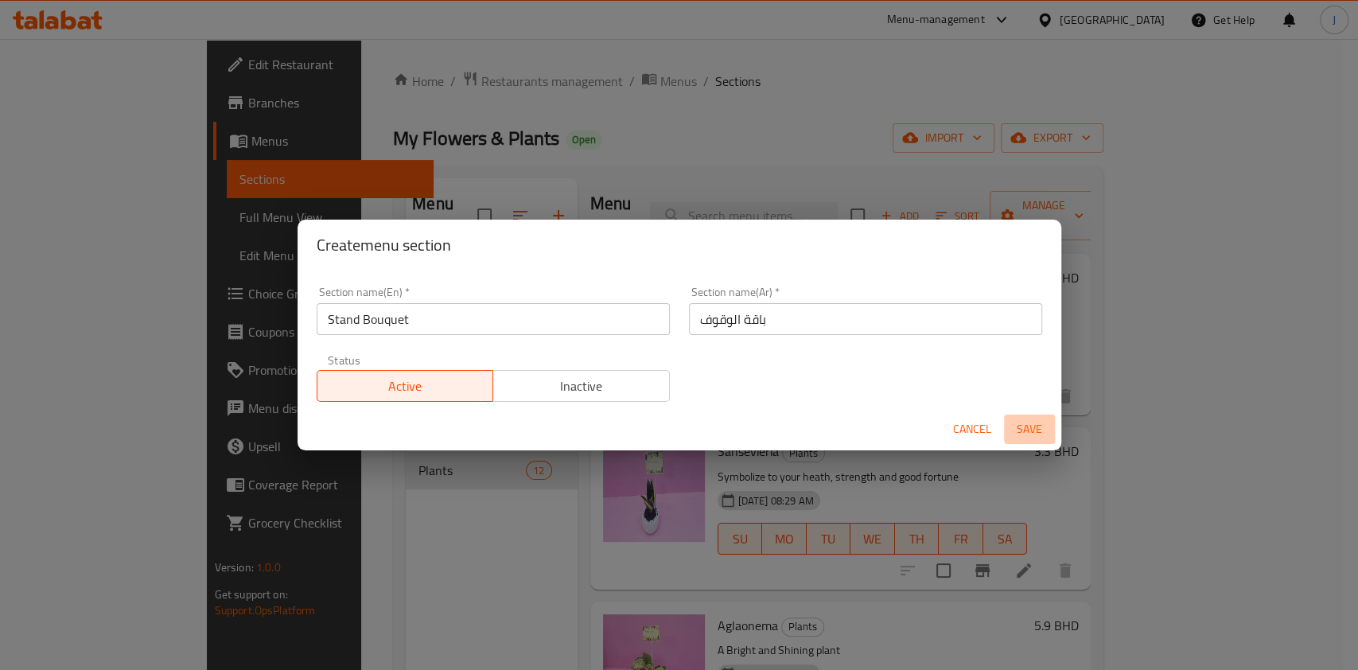
click at [1032, 426] on span "Save" at bounding box center [1029, 429] width 38 height 20
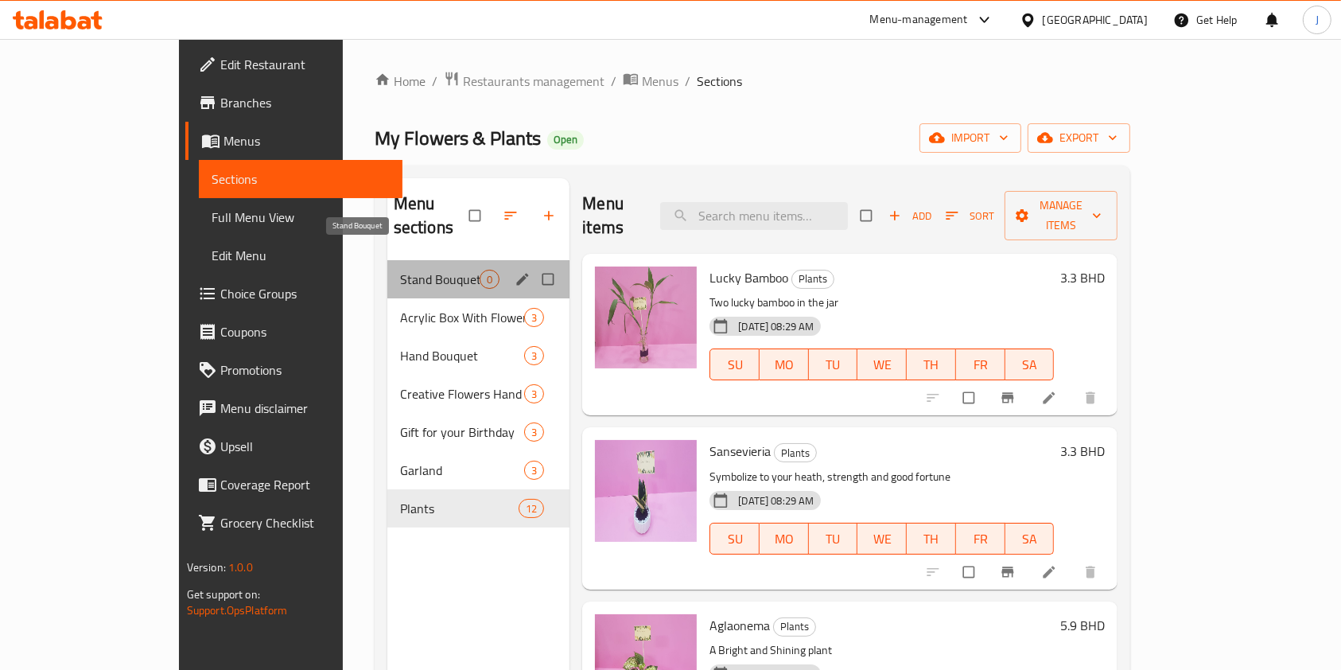
click at [400, 270] on span "Stand Bouquet" at bounding box center [440, 279] width 80 height 19
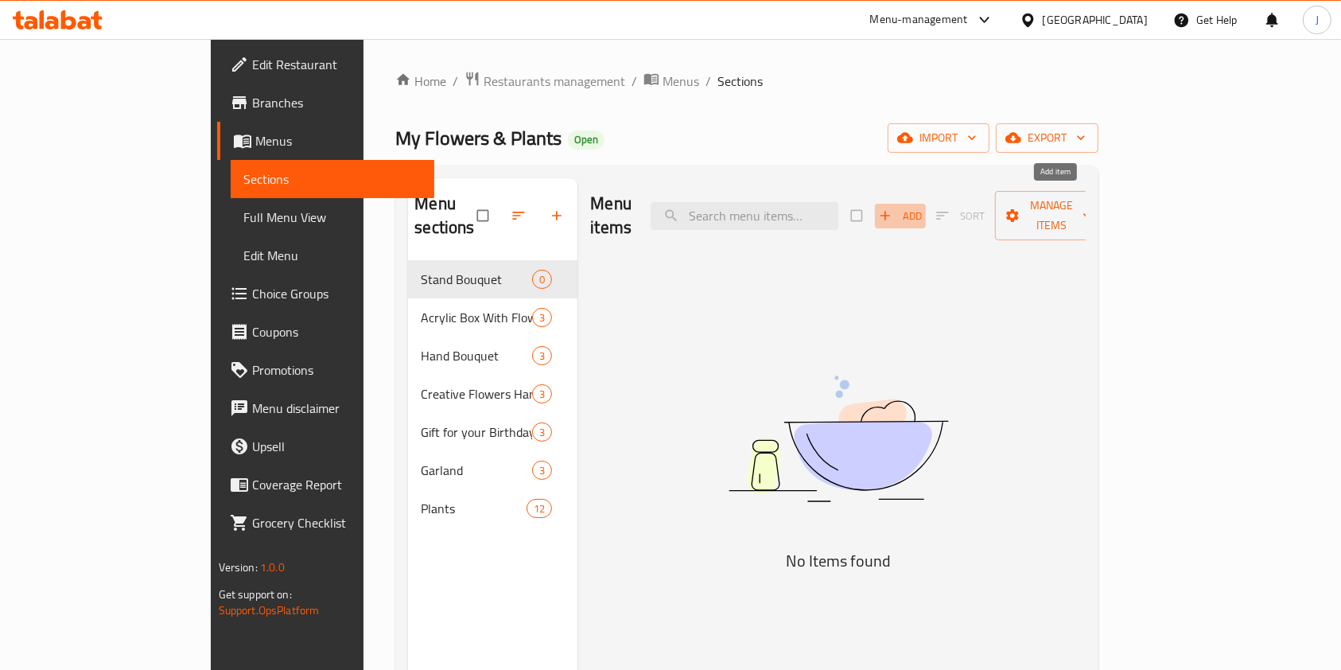
click at [922, 207] on span "Add" at bounding box center [900, 216] width 43 height 18
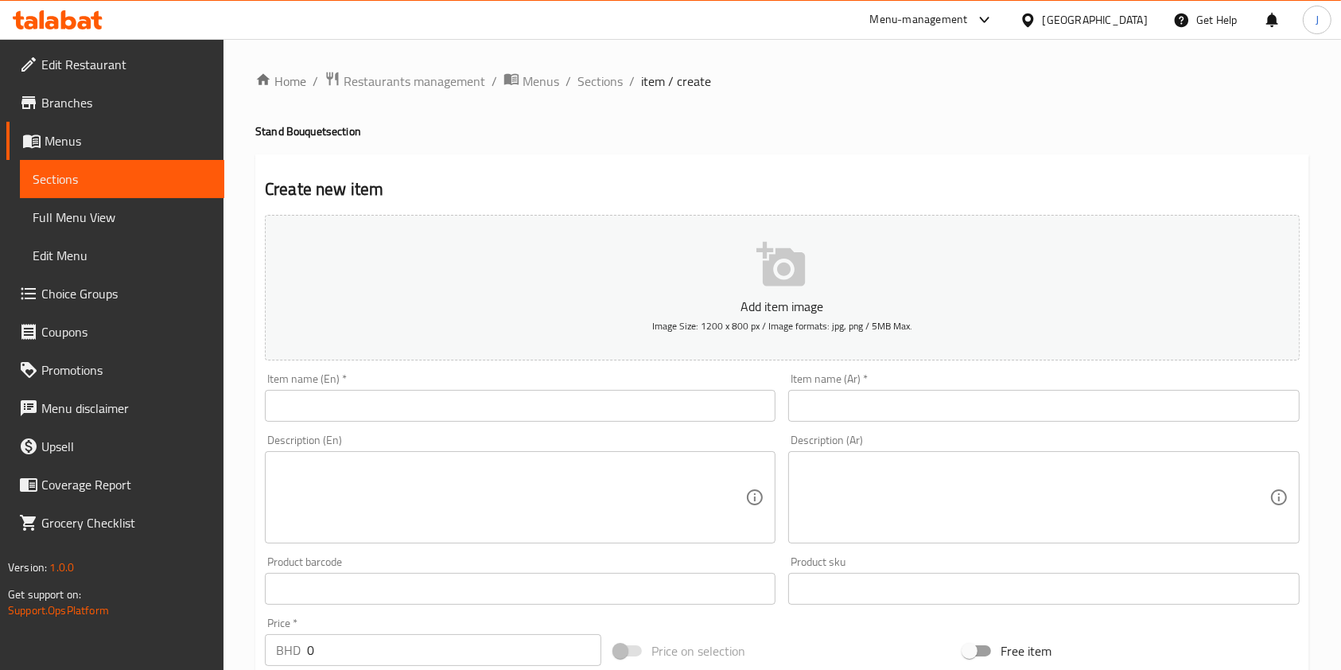
click at [460, 387] on div "Item name (En)   * Item name (En) *" at bounding box center [520, 397] width 511 height 49
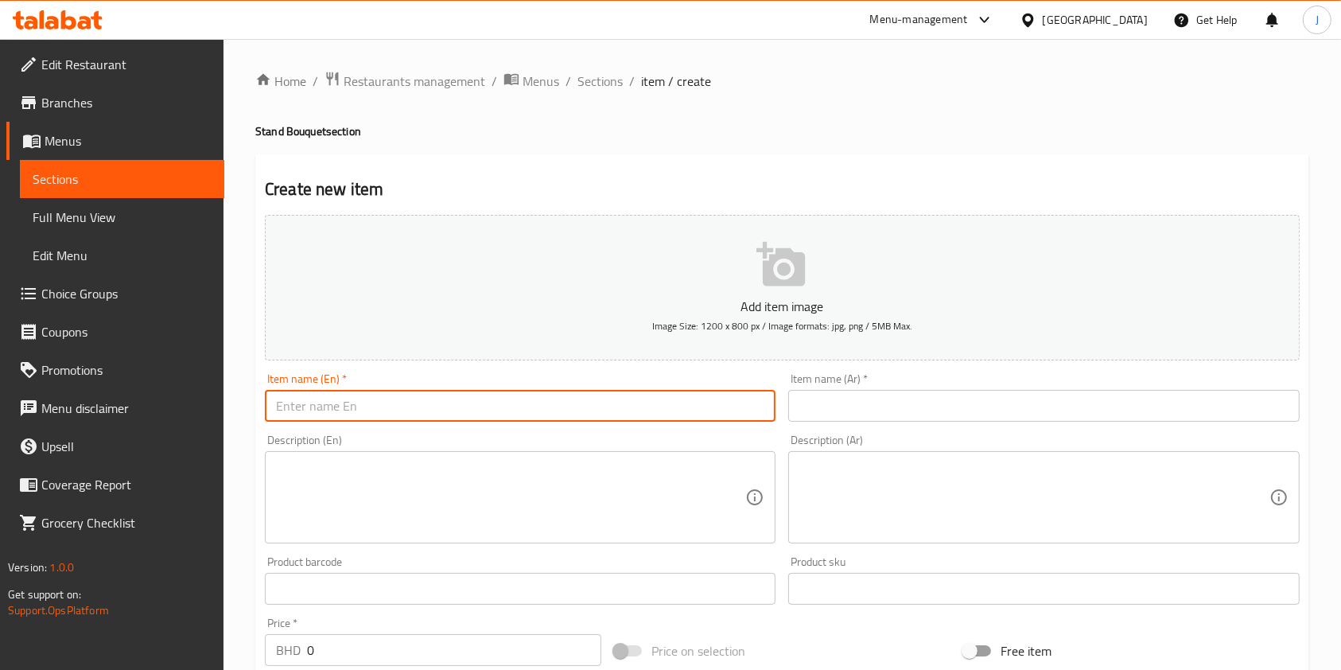
click at [460, 398] on input "text" at bounding box center [520, 406] width 511 height 32
paste input "pastel pink"
type input "pastel pink"
click at [981, 410] on input "text" at bounding box center [1043, 406] width 511 height 32
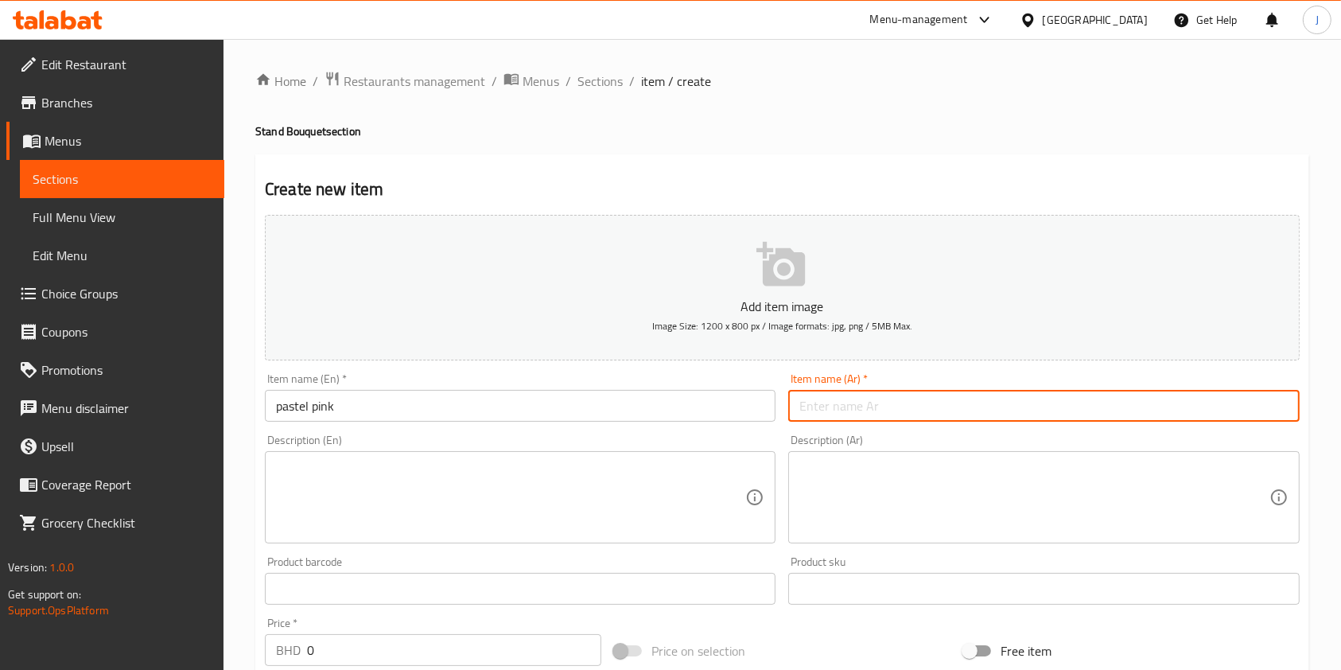
paste input "وردي باستيل"
type input "وردي باستيل"
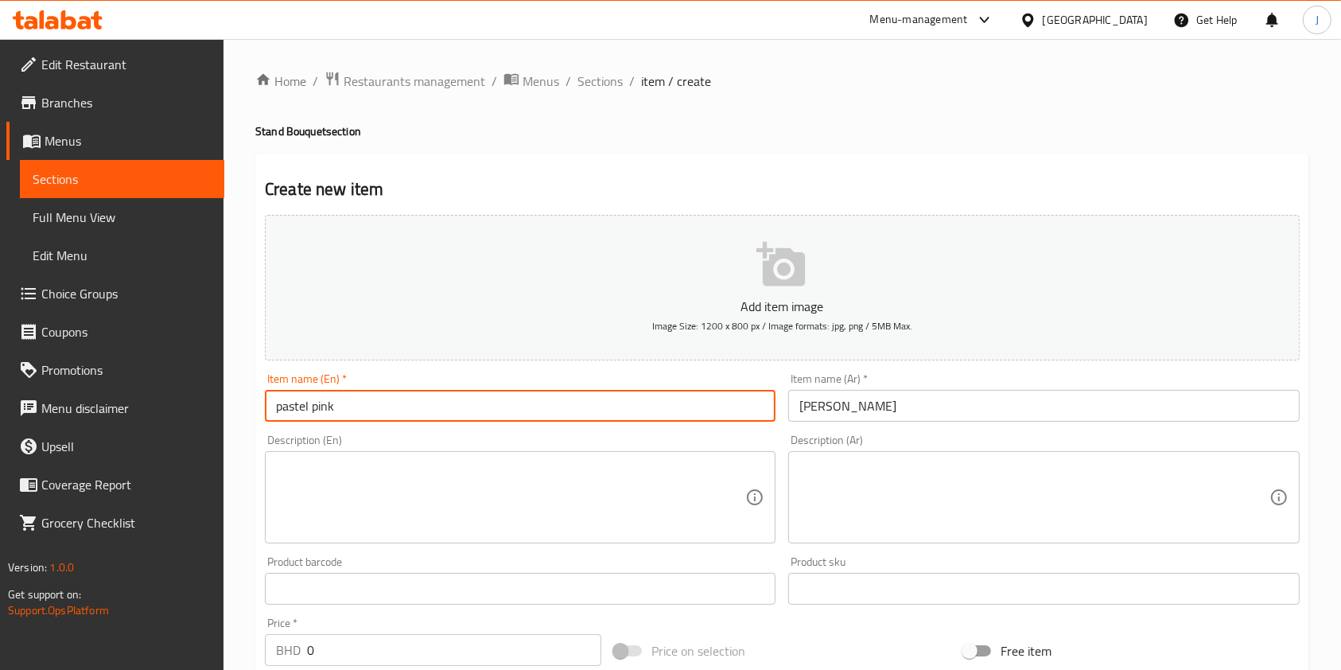
click at [317, 414] on input "pastel pink" at bounding box center [520, 406] width 511 height 32
type input "Pastel Pink"
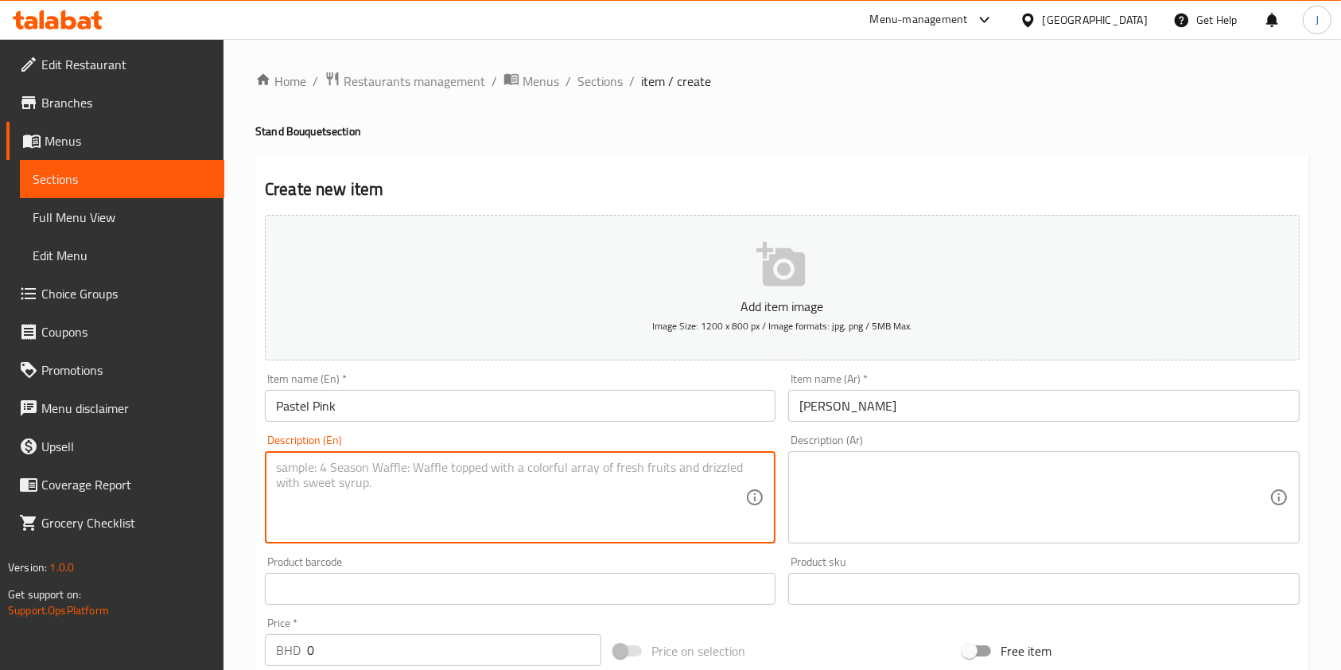
click at [426, 494] on textarea at bounding box center [510, 498] width 469 height 76
paste textarea "pastel pink cover w mix of flowers"
type textarea "pastel pink cover w mix of flowers"
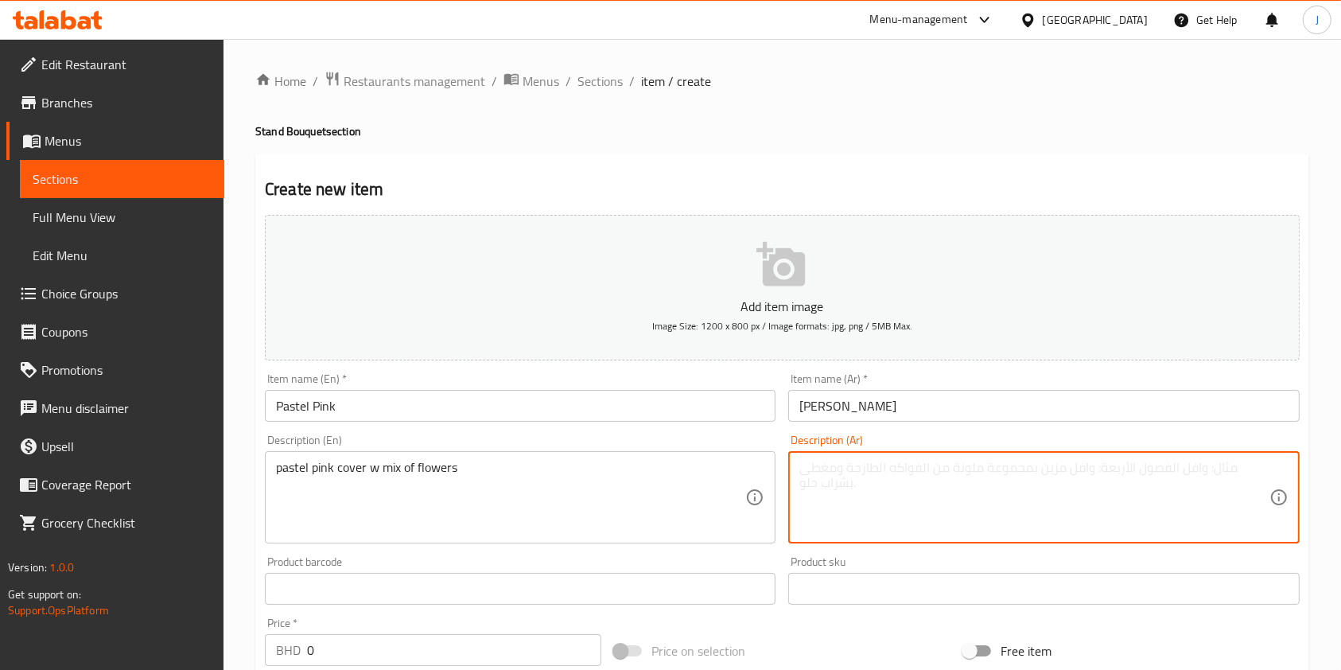
paste textarea "غطاء وردي فاتح مع مزيج من الزهور"
type textarea "غطاء وردي فاتح مع مزيج من الزهور"
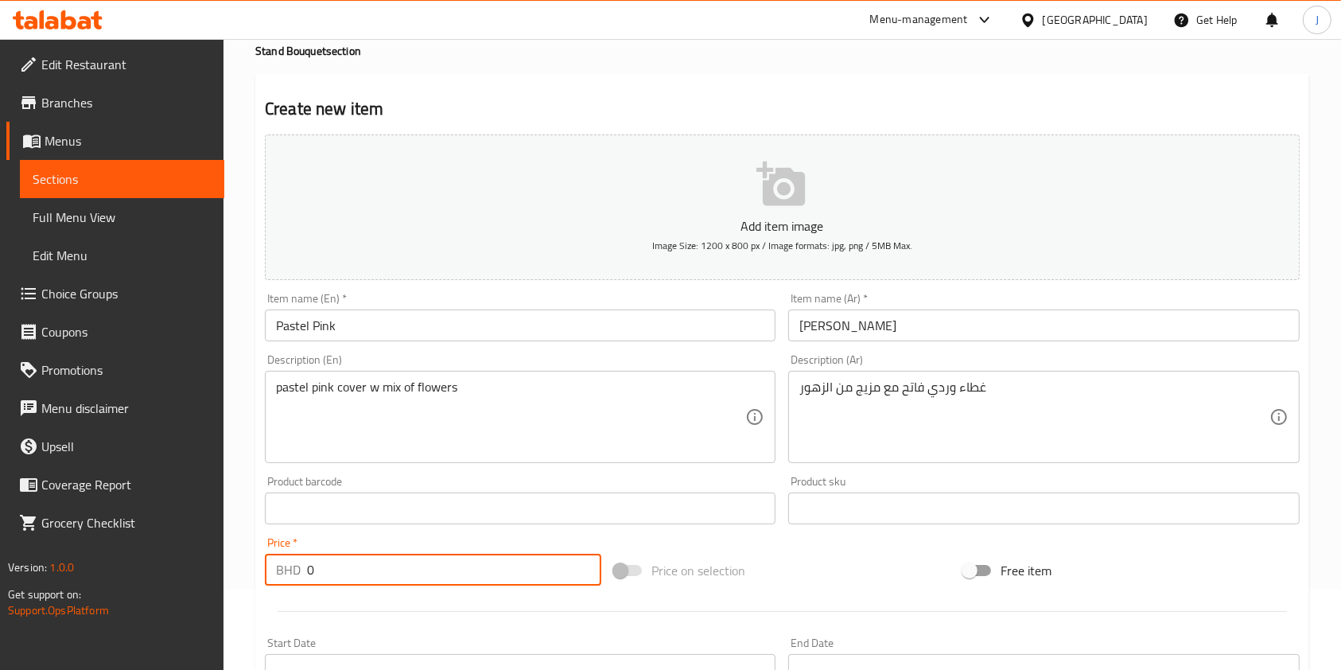
click at [402, 557] on input "0" at bounding box center [454, 570] width 294 height 32
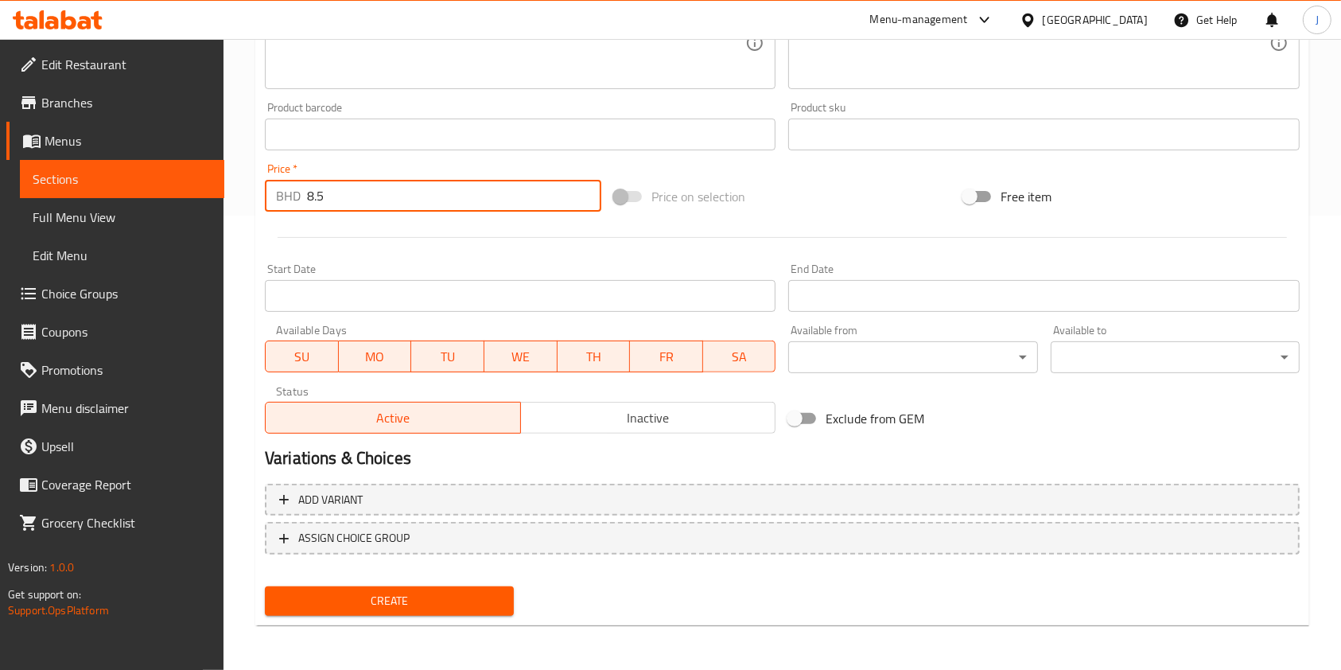
type input "8.5"
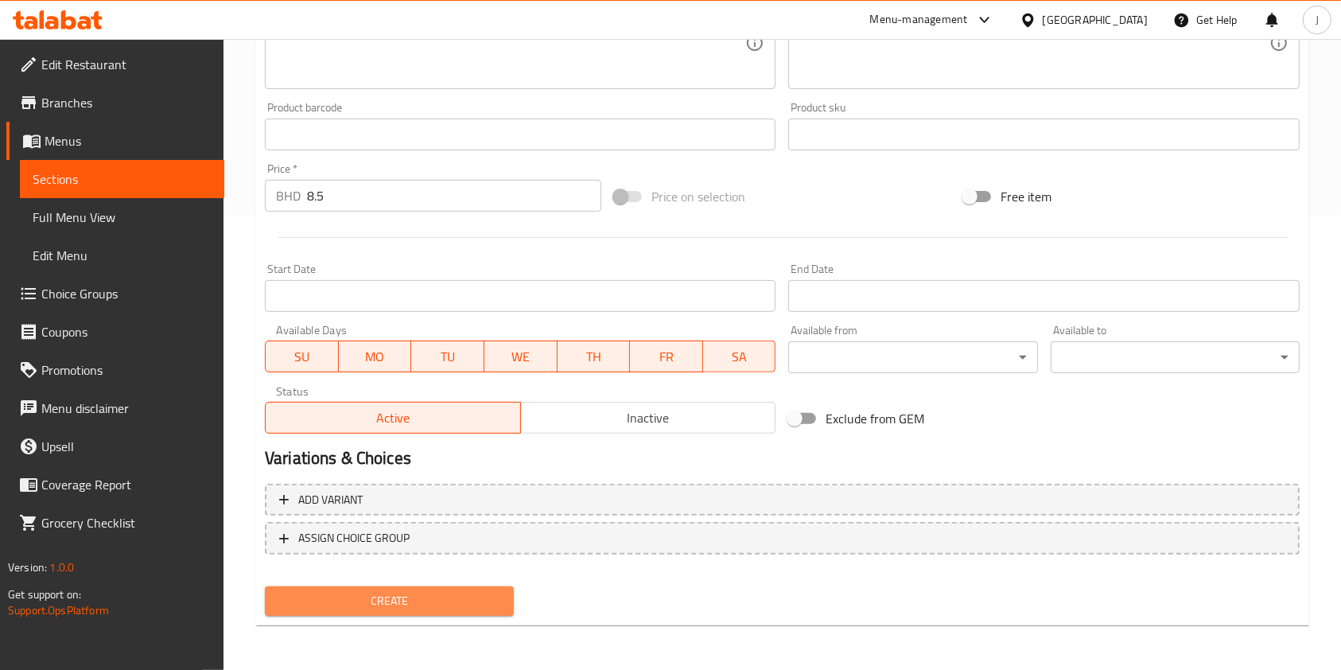
click at [399, 612] on button "Create" at bounding box center [389, 600] width 249 height 29
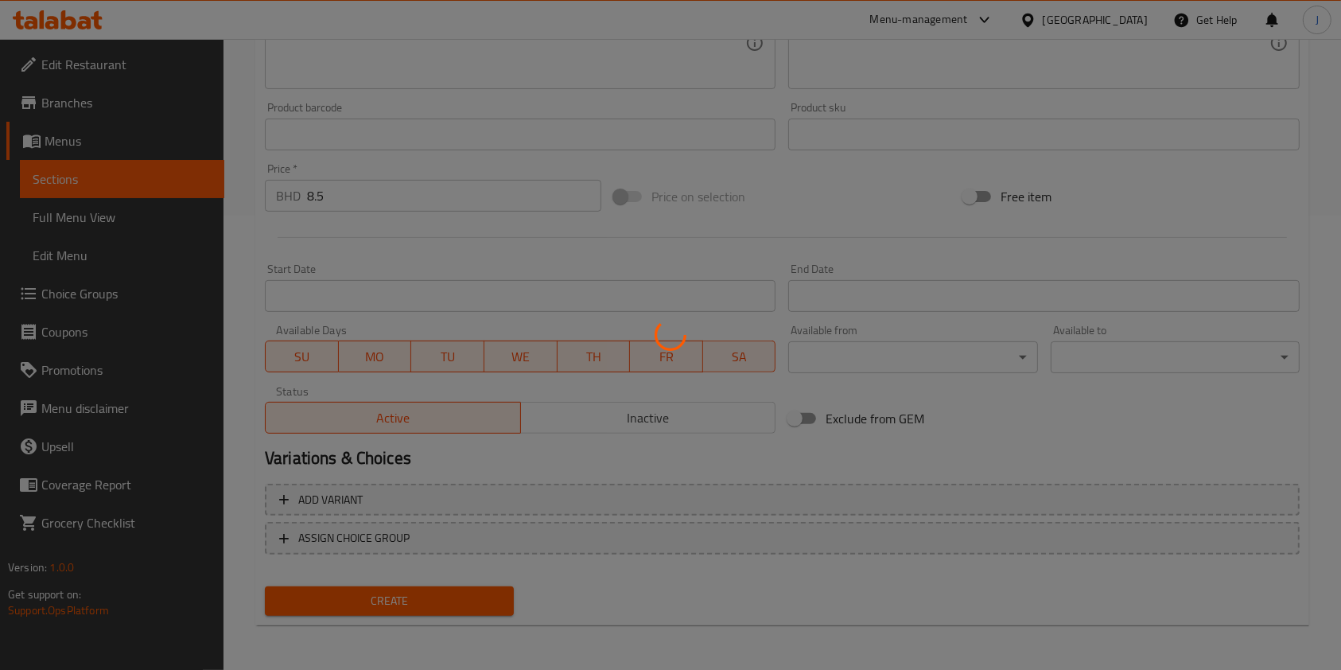
type input "0"
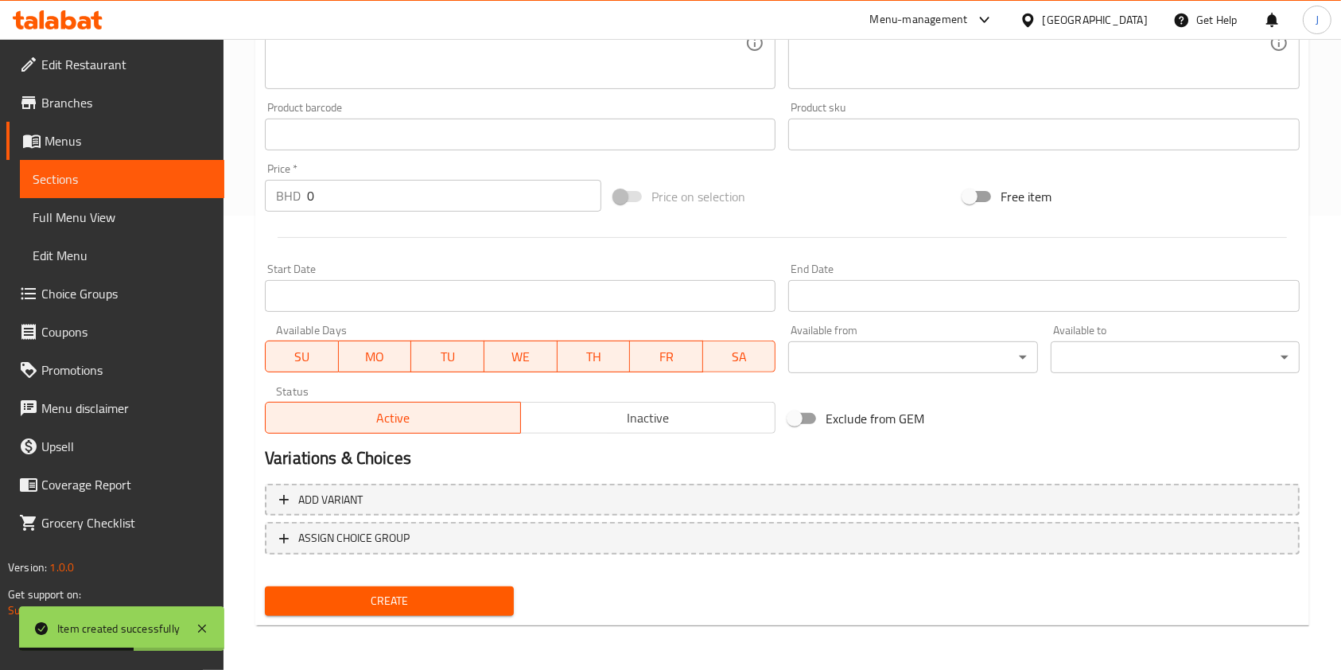
scroll to position [0, 0]
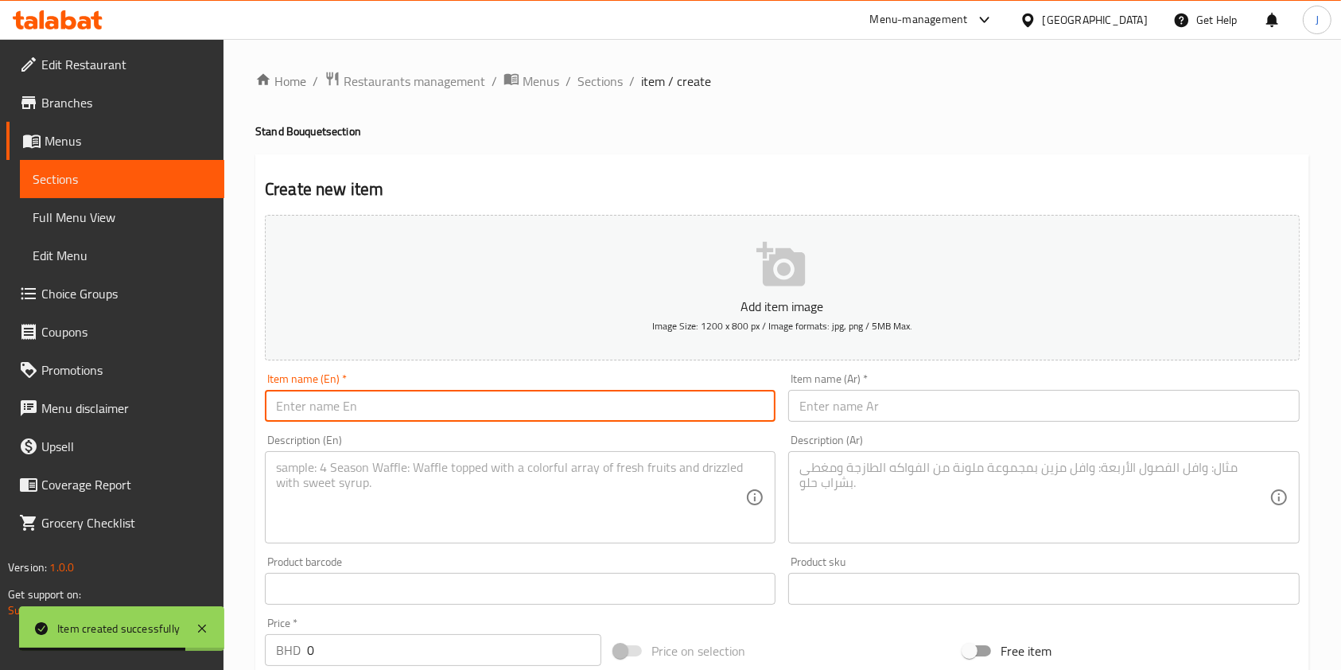
click at [406, 405] on input "text" at bounding box center [520, 406] width 511 height 32
paste input "pastel purple"
type input "pastel purple"
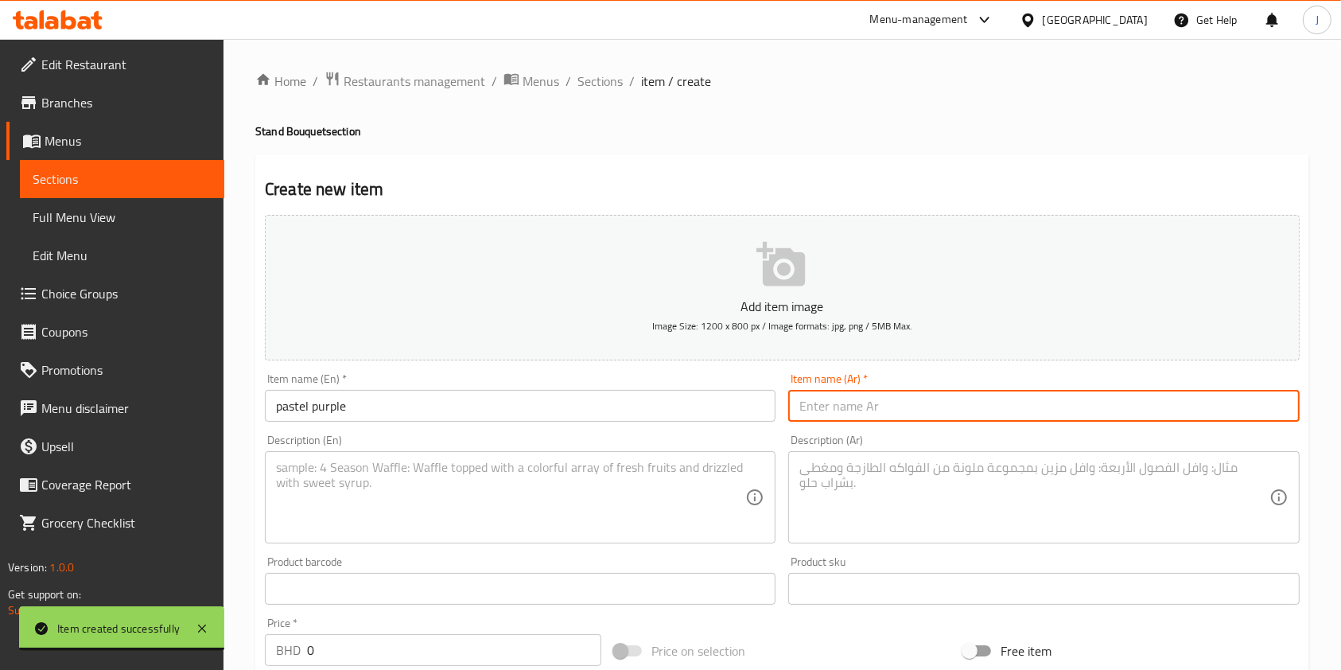
paste input "أرجواني باستيل"
type input "أرجواني باستيل"
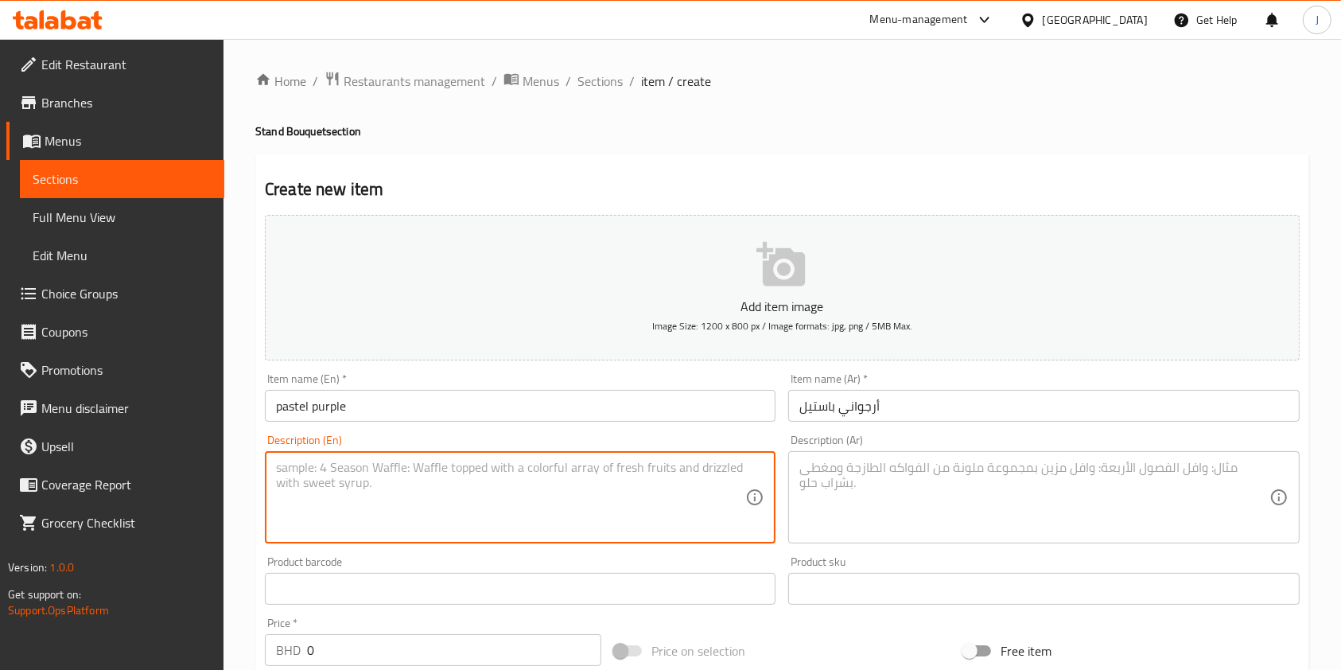
paste textarea "pastel purple cover w/ mix of flowers"
type textarea "pastel purple cover w/ mix of flowers"
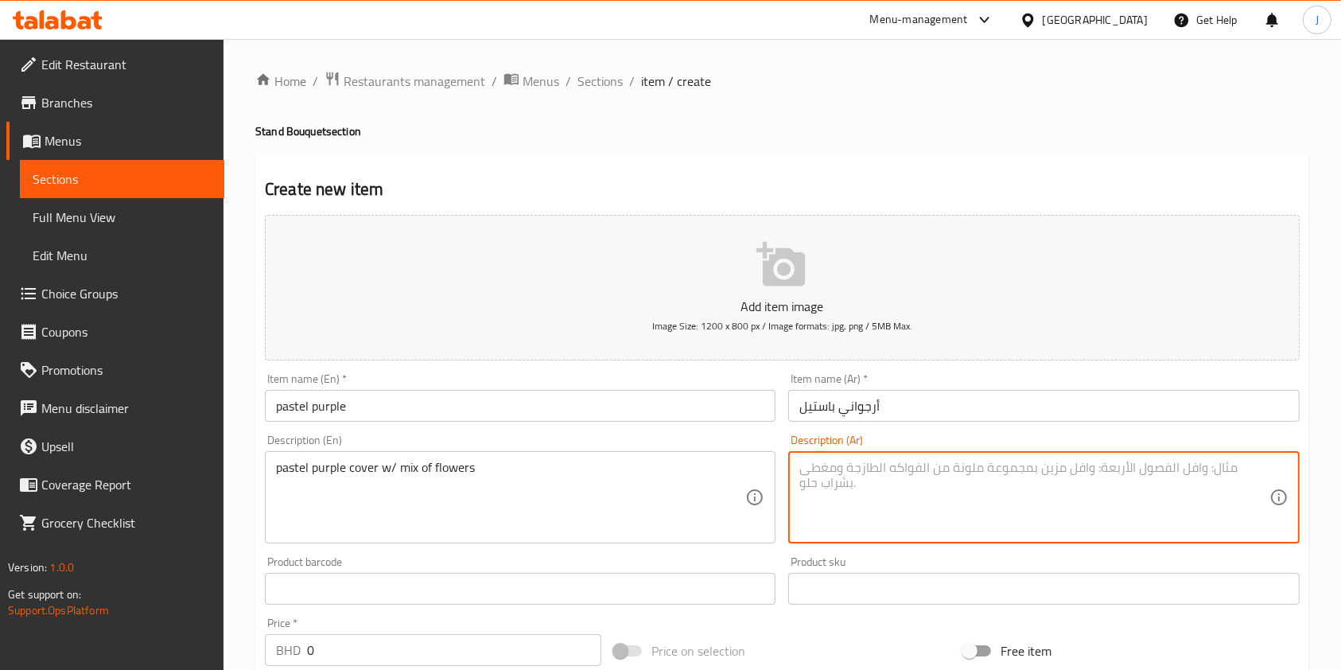
paste textarea "غطاء بنفسجي فاتح مع مزيج من الزهور"
type textarea "غطاء بنفسجي فاتح مع مزيج من الزهور"
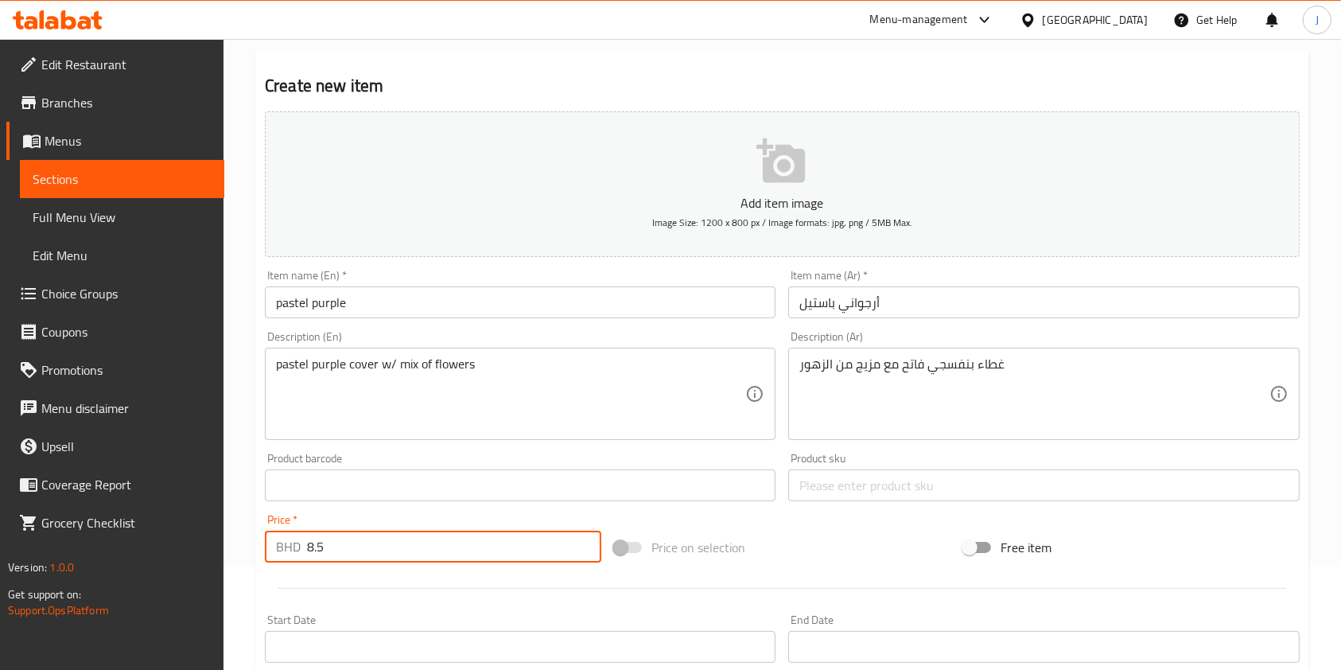
scroll to position [102, 0]
type input "8.5"
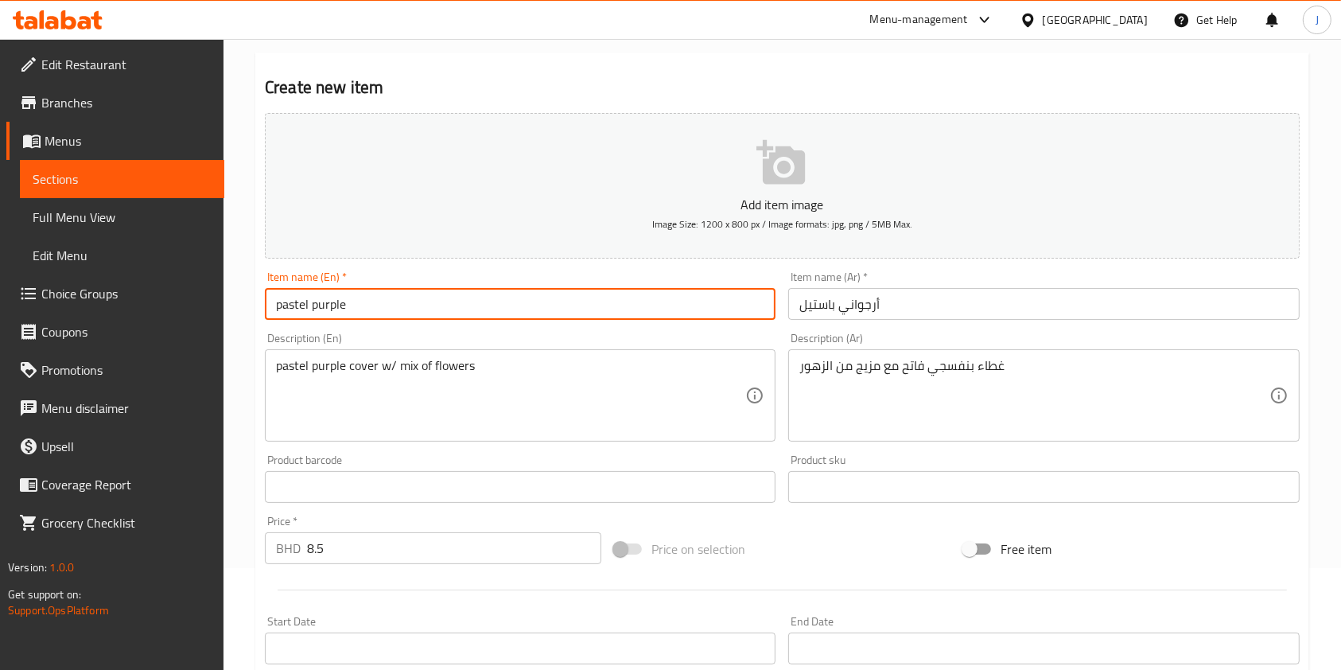
click at [319, 312] on input "pastel purple" at bounding box center [520, 304] width 511 height 32
click at [286, 305] on input "pastel Purple" at bounding box center [520, 304] width 511 height 32
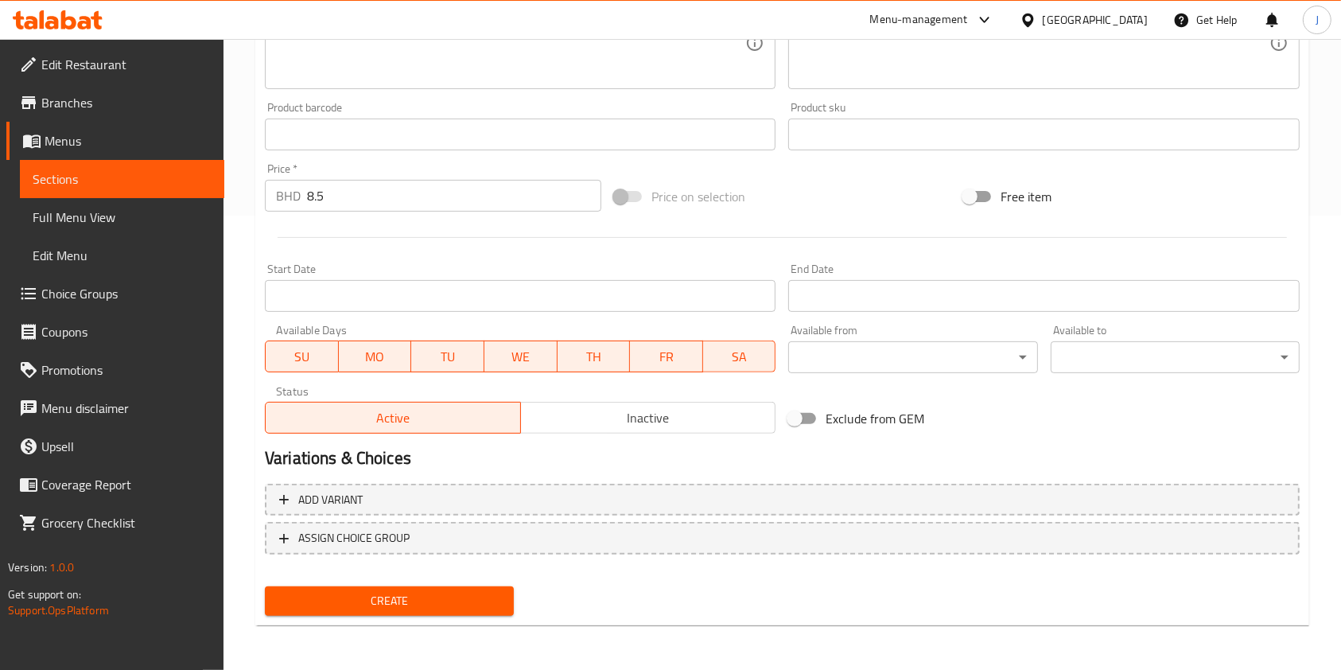
type input "Pastel Purple"
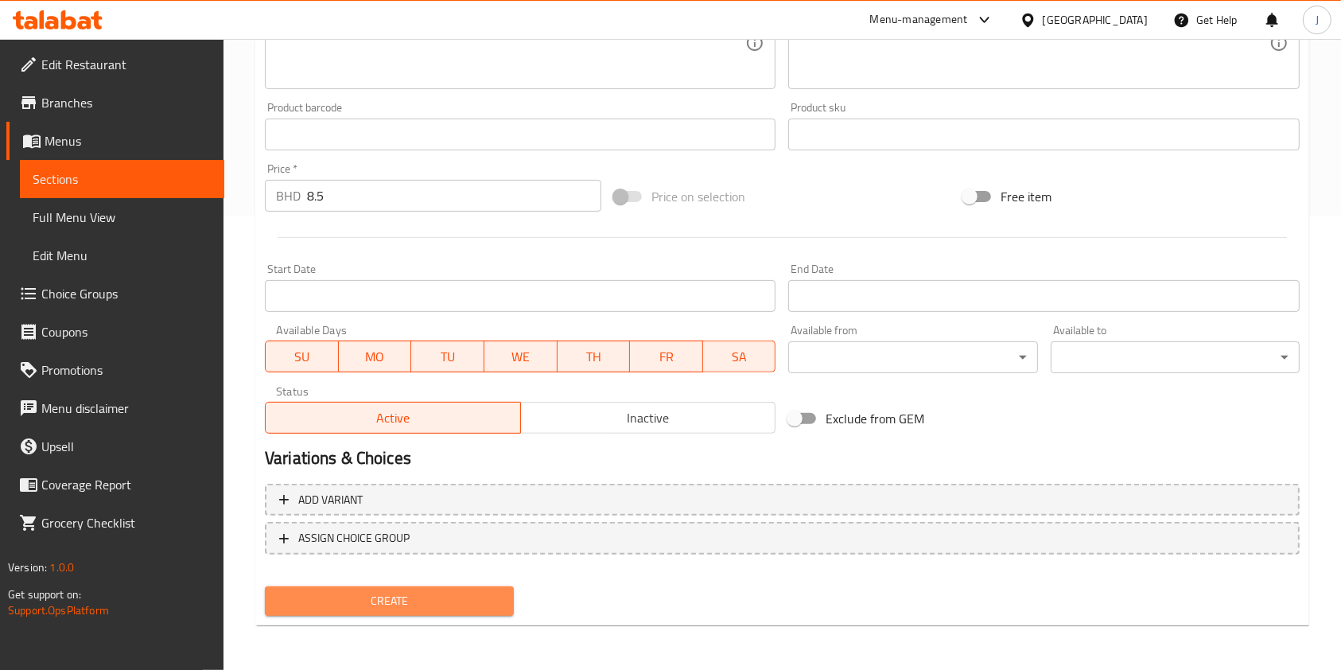
click at [340, 598] on span "Create" at bounding box center [390, 601] width 224 height 20
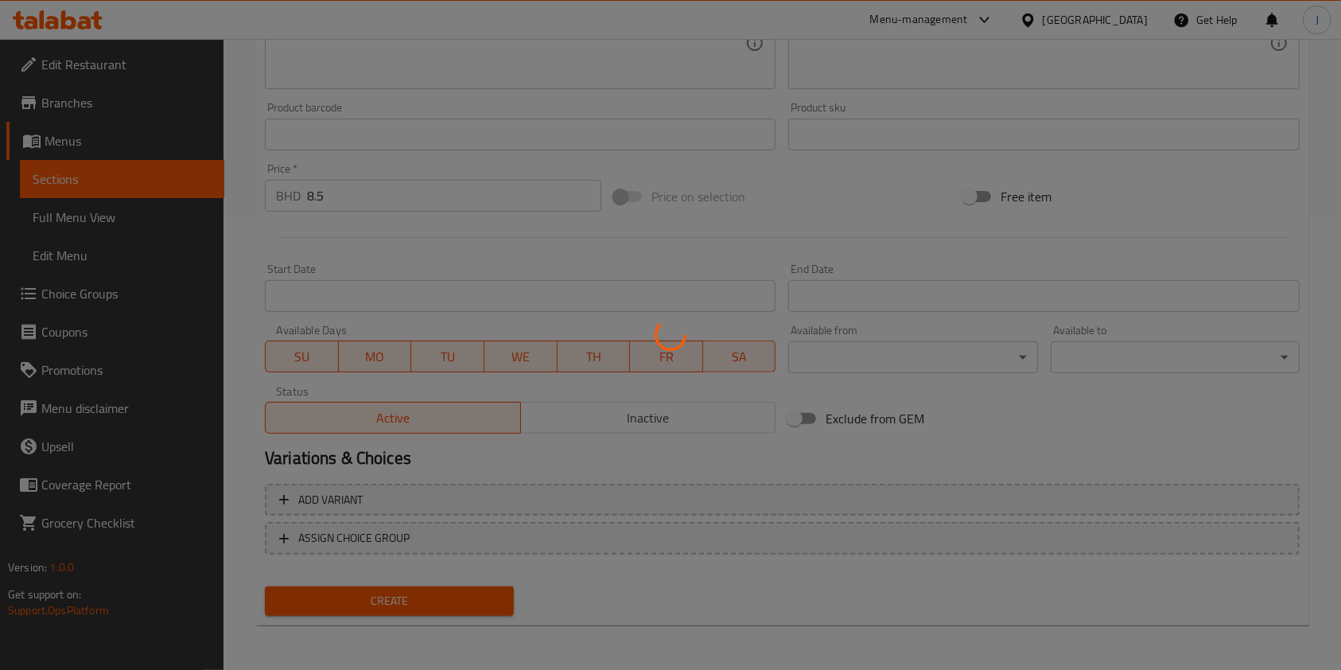
type input "0"
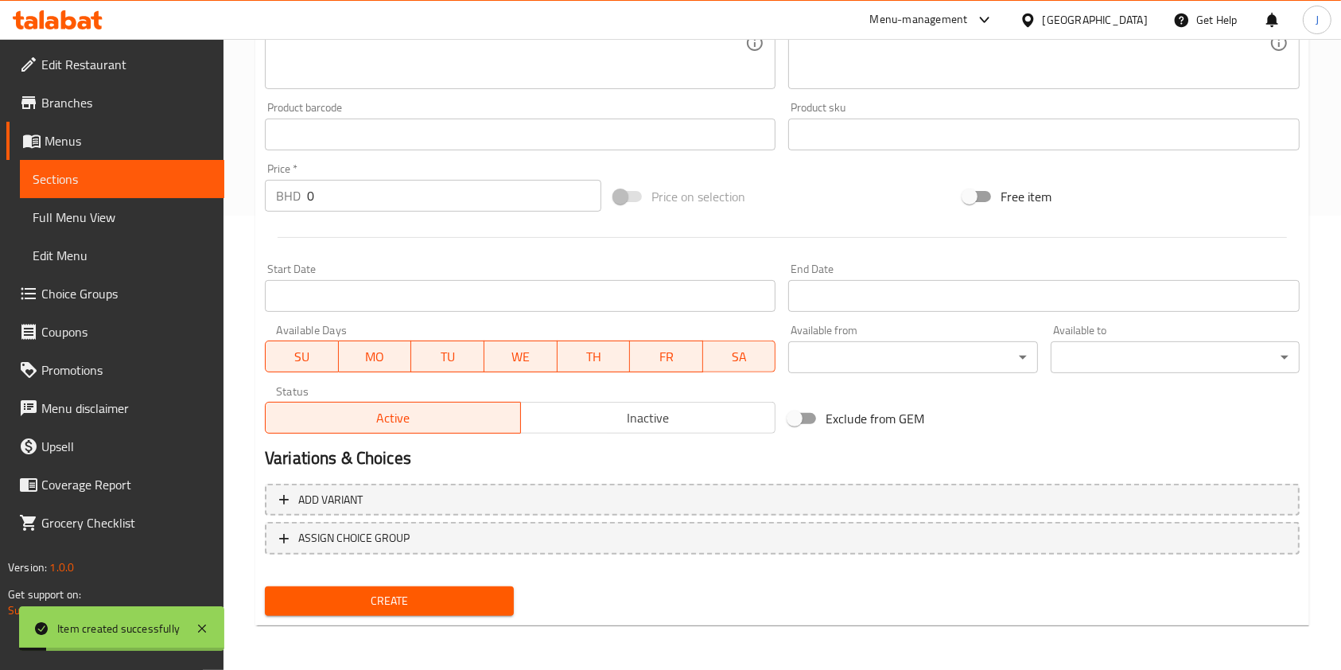
scroll to position [0, 0]
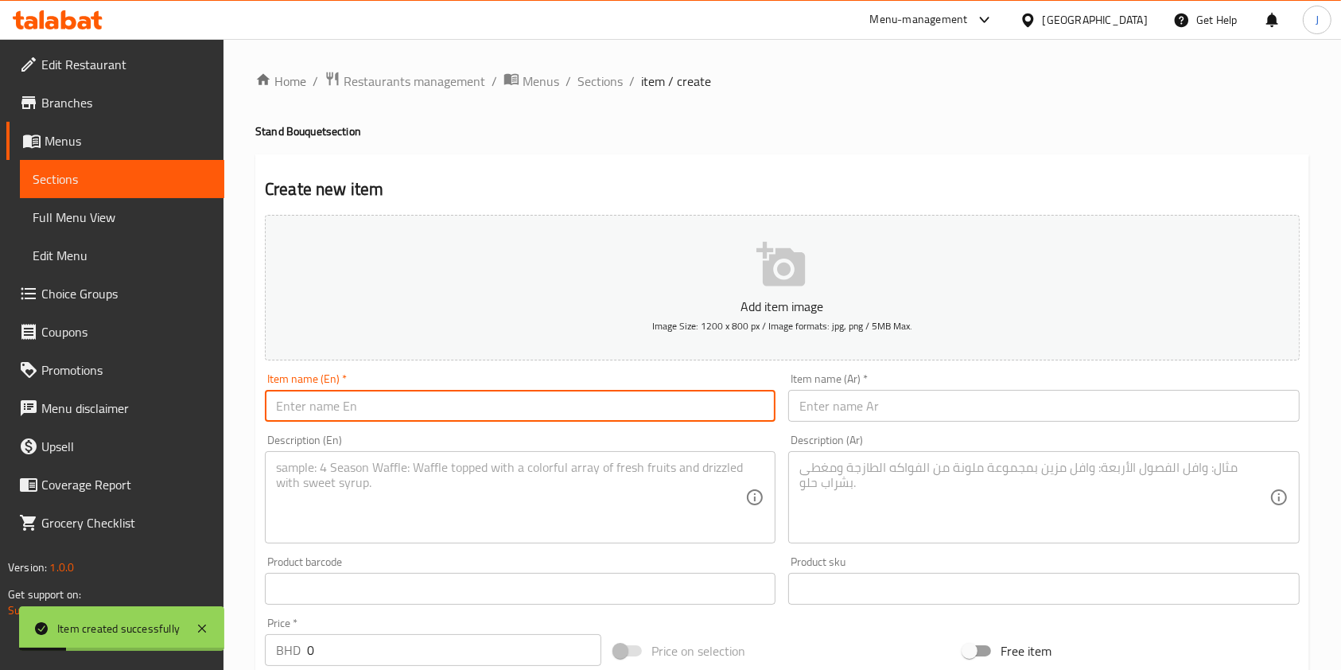
click at [412, 419] on input "text" at bounding box center [520, 406] width 511 height 32
paste input "pastel green"
type input "Pastel Green"
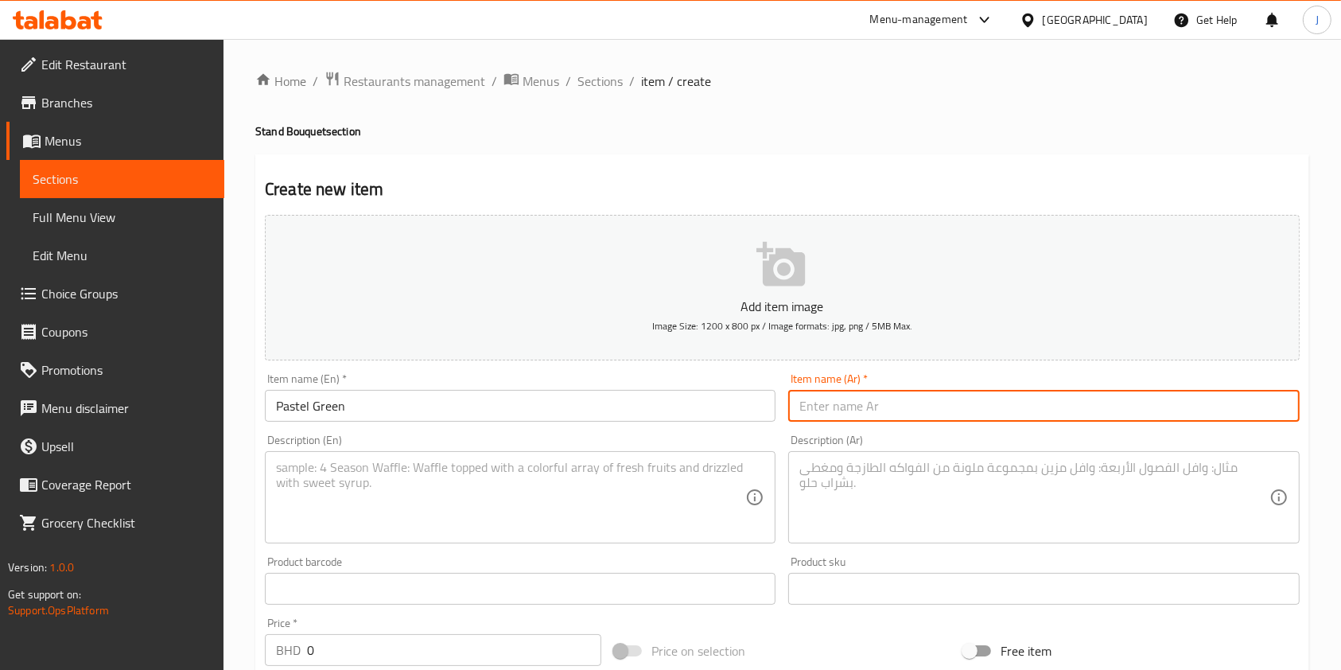
paste input "أخضر باستيل"
type input "أخضر باستيل"
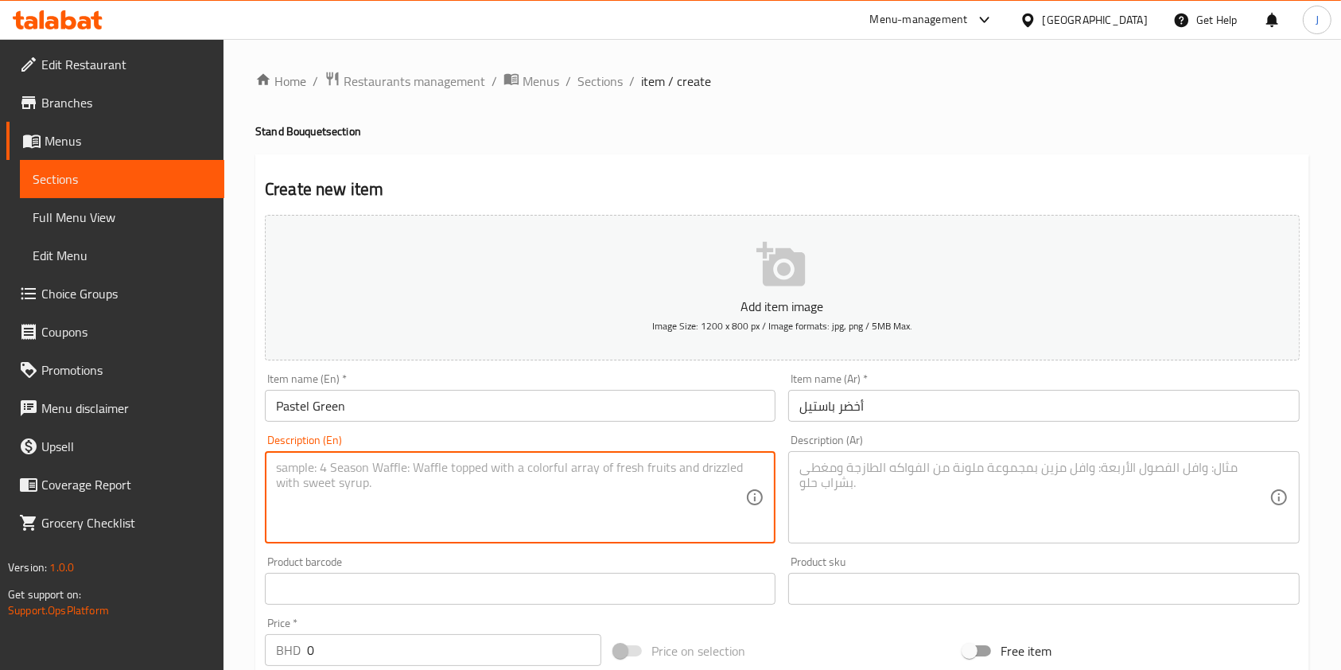
click at [679, 473] on textarea at bounding box center [510, 498] width 469 height 76
paste textarea "pastel green cover w/mix of flowers"
type textarea "pastel green cover w/mix of flowers"
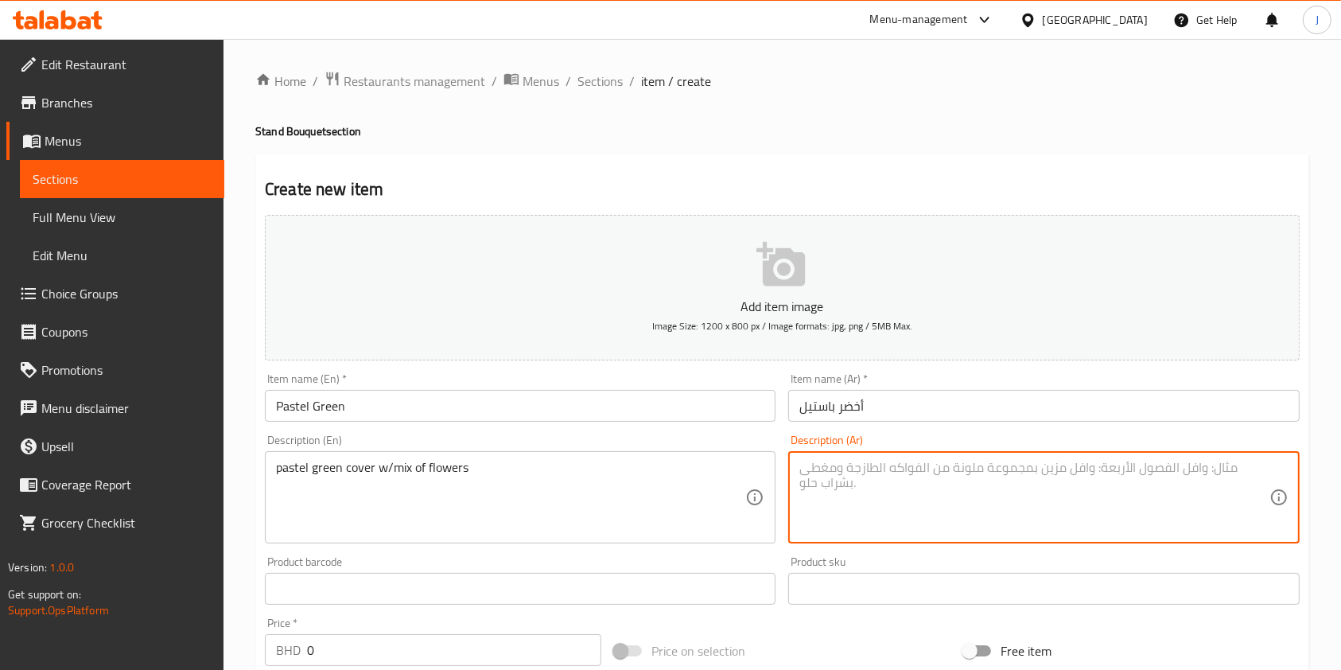
paste textarea "غطاء أخضر باستيل مع مزيج من الزهور"
type textarea "غطاء أخضر باستيل مع مزيج من الزهور"
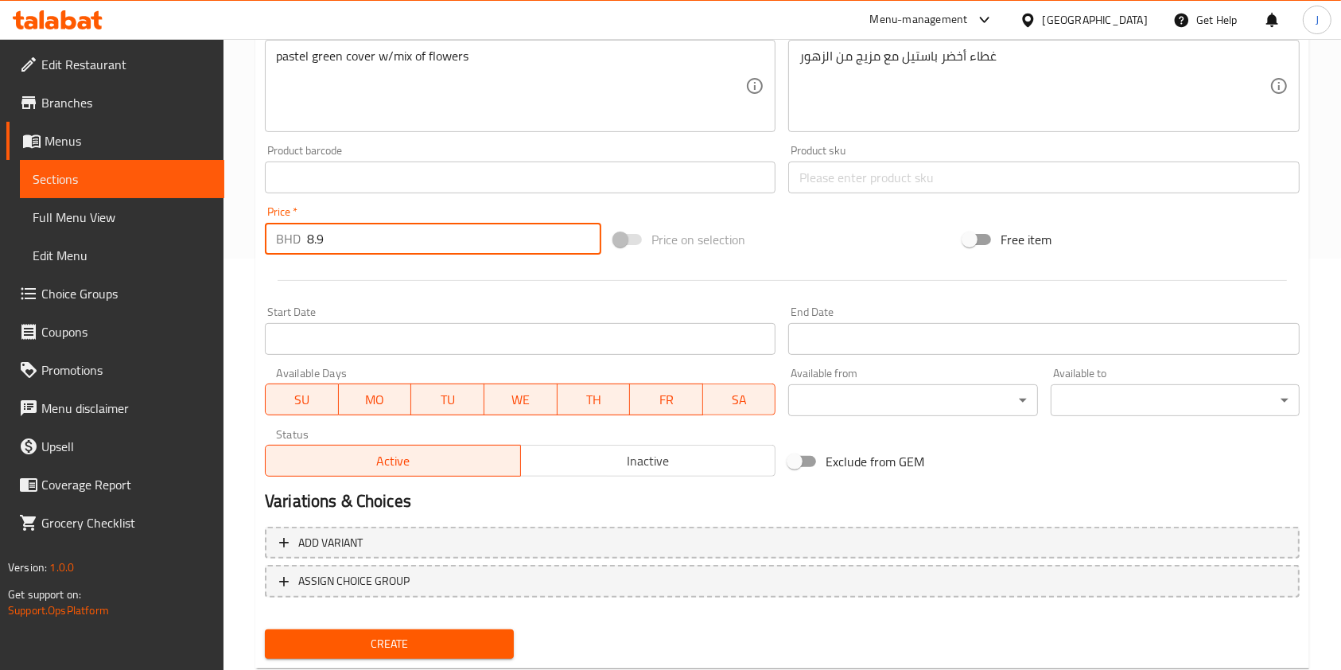
scroll to position [416, 0]
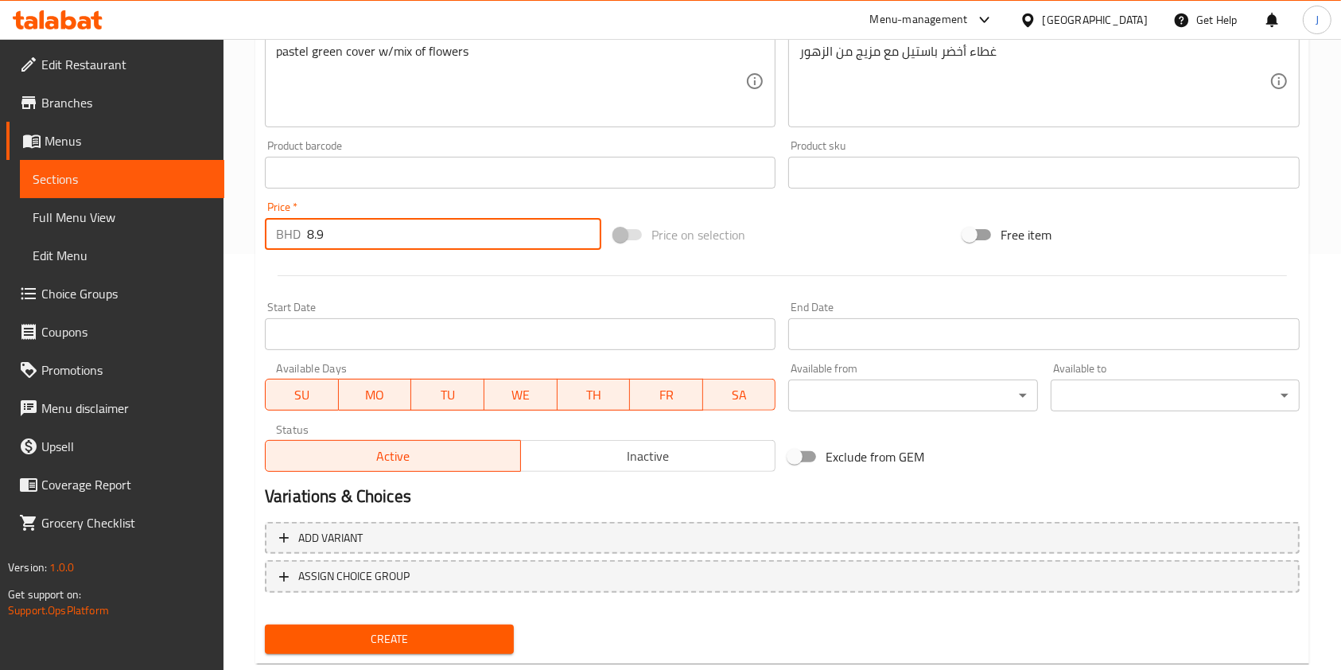
type input "8.9"
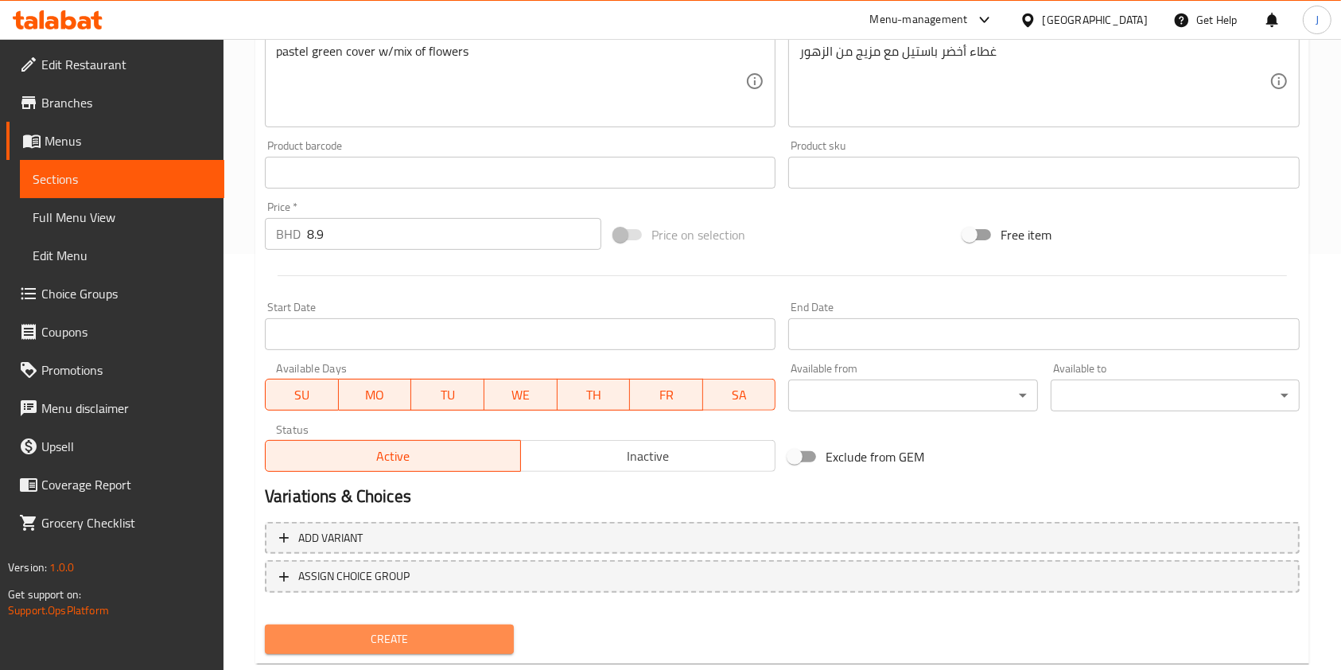
click at [357, 649] on button "Create" at bounding box center [389, 638] width 249 height 29
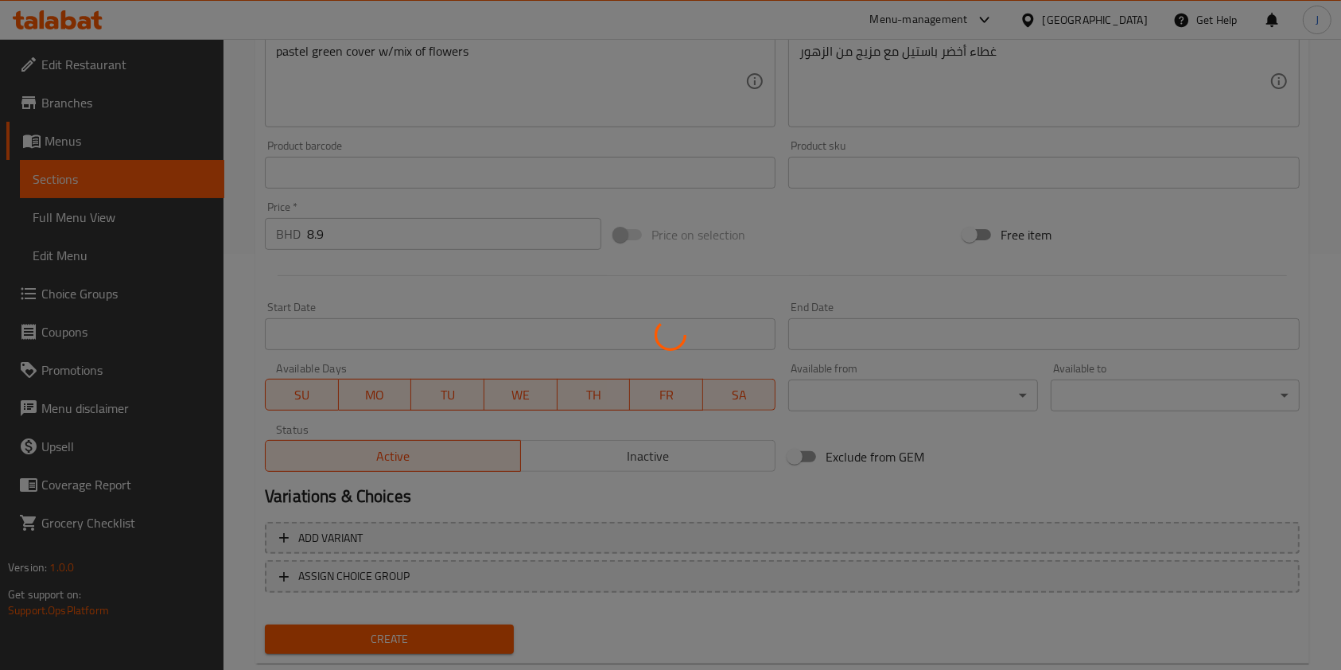
type input "0"
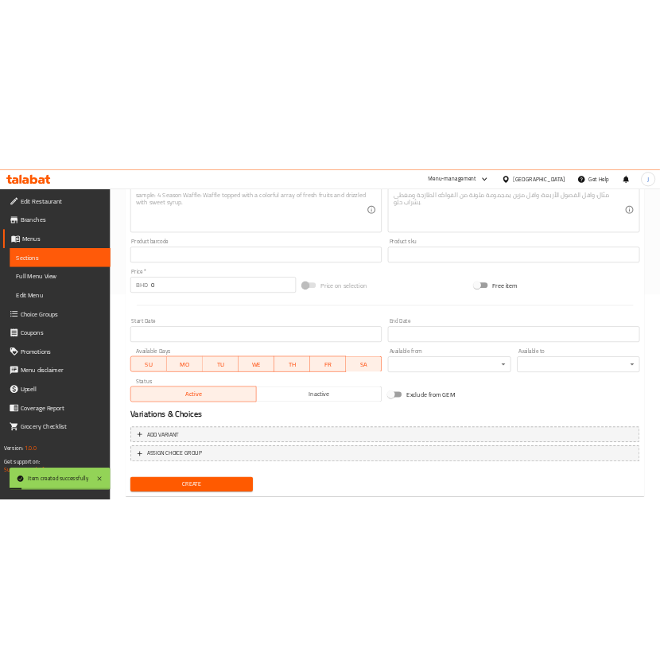
scroll to position [0, 0]
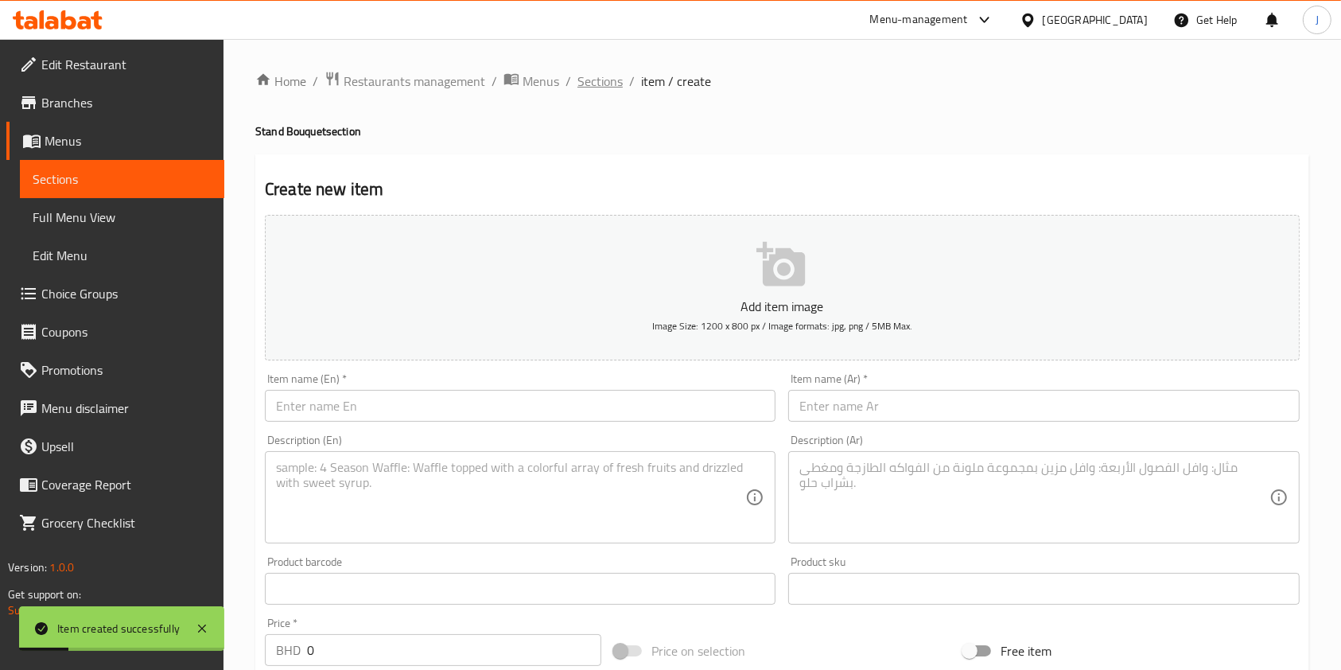
click at [596, 76] on span "Sections" at bounding box center [599, 81] width 45 height 19
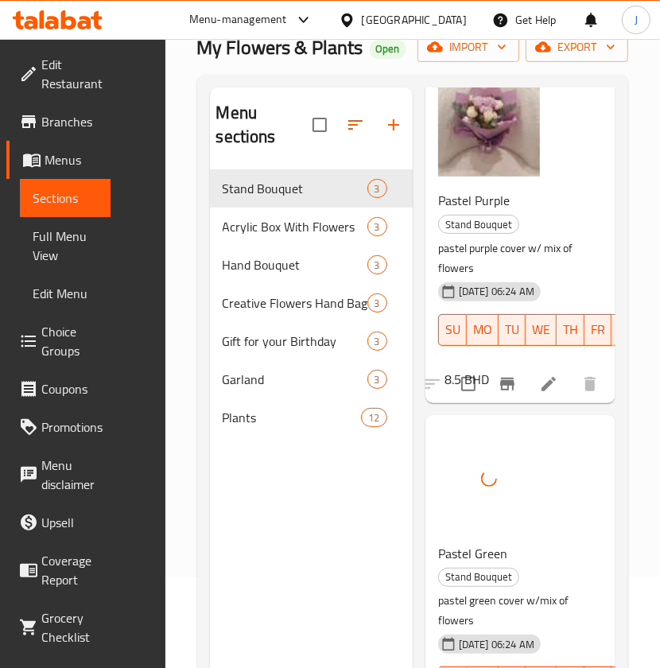
scroll to position [385, 0]
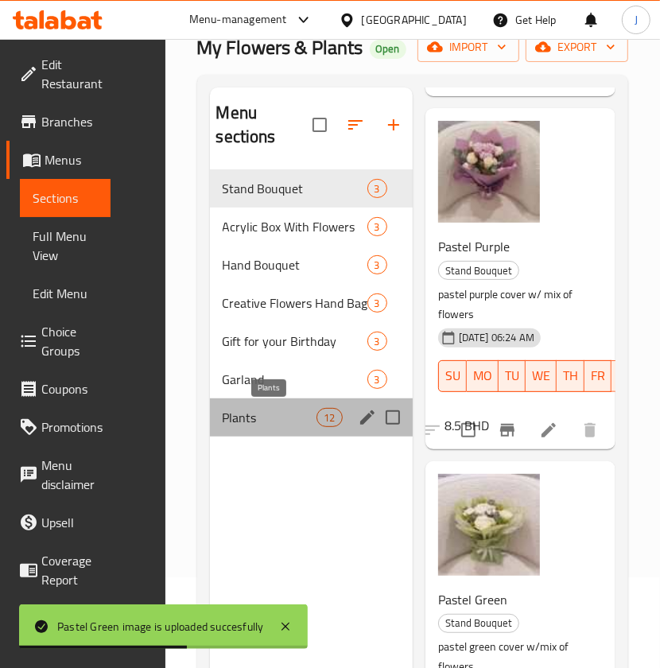
click at [282, 410] on span "Plants" at bounding box center [270, 417] width 95 height 19
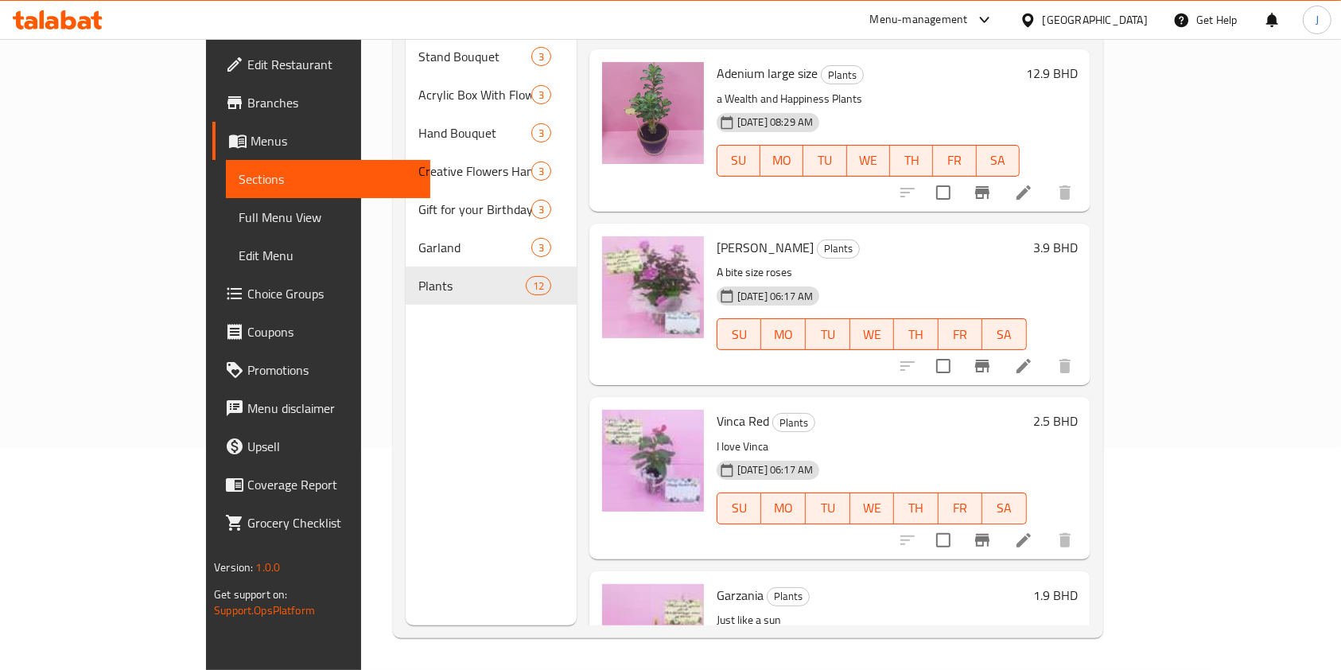
scroll to position [850, 0]
click at [1033, 357] on icon at bounding box center [1023, 366] width 19 height 19
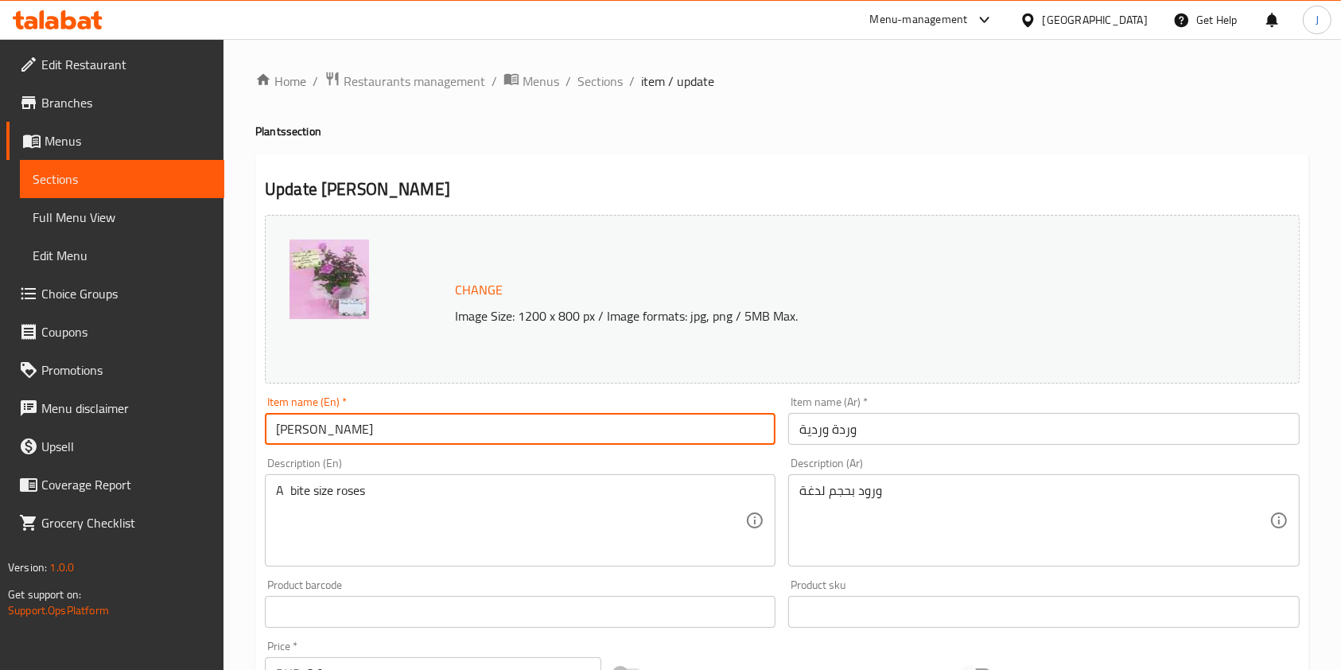
click at [313, 430] on input "[PERSON_NAME]" at bounding box center [520, 429] width 511 height 32
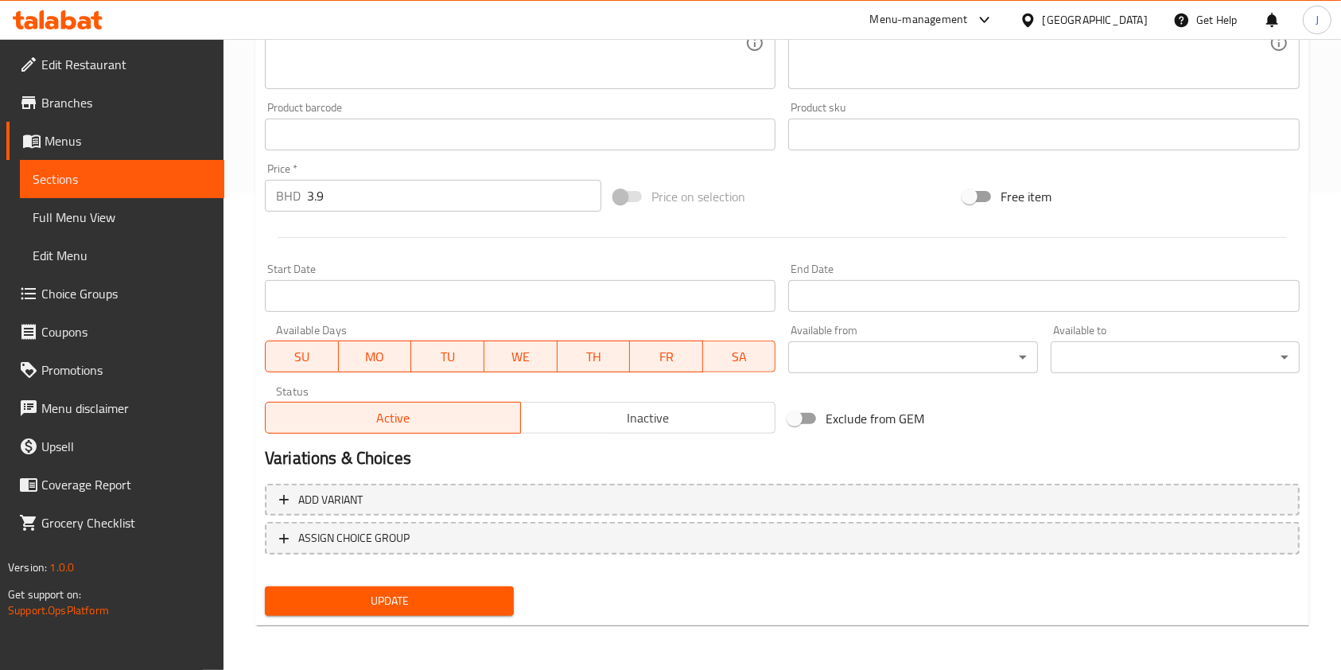
type input "Pinky Rose"
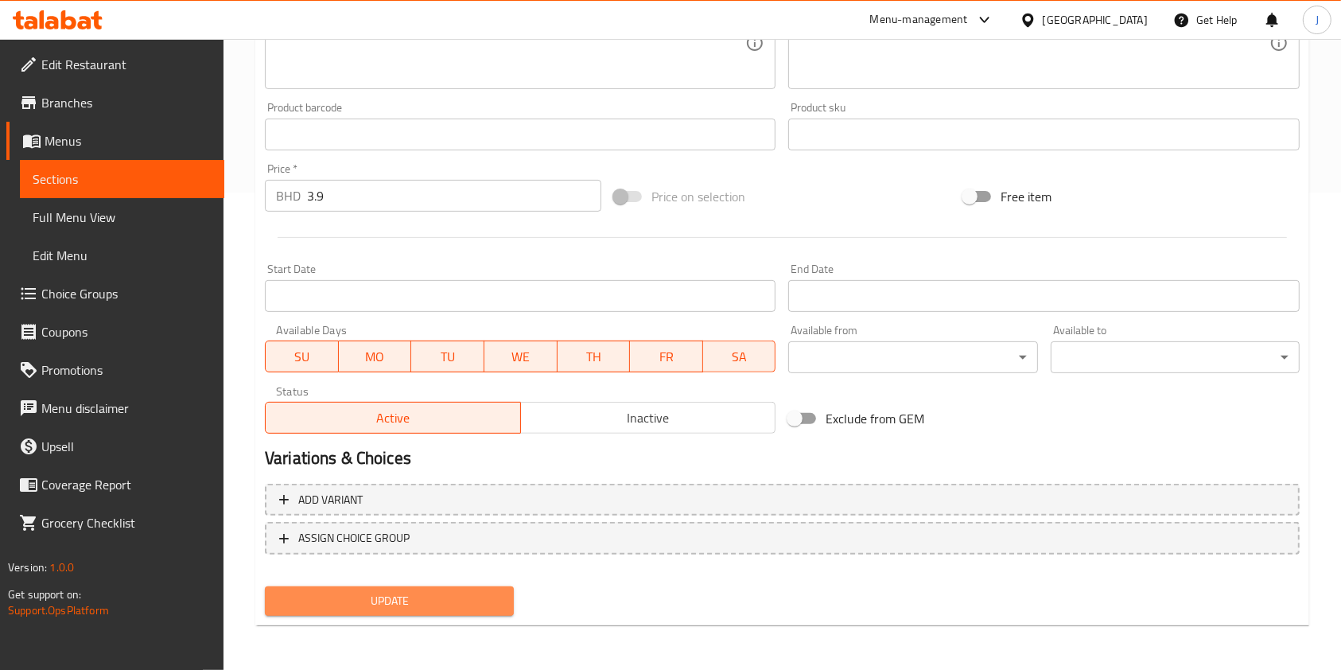
click at [346, 597] on span "Update" at bounding box center [390, 601] width 224 height 20
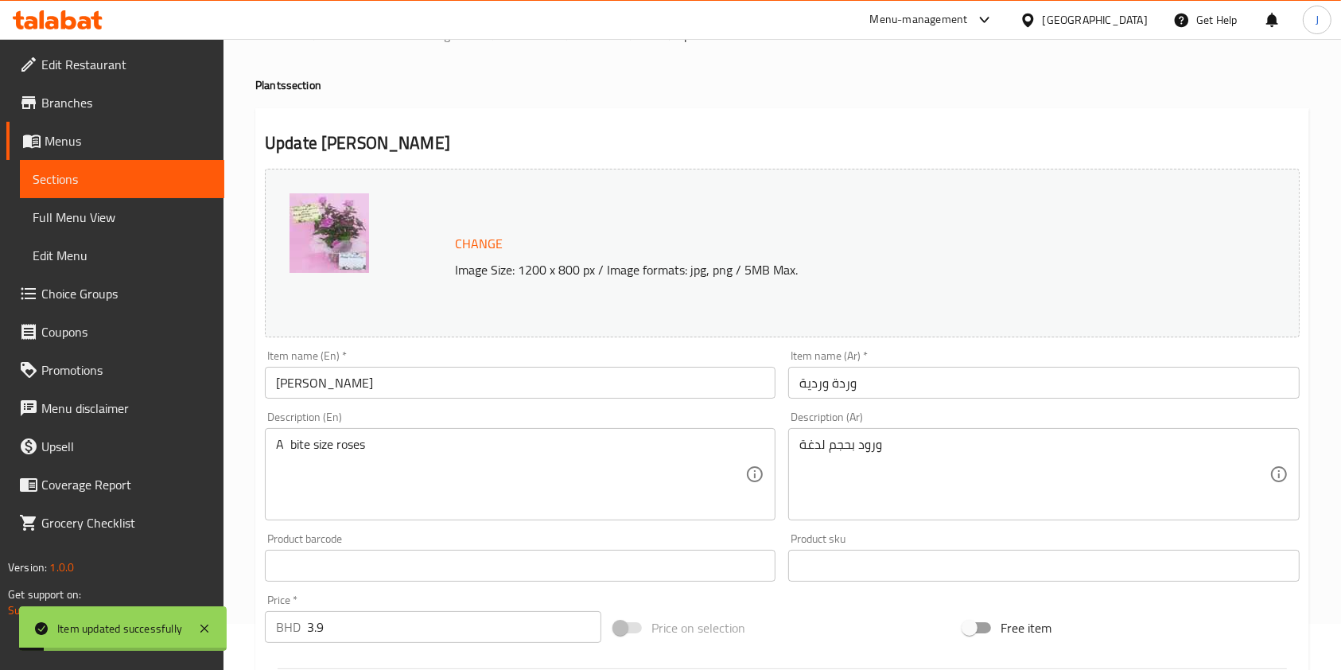
scroll to position [6, 0]
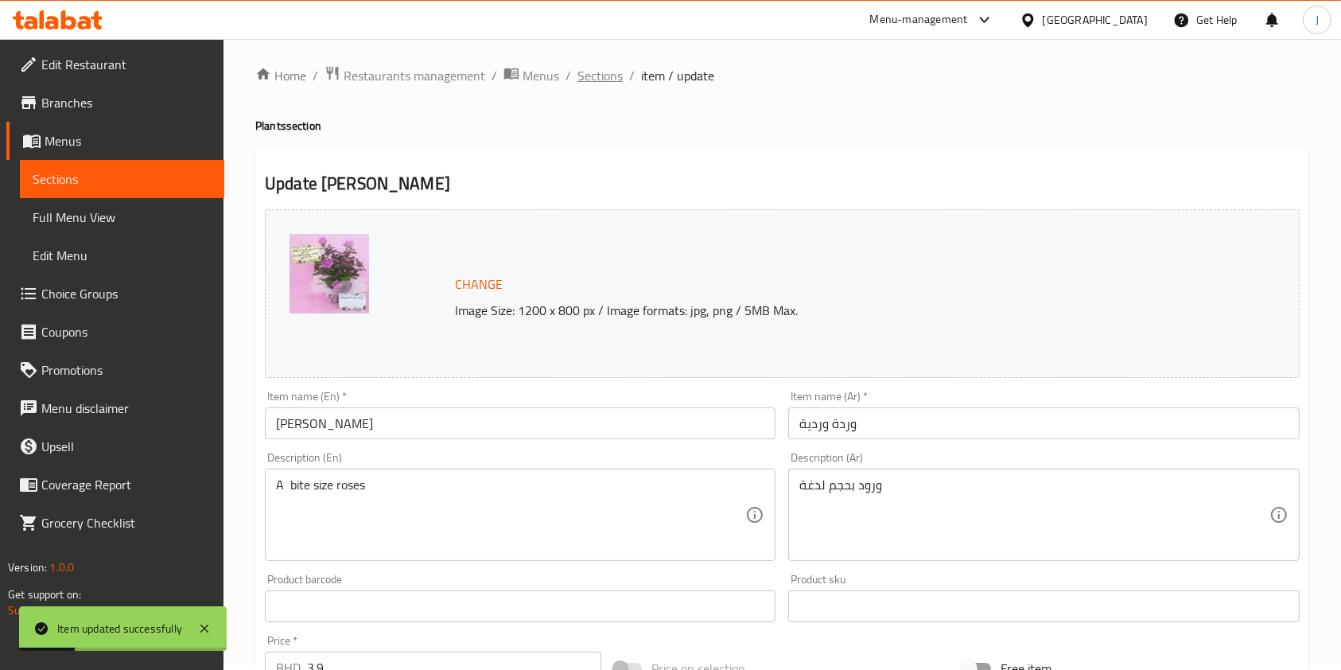
click at [593, 82] on span "Sections" at bounding box center [599, 75] width 45 height 19
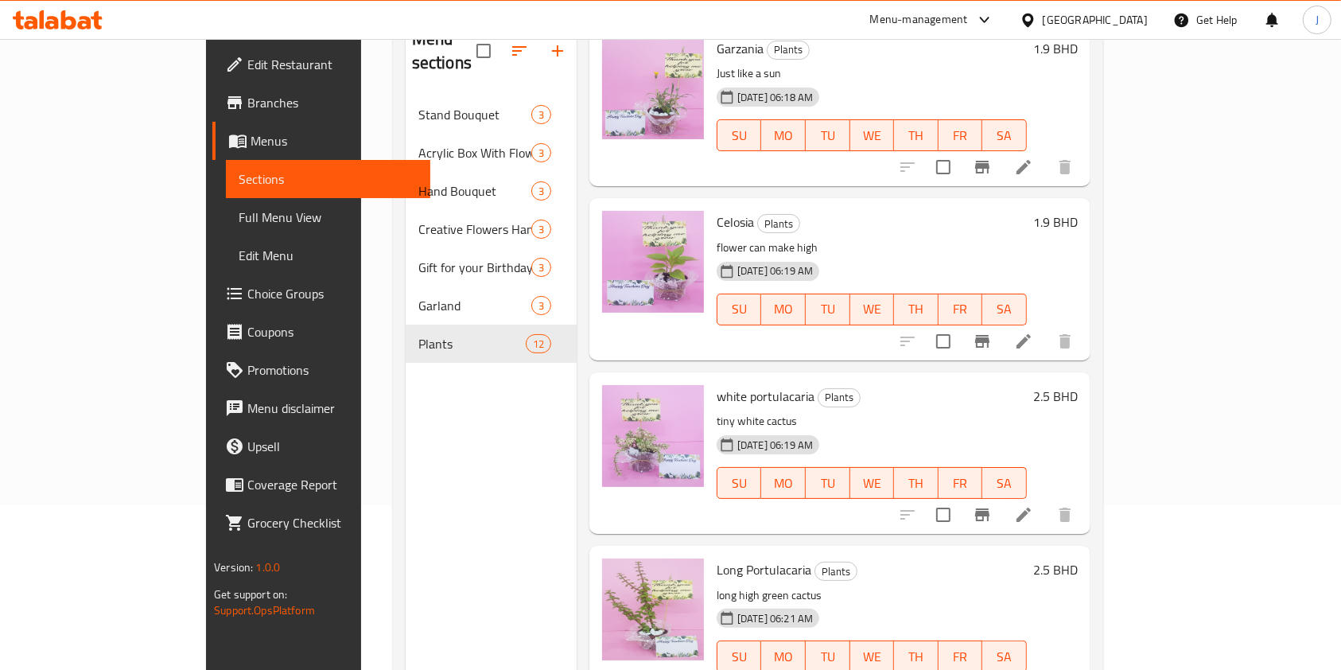
scroll to position [223, 0]
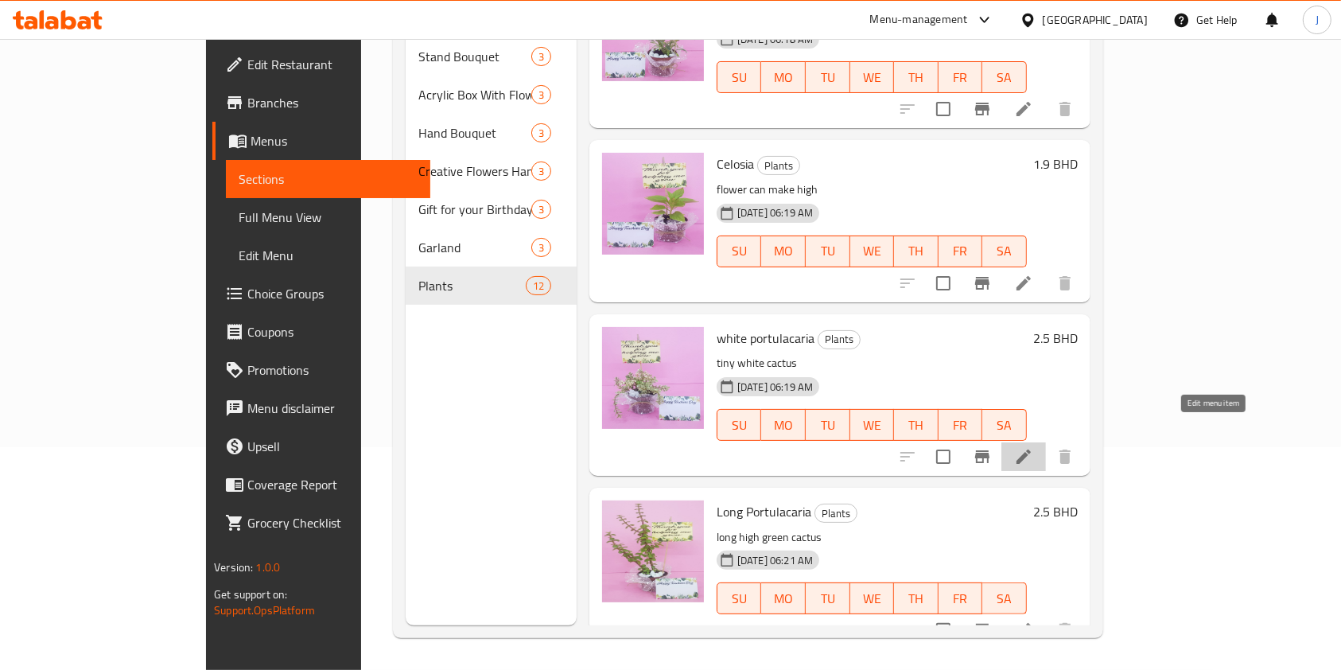
click at [1033, 447] on icon at bounding box center [1023, 456] width 19 height 19
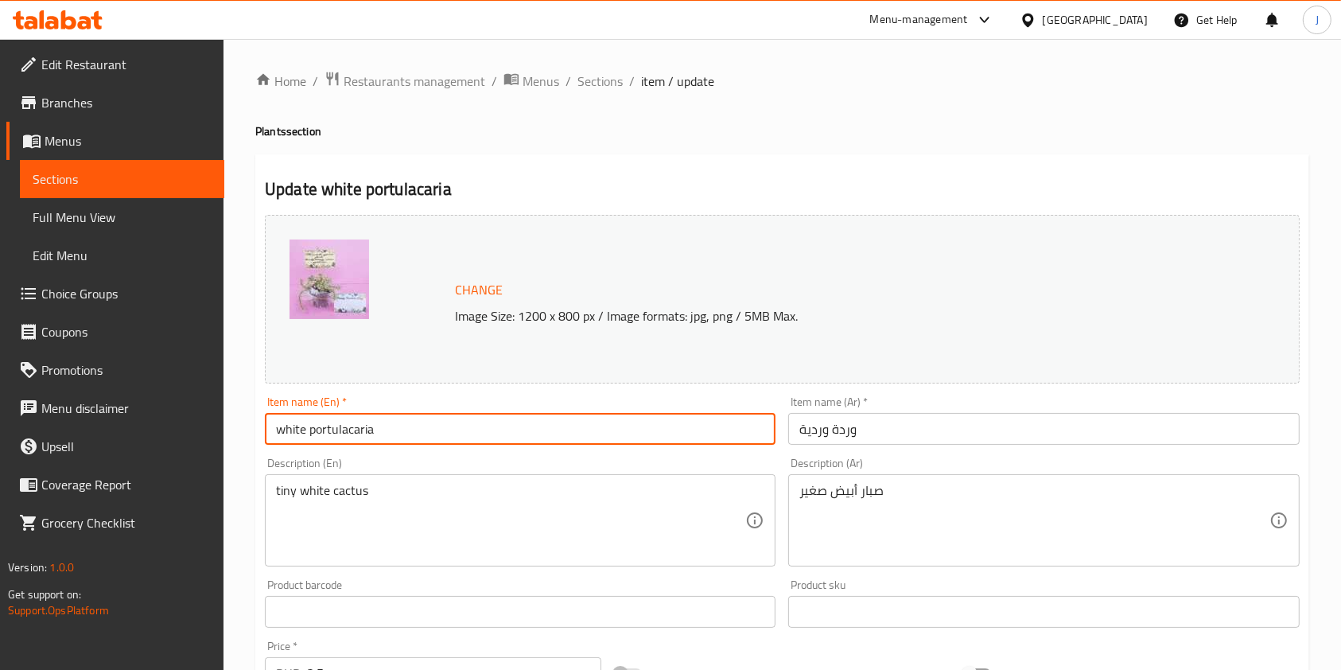
click at [313, 430] on input "white portulacaria" at bounding box center [520, 429] width 511 height 32
click at [286, 430] on input "white Portulacaria" at bounding box center [520, 429] width 511 height 32
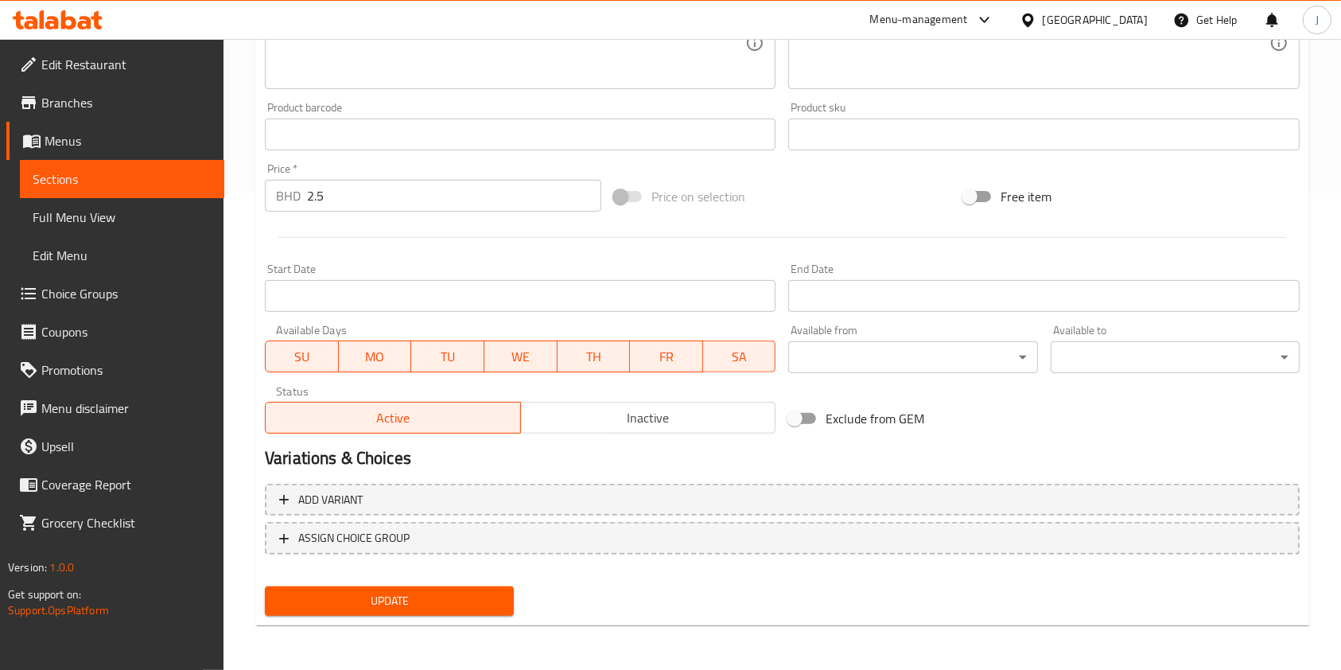
type input "White Portulacaria"
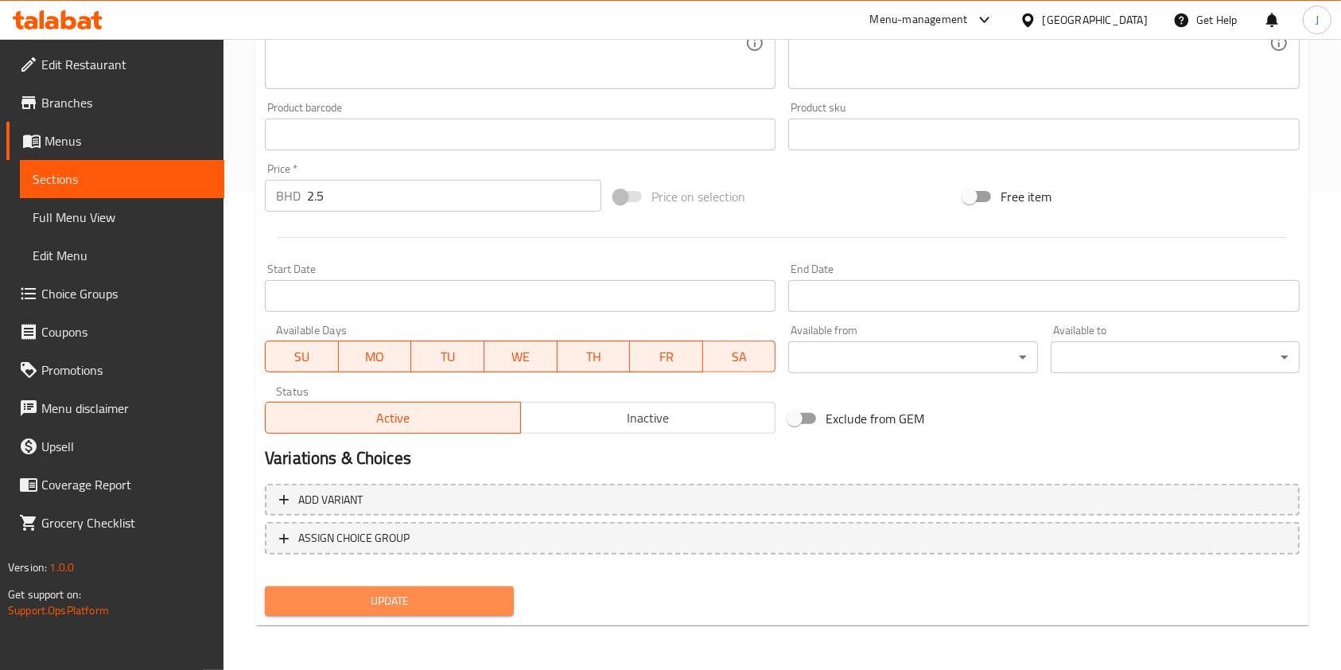
click at [336, 601] on span "Update" at bounding box center [390, 601] width 224 height 20
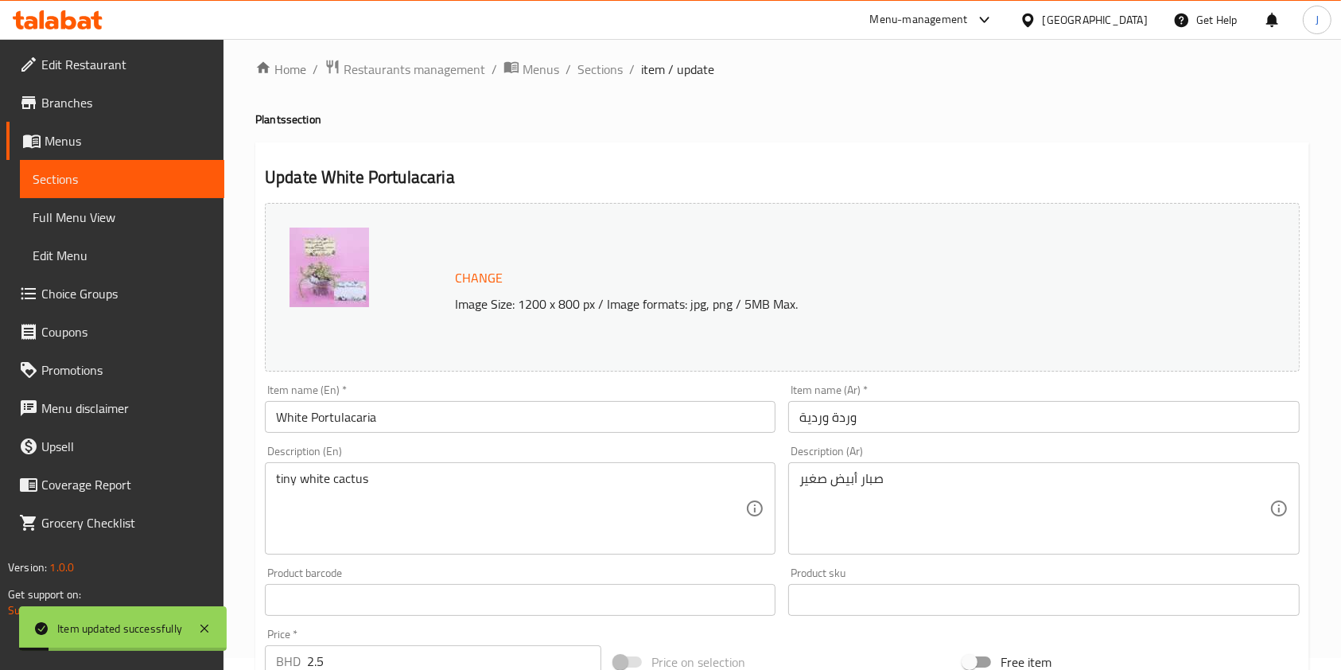
scroll to position [0, 0]
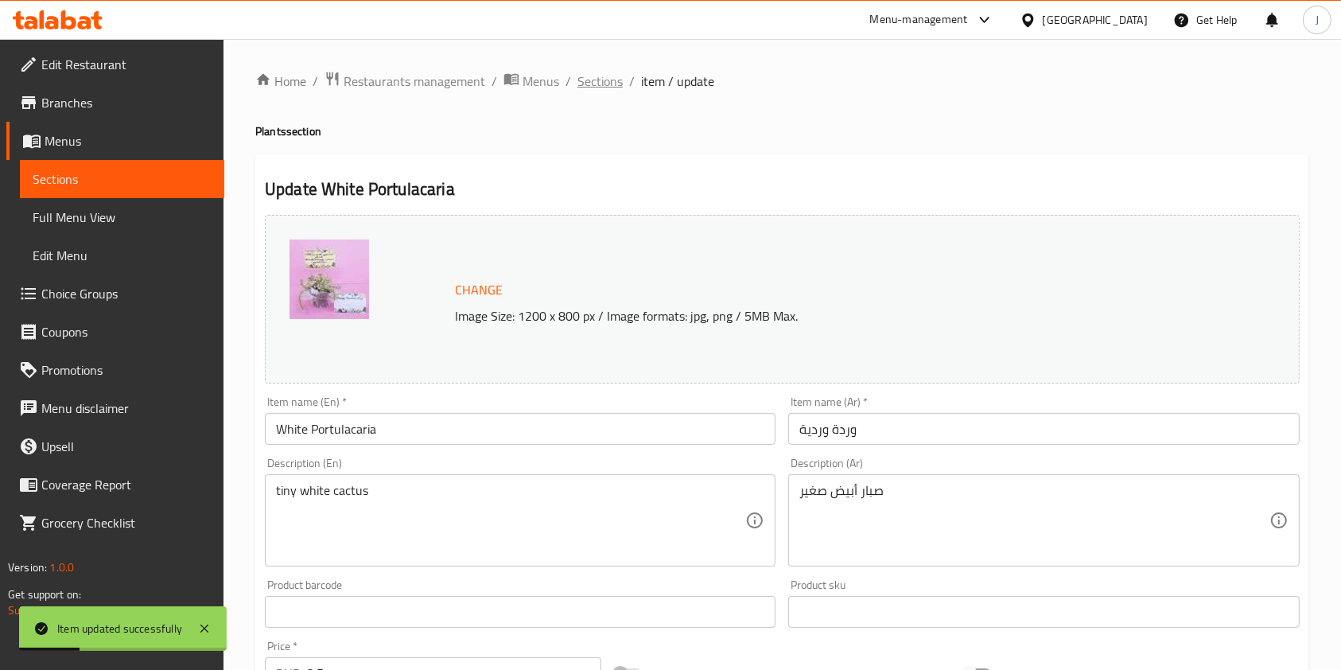
click at [609, 82] on span "Sections" at bounding box center [599, 81] width 45 height 19
